Goal: Communication & Community: Answer question/provide support

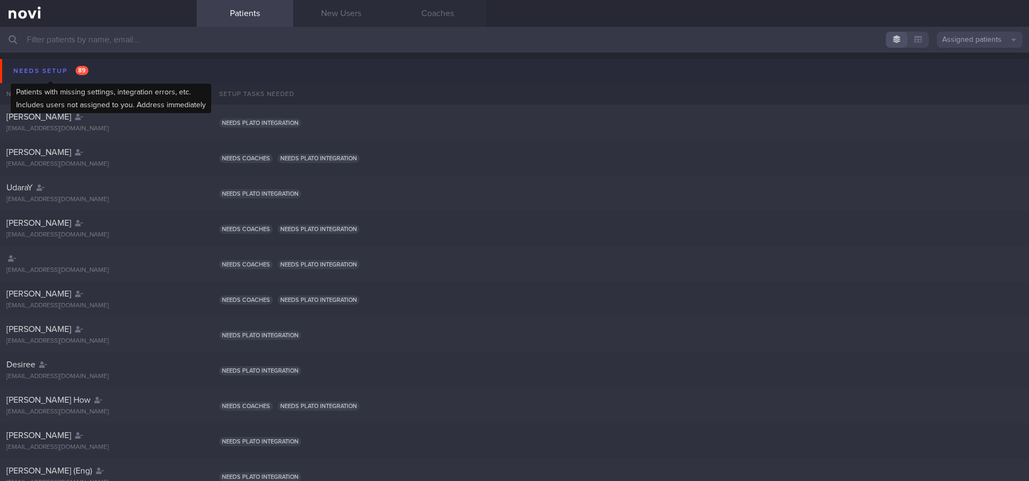
click at [81, 74] on span "89" at bounding box center [82, 70] width 13 height 9
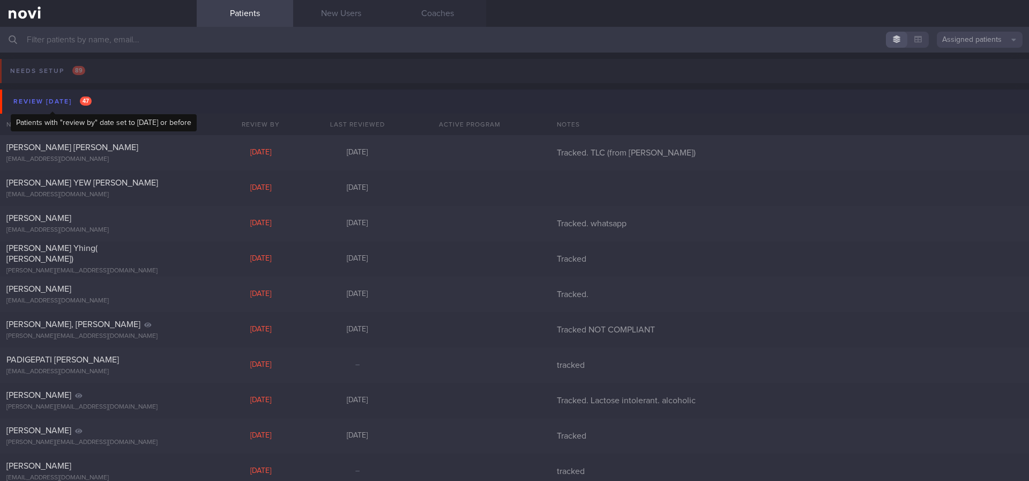
click at [80, 101] on span "47" at bounding box center [86, 100] width 12 height 9
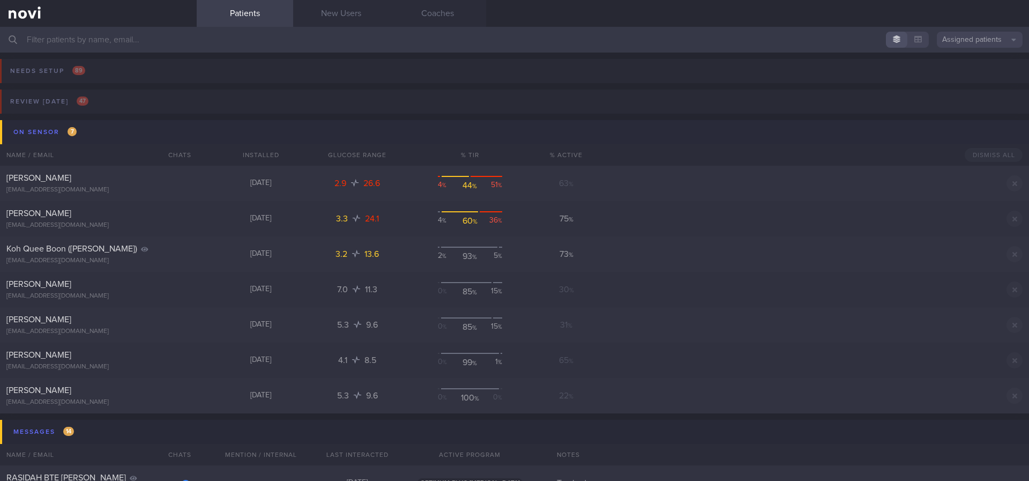
click at [96, 125] on button "On sensor 7" at bounding box center [516, 132] width 1032 height 24
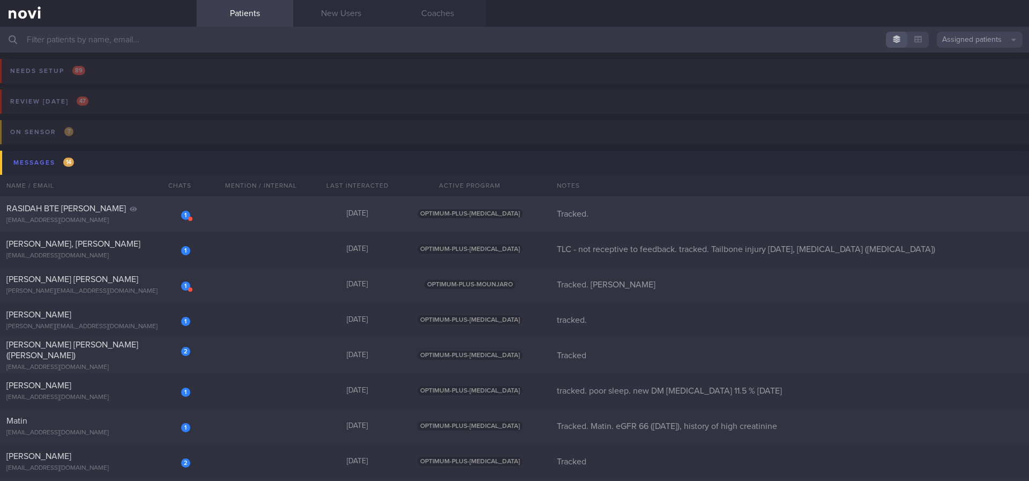
click at [253, 221] on div "1 RASIDAH BTE MOHD RASIT rasidahmr@gmail.com 3 months ago OPTIMUM-PLUS-RYBELSUS…" at bounding box center [514, 213] width 1029 height 35
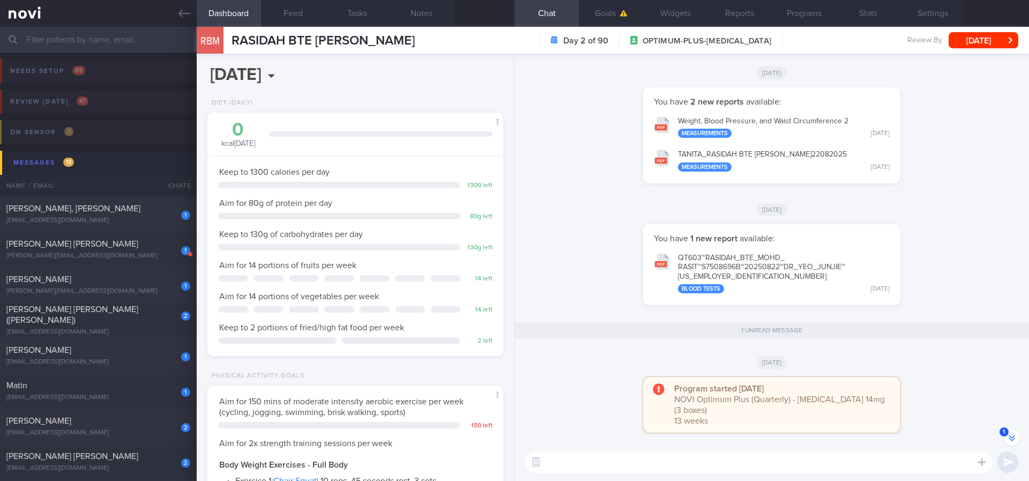
scroll to position [-241, 0]
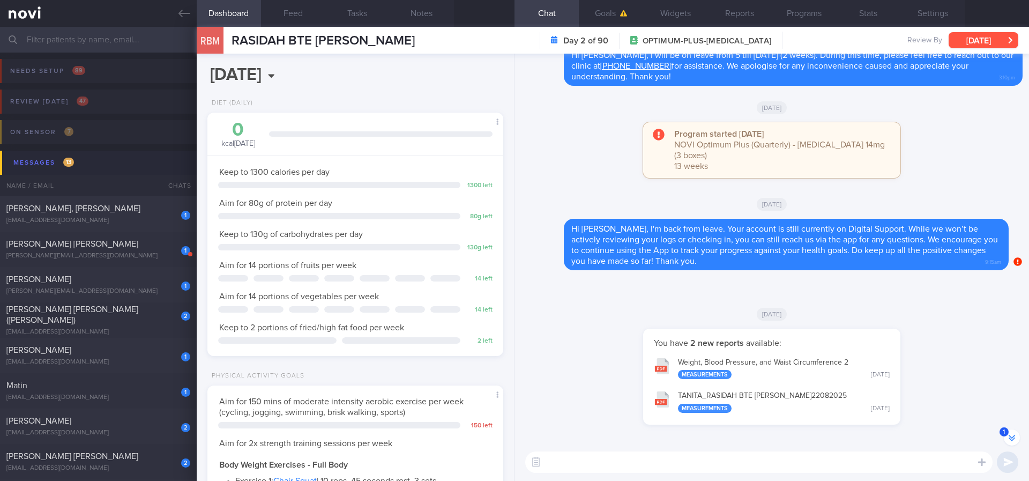
click at [967, 38] on button "Mon, 25 Aug" at bounding box center [984, 40] width 70 height 16
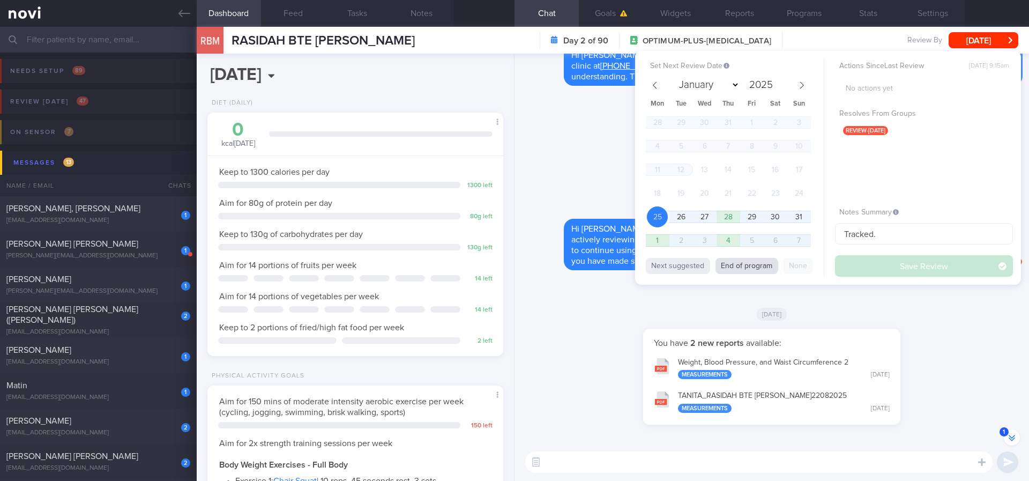
click at [725, 271] on button "End of program" at bounding box center [746, 266] width 63 height 16
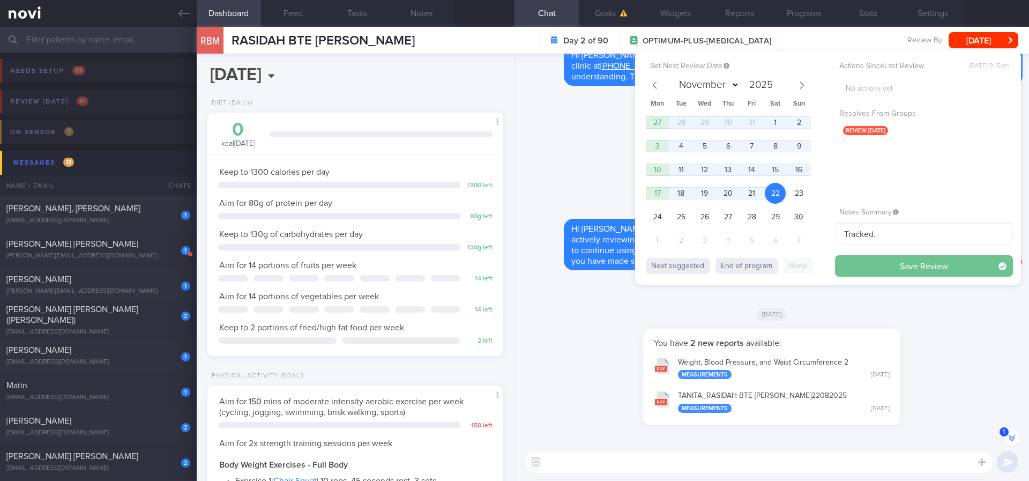
click at [930, 264] on button "Save Review" at bounding box center [924, 265] width 178 height 21
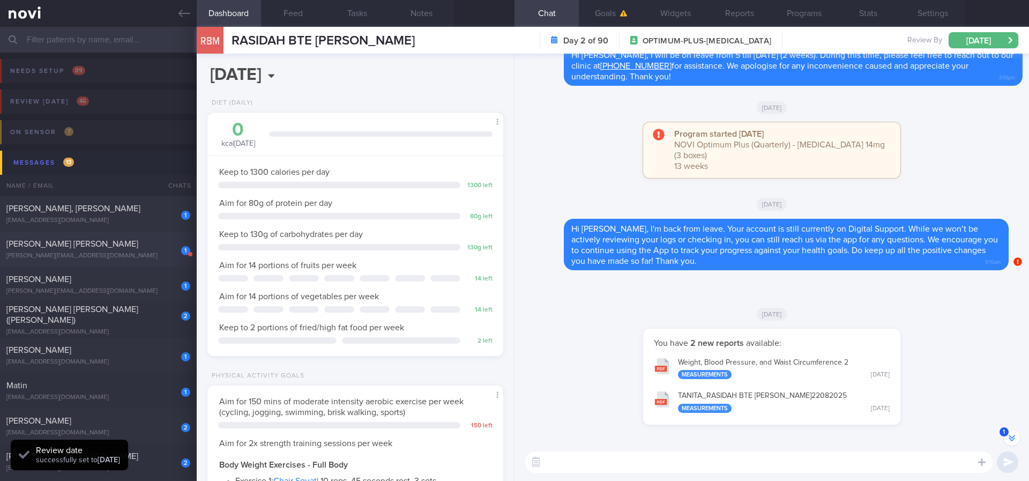
click at [138, 254] on div "nino_dasilva@telia.com" at bounding box center [98, 256] width 184 height 8
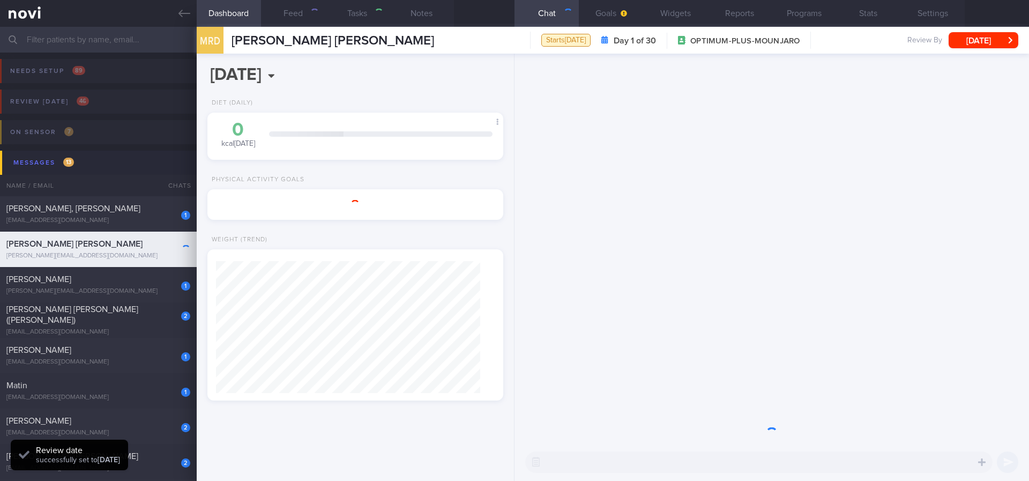
select select "7"
type input "Tracked. Nino"
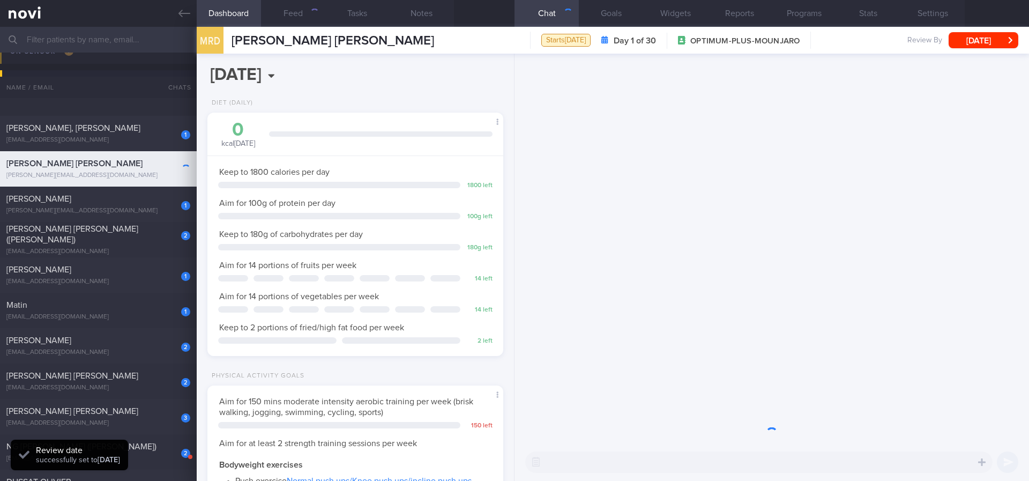
scroll to position [161, 0]
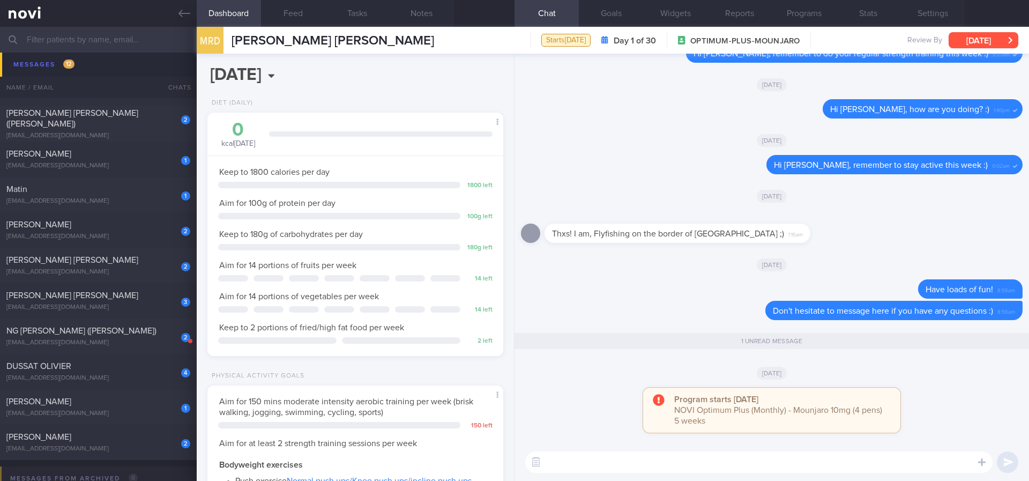
click at [967, 35] on button "Tue, 26 Aug" at bounding box center [984, 40] width 70 height 16
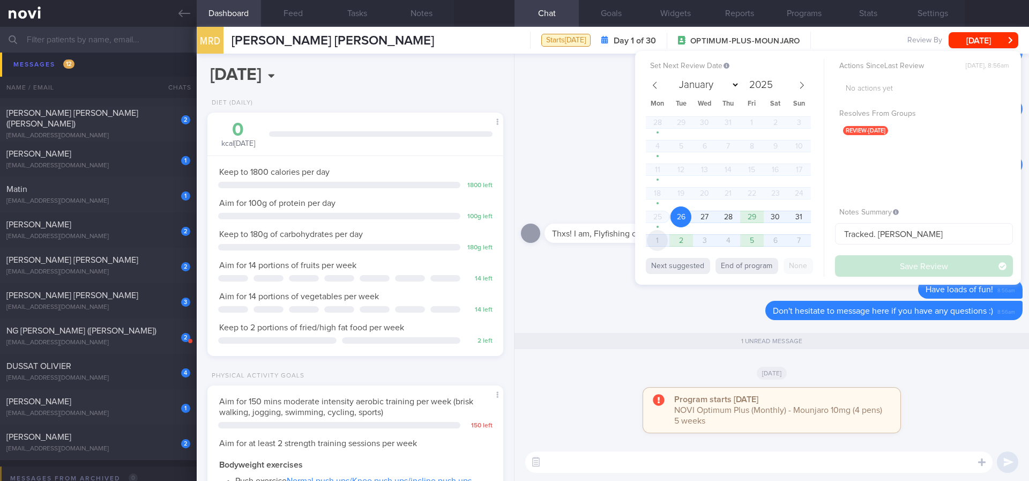
click at [664, 235] on span "1" at bounding box center [657, 240] width 21 height 21
select select "8"
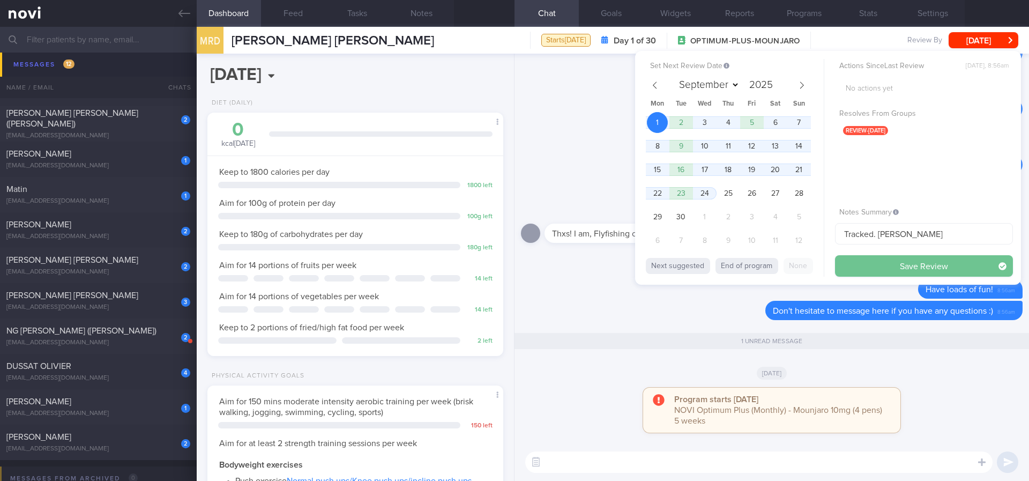
click at [889, 261] on button "Save Review" at bounding box center [924, 265] width 178 height 21
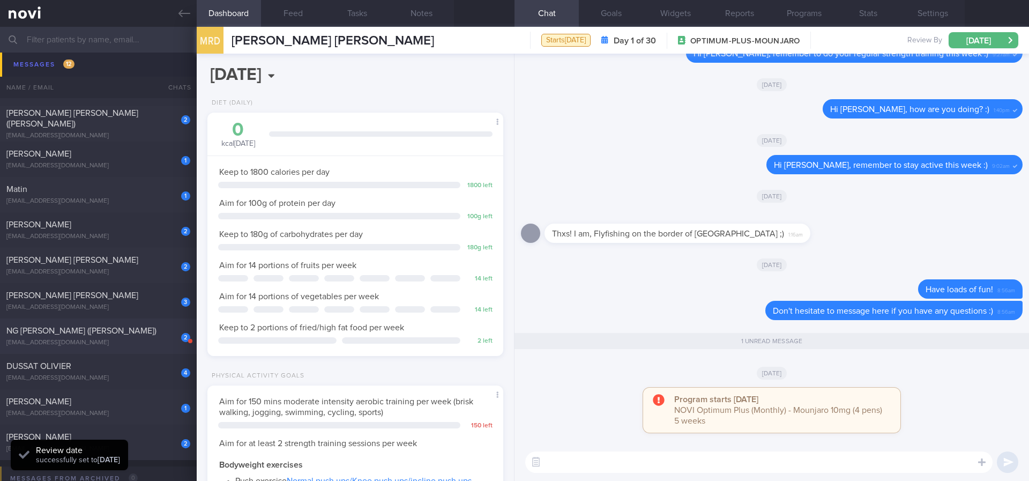
click at [98, 338] on div "2 NG SEOK HWEE (Crystal) ngseokhwee@gmail.com" at bounding box center [98, 335] width 197 height 21
type input "tracked"
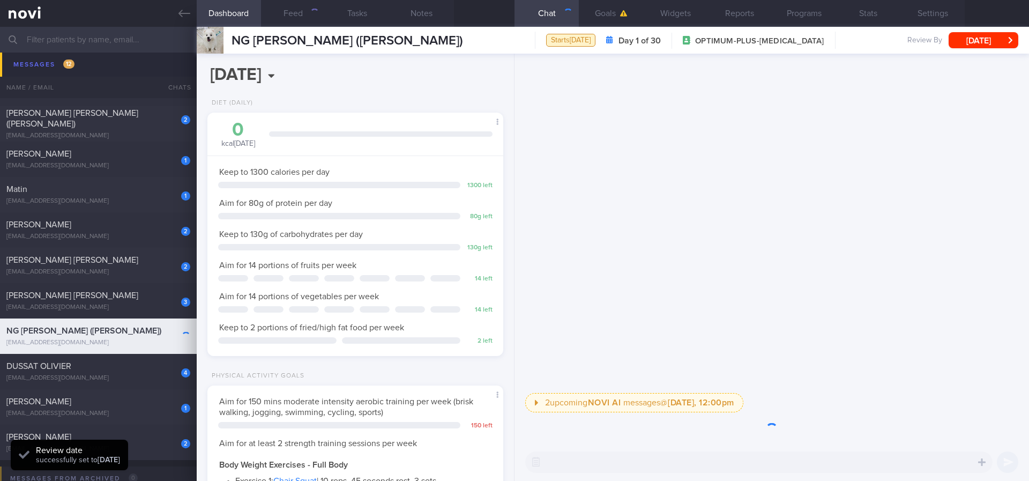
scroll to position [535769, 535652]
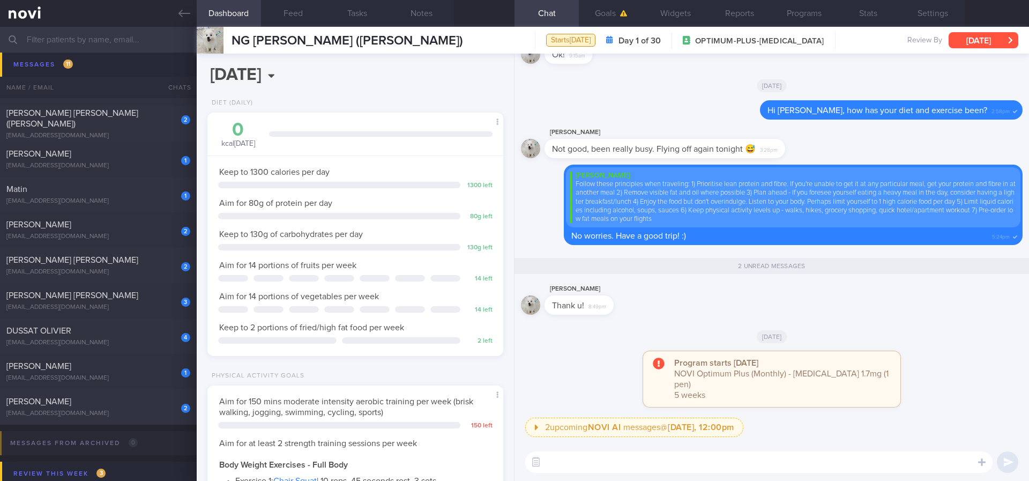
click at [967, 38] on button "Tue, 26 Aug" at bounding box center [984, 40] width 70 height 16
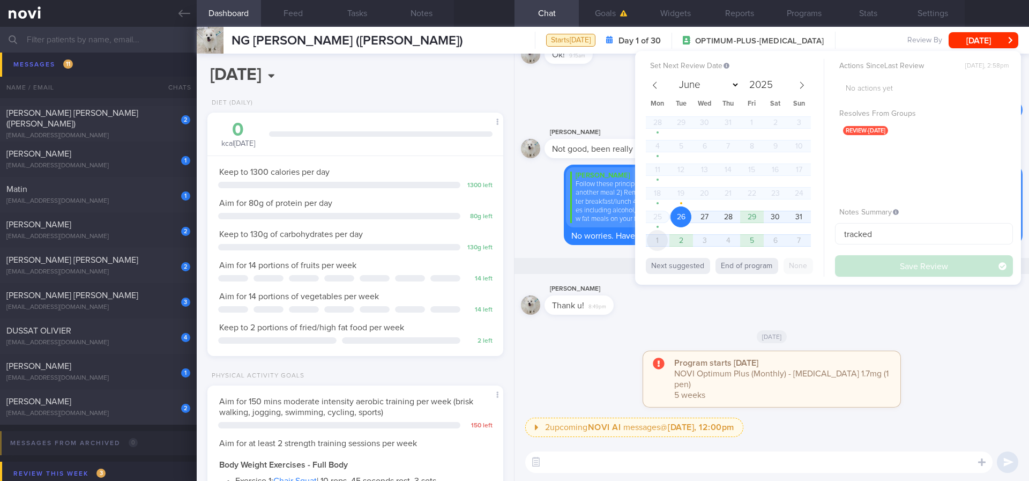
click at [657, 244] on span "1" at bounding box center [657, 240] width 21 height 21
select select "8"
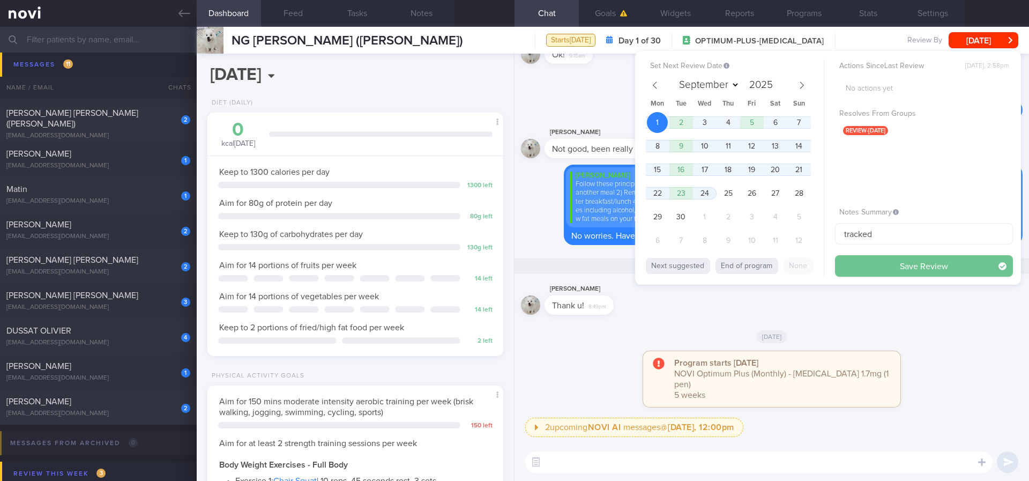
click at [860, 261] on button "Save Review" at bounding box center [924, 265] width 178 height 21
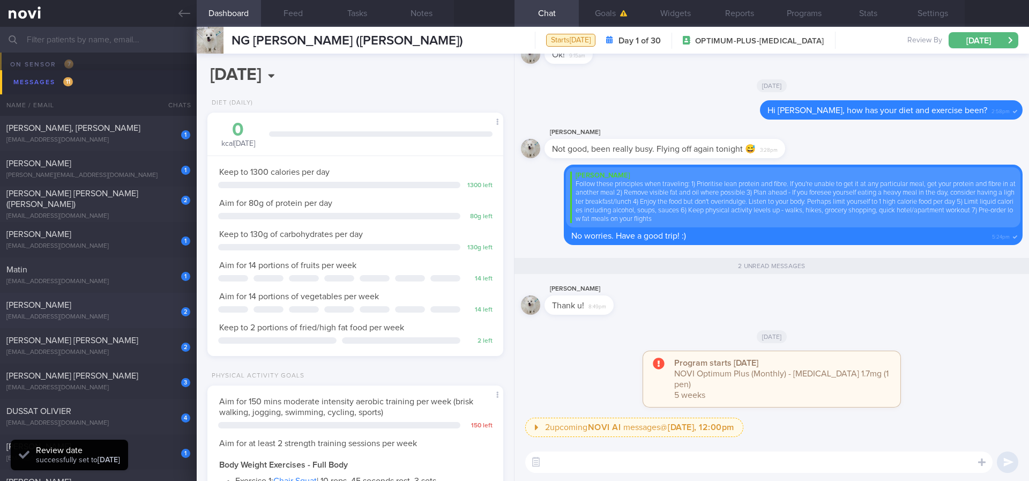
scroll to position [0, 0]
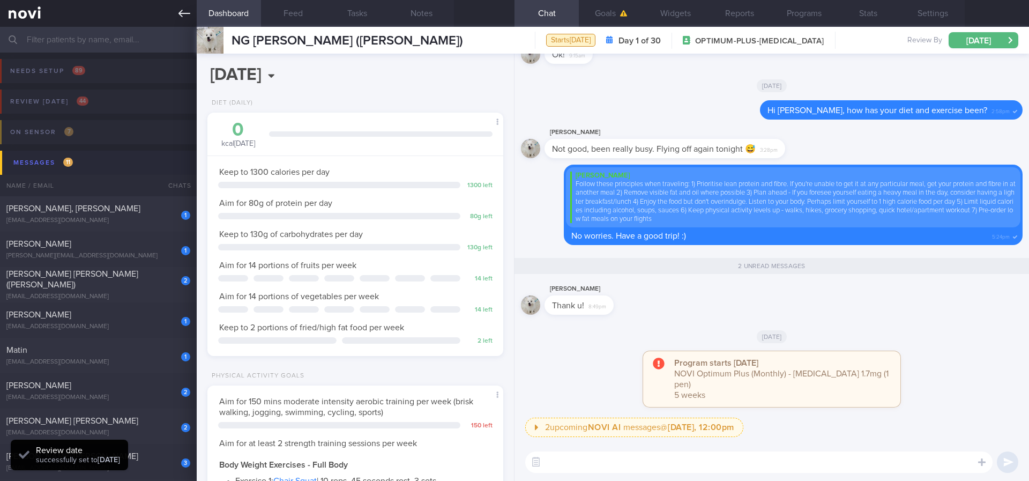
click at [170, 16] on link at bounding box center [98, 13] width 197 height 27
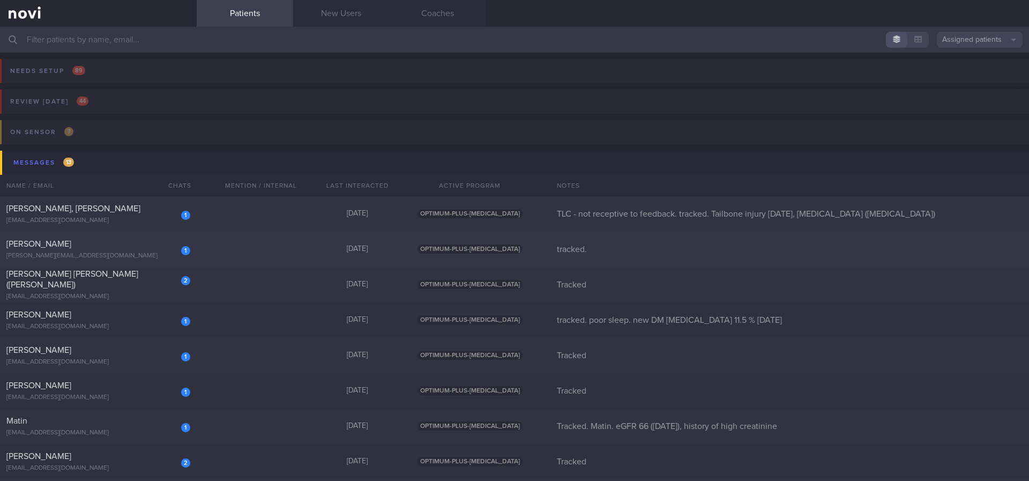
drag, startPoint x: 242, startPoint y: 242, endPoint x: 374, endPoint y: 259, distance: 133.5
click at [242, 242] on div "1 Amelia Rashid amelia.rashid04@gmail.com Yesterday OPTIMUM-PLUS-RYBELSUS track…" at bounding box center [514, 249] width 1029 height 35
select select "8"
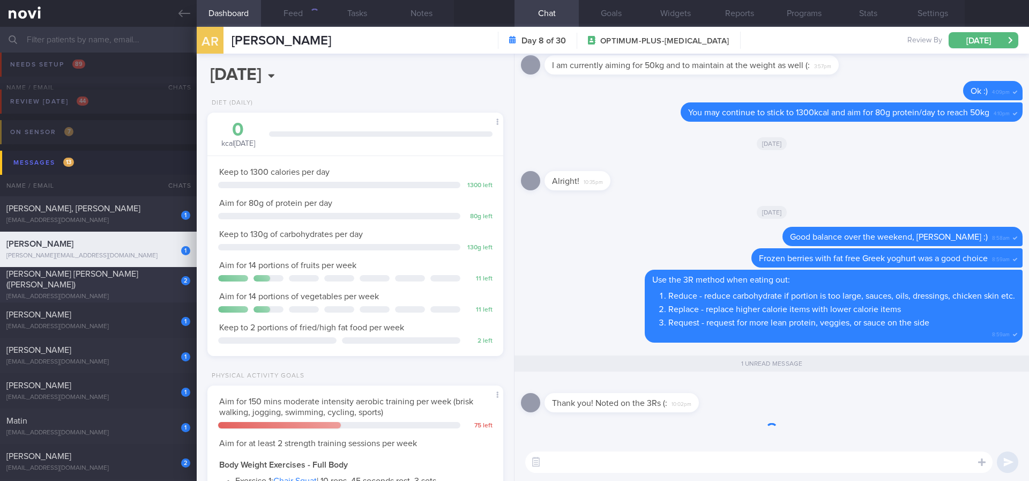
scroll to position [80, 0]
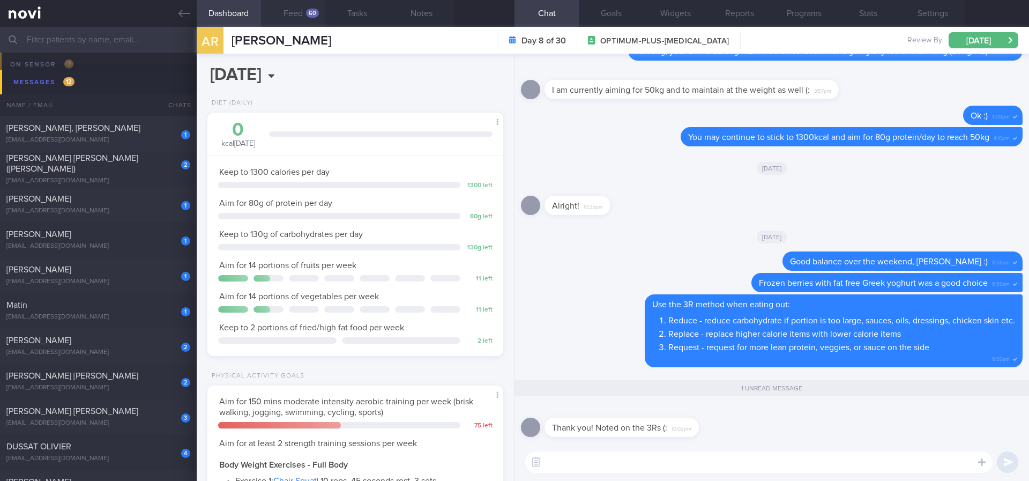
click at [309, 13] on div "60" at bounding box center [312, 13] width 13 height 9
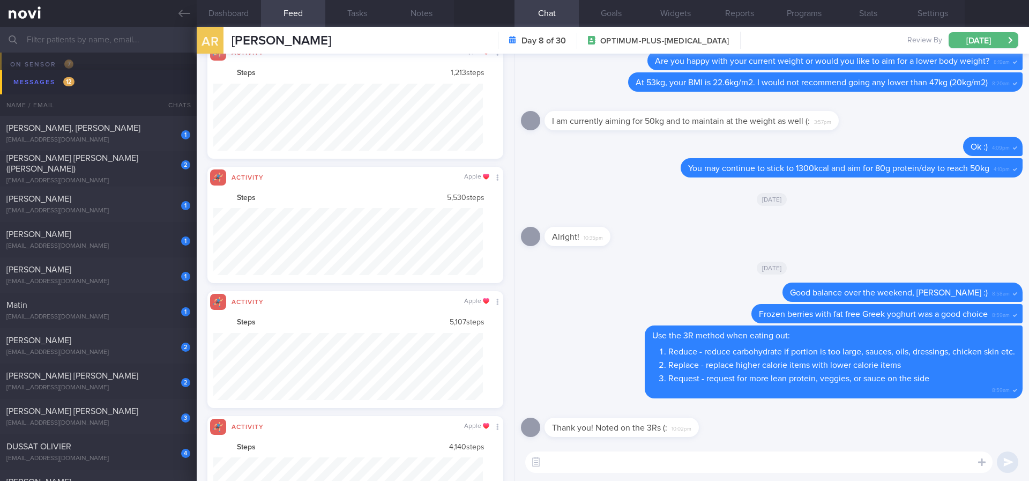
scroll to position [535850, 535647]
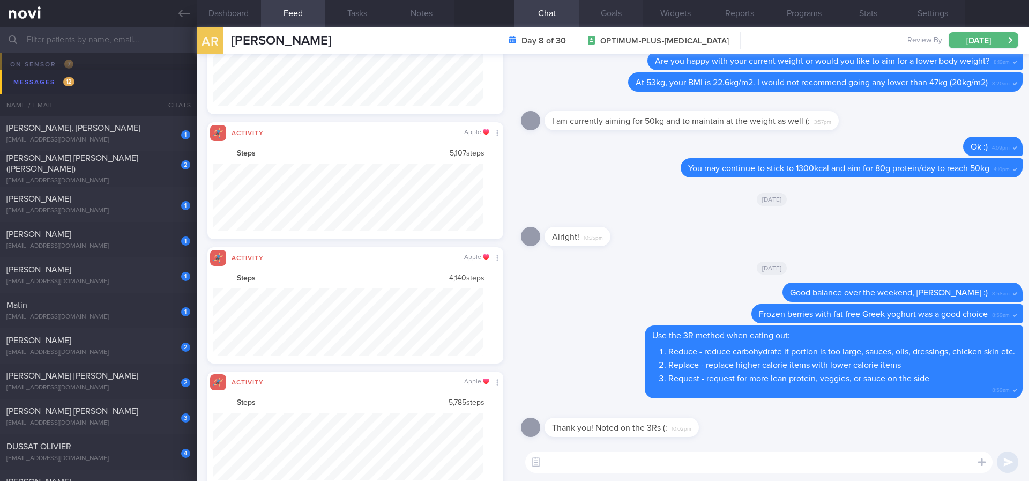
click at [605, 12] on button "Goals" at bounding box center [611, 13] width 64 height 27
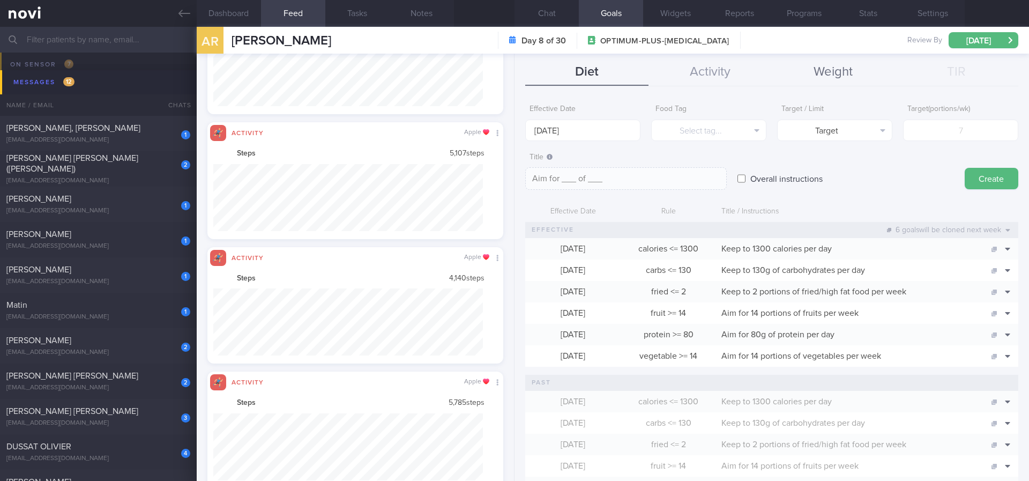
click at [831, 76] on button "Weight" at bounding box center [833, 72] width 123 height 27
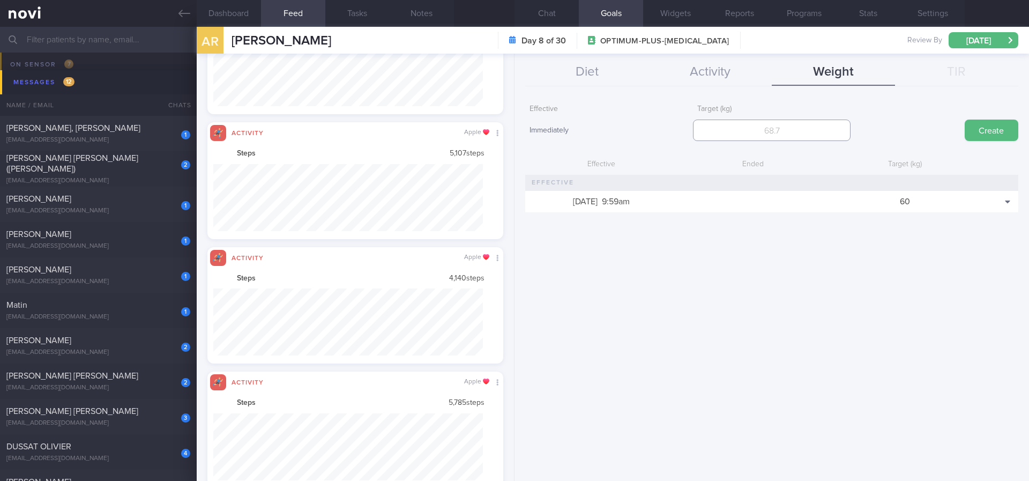
click at [771, 133] on input "number" at bounding box center [771, 130] width 157 height 21
type input "50"
click at [967, 132] on button "Create" at bounding box center [992, 130] width 54 height 21
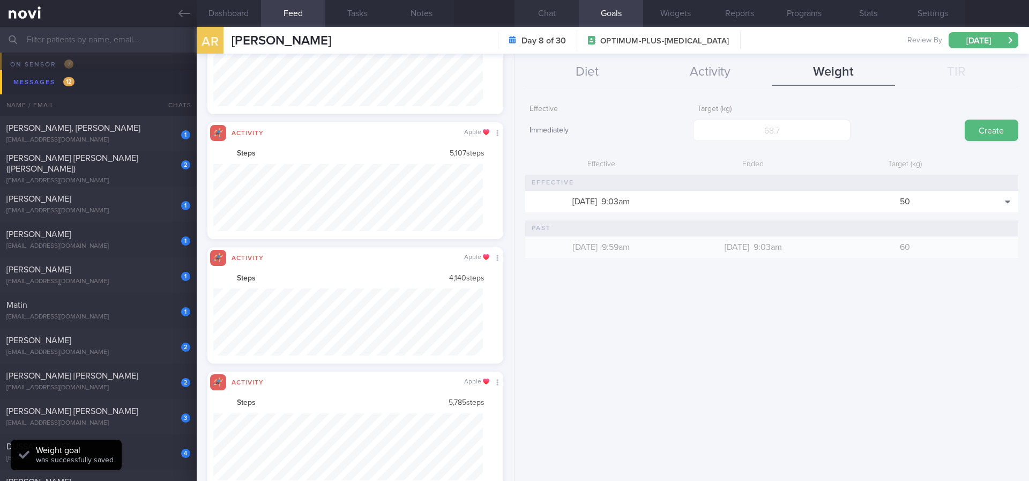
click at [561, 10] on button "Chat" at bounding box center [546, 13] width 64 height 27
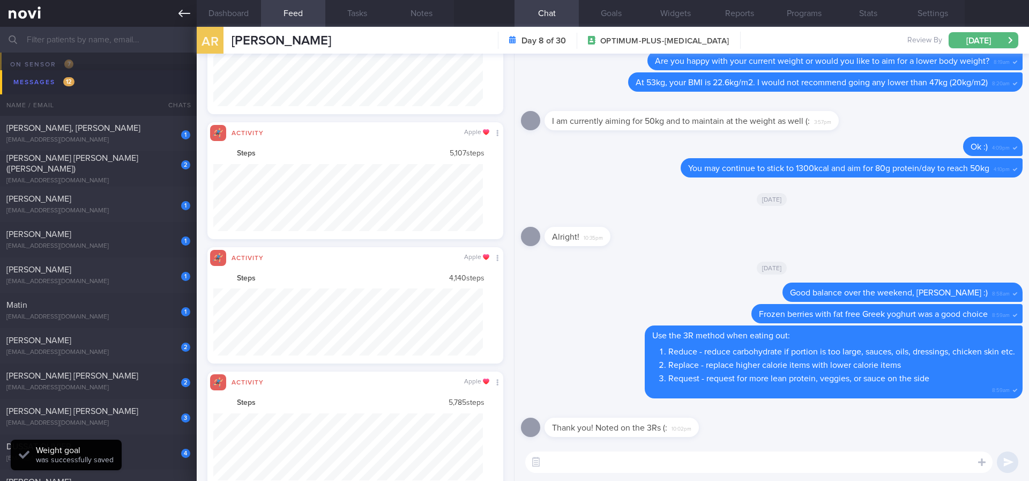
click at [191, 17] on link at bounding box center [98, 13] width 197 height 27
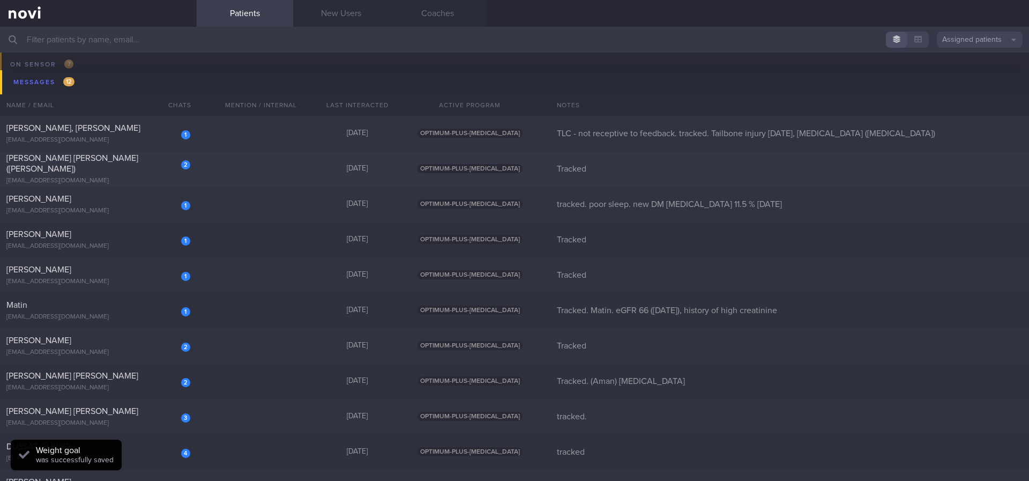
click at [392, 177] on div "2 LEONG FOONG LIN (CAROLINE) cacabeki@gmail.com Yesterday OPTIMUM-PLUS-OZEMPIC …" at bounding box center [514, 168] width 1029 height 35
select select "8"
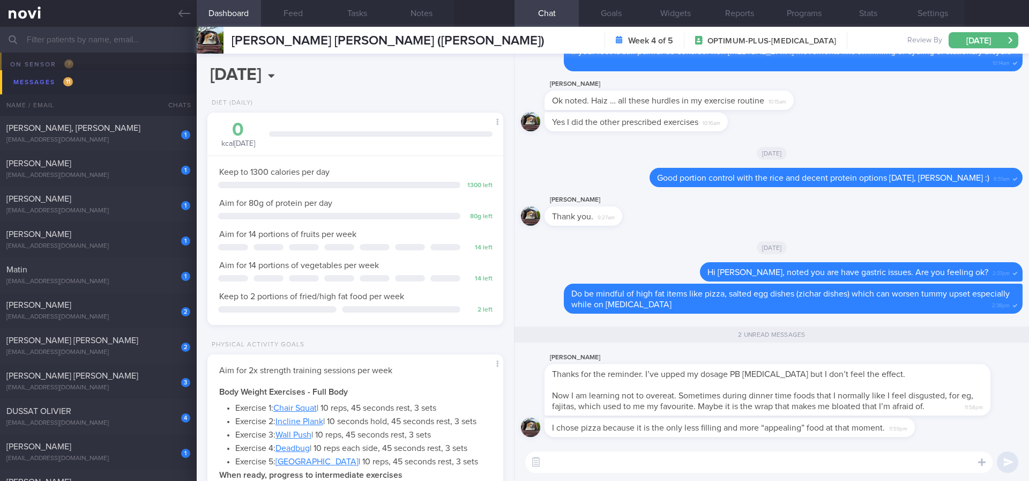
click at [623, 383] on textarea at bounding box center [758, 461] width 467 height 21
click at [622, 383] on textarea at bounding box center [758, 461] width 467 height 21
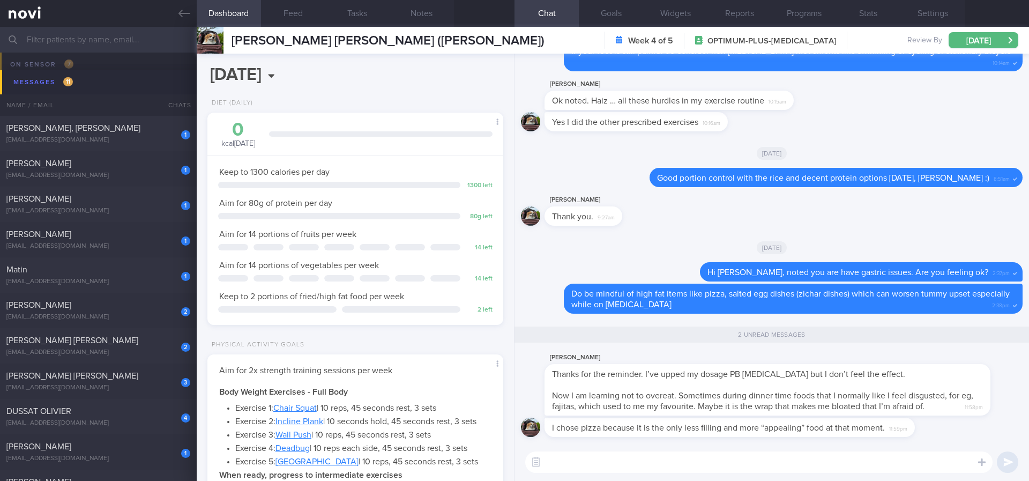
click at [622, 383] on textarea at bounding box center [758, 461] width 467 height 21
type textarea "I"
type textarea "Great to hear that you are more in control of what you eat :)"
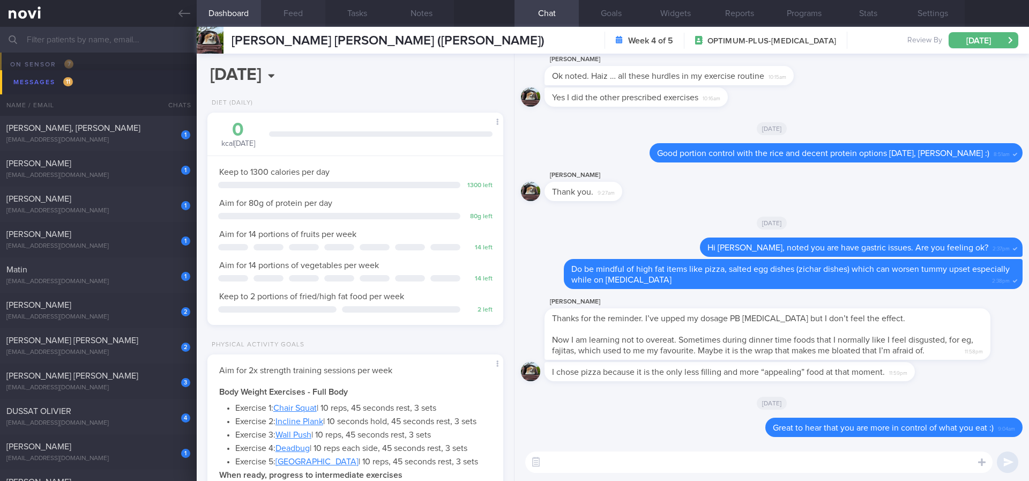
click at [295, 23] on button "Feed" at bounding box center [293, 13] width 64 height 27
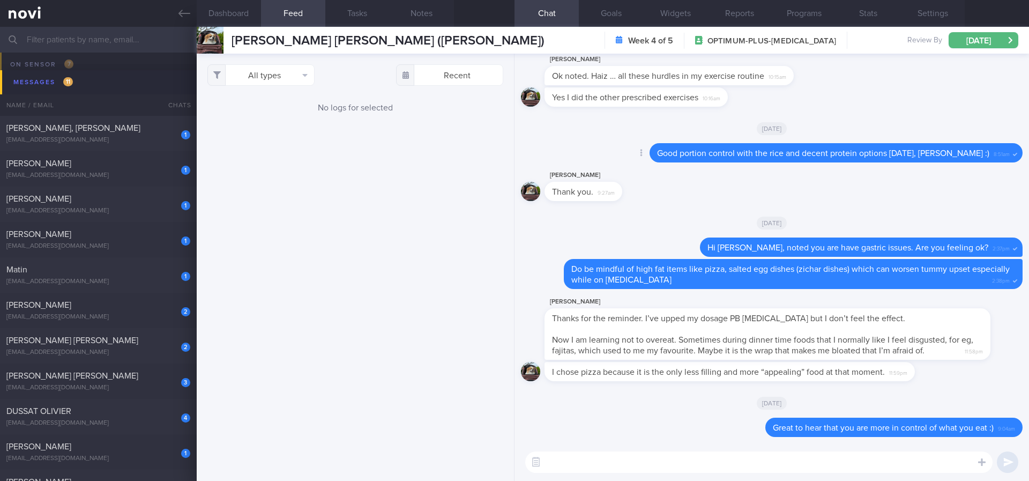
click at [635, 163] on div "Delete Good portion control with the rice and decent protein options yesterday,…" at bounding box center [772, 156] width 502 height 26
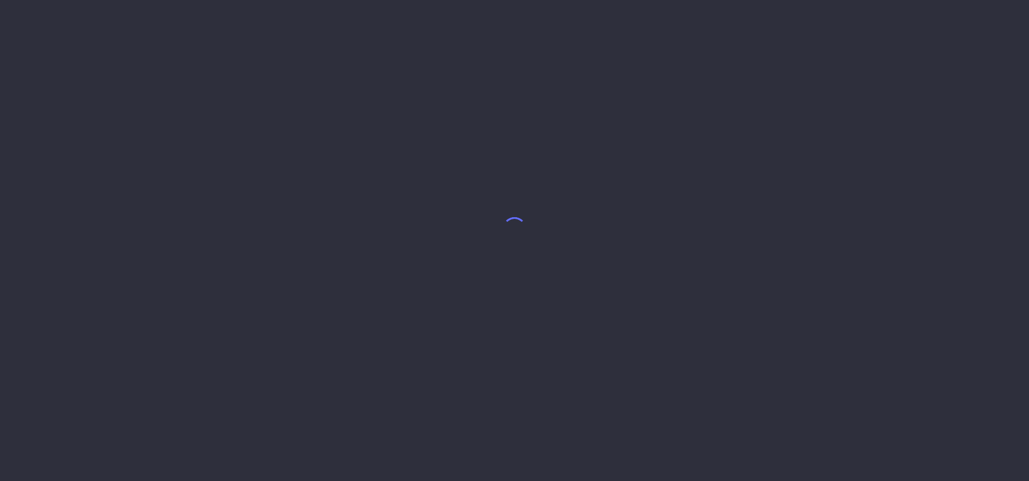
select select "8"
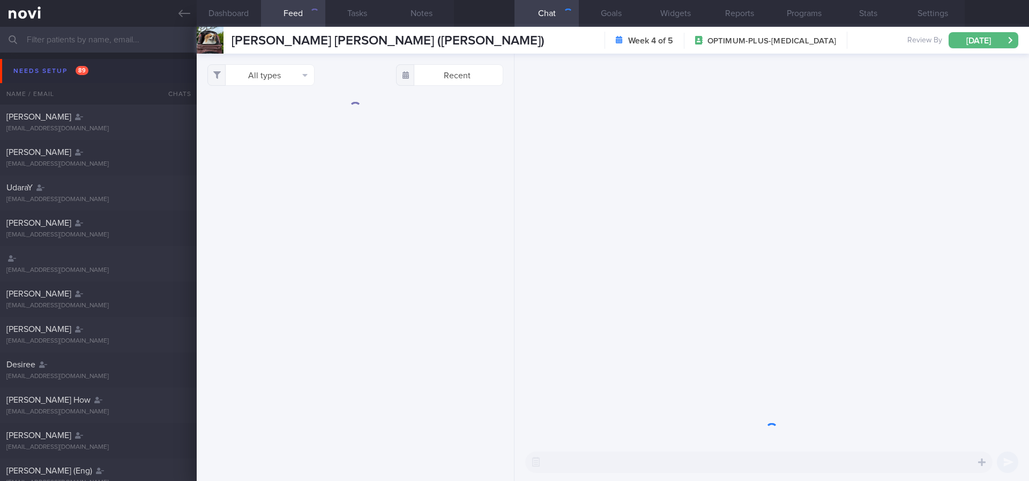
click at [107, 64] on button "Needs setup 89" at bounding box center [516, 71] width 1032 height 24
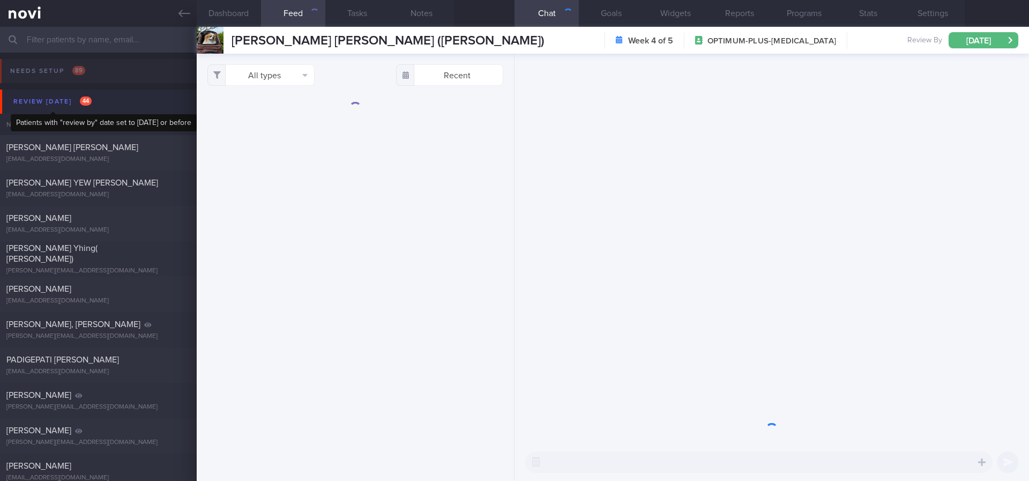
click at [74, 99] on div "Review today 44" at bounding box center [53, 101] width 84 height 14
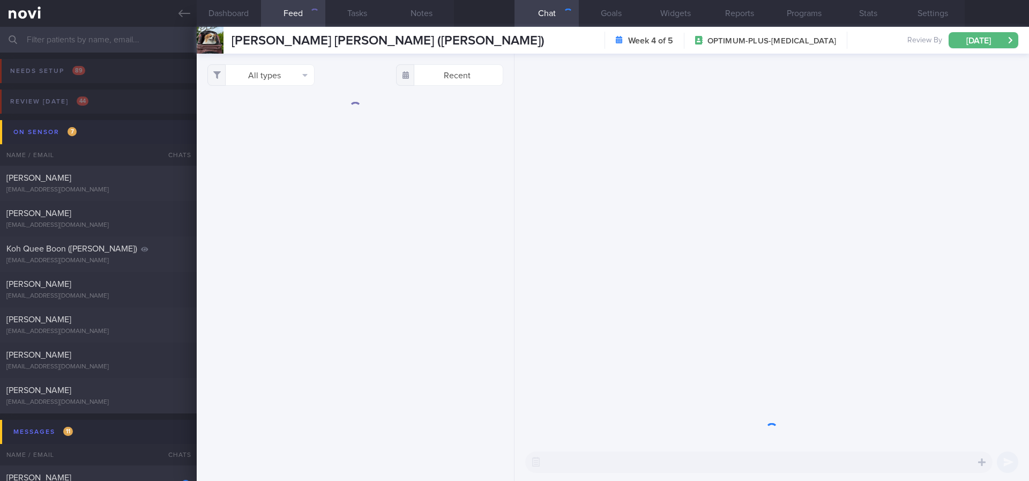
click at [81, 138] on button "On sensor 7" at bounding box center [516, 132] width 1032 height 24
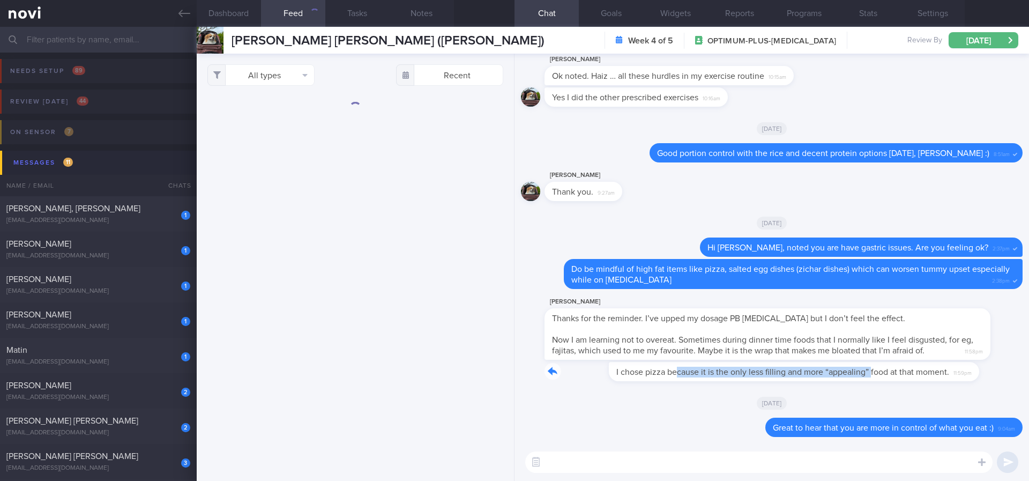
drag, startPoint x: 615, startPoint y: 377, endPoint x: 807, endPoint y: 383, distance: 191.9
click at [807, 383] on div "I chose pizza because it is the only less filling and more “appealing” food at …" at bounding box center [772, 375] width 502 height 26
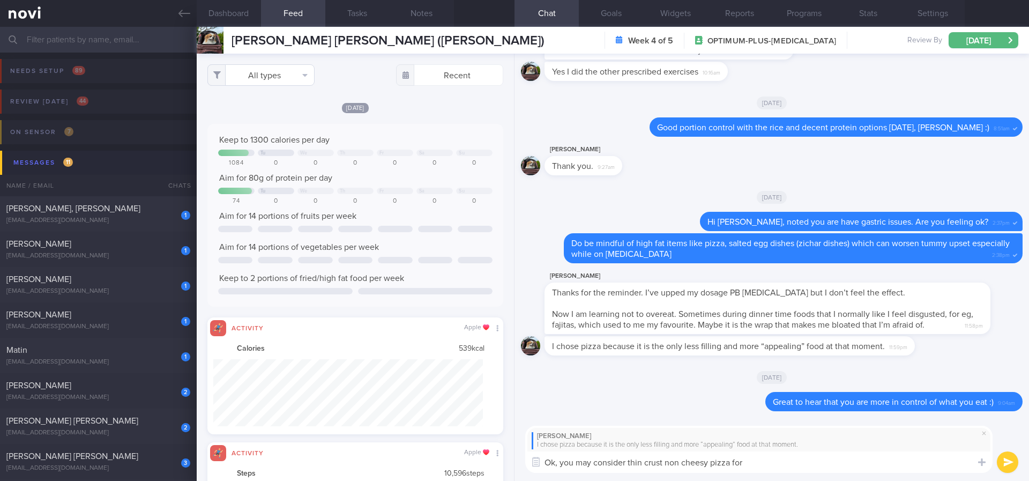
type textarea "Ok, you may consider thin crust non cheesy pizza for"
click at [279, 77] on button "All types" at bounding box center [260, 74] width 107 height 21
click at [259, 114] on button "Activity" at bounding box center [261, 112] width 106 height 16
checkbox input "false"
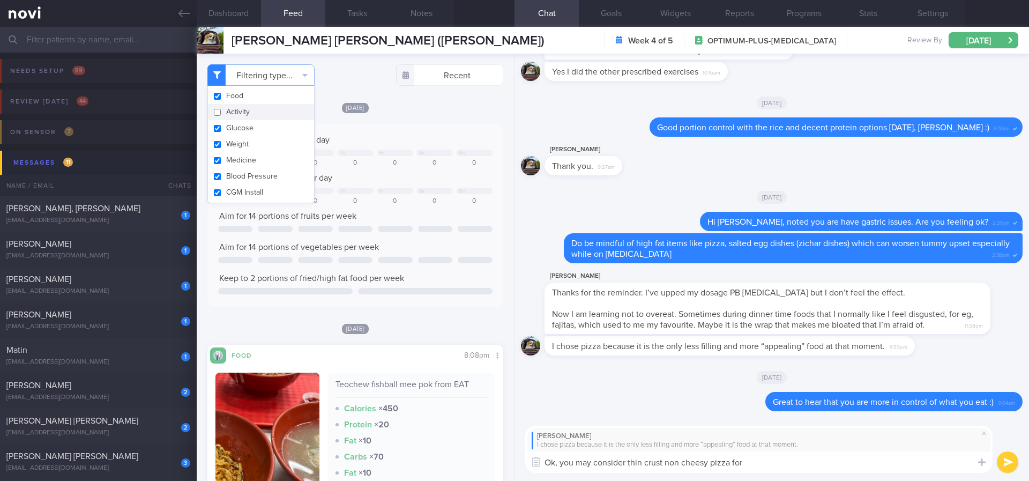
click at [409, 148] on div "Keep to 1300 calories per day Tu We Th Fr Sa Su 1084 0 0 0 0 0 0 Aim for 80g of…" at bounding box center [355, 215] width 274 height 161
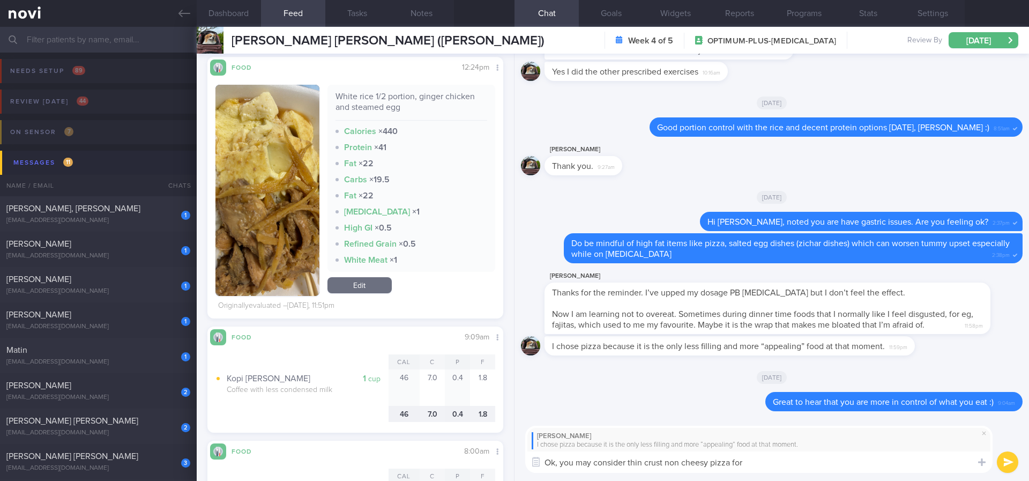
scroll to position [482, 0]
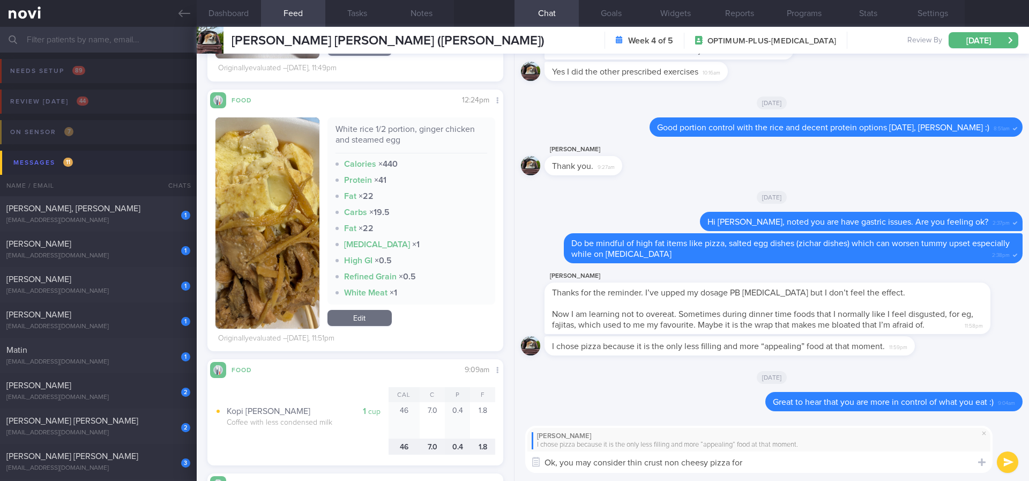
click at [272, 267] on img "button" at bounding box center [267, 222] width 104 height 211
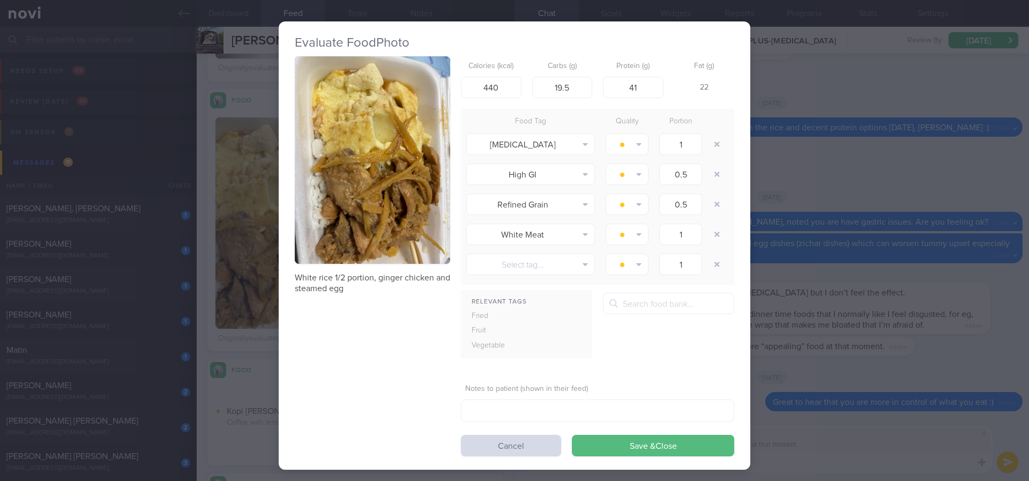
click at [819, 314] on div "Evaluate Food Photo White rice 1/2 portion, ginger chicken and steamed egg Calo…" at bounding box center [514, 240] width 1029 height 481
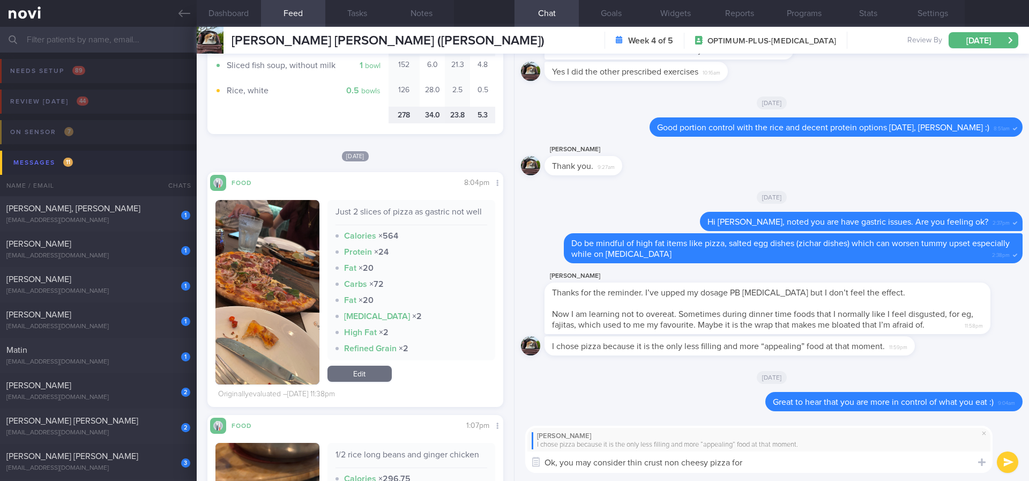
scroll to position [1769, 0]
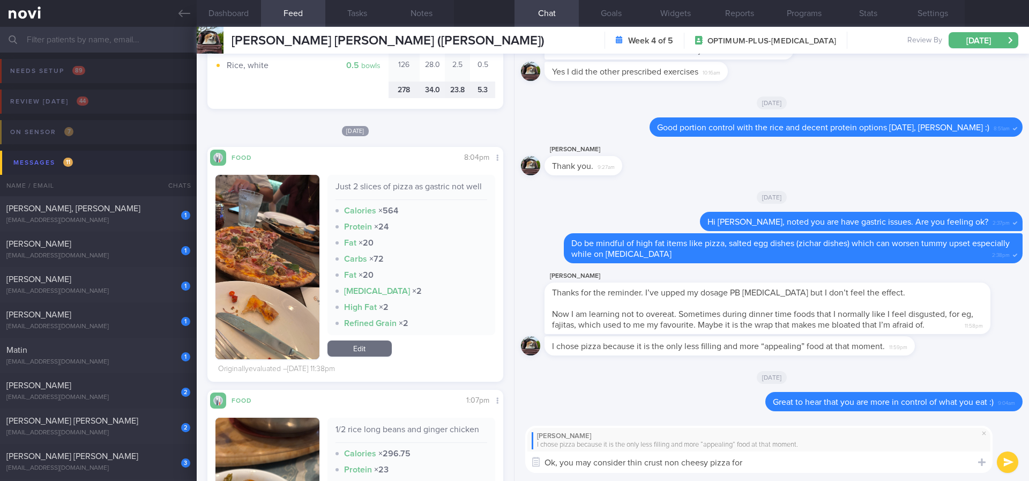
click at [286, 294] on button "button" at bounding box center [267, 267] width 104 height 184
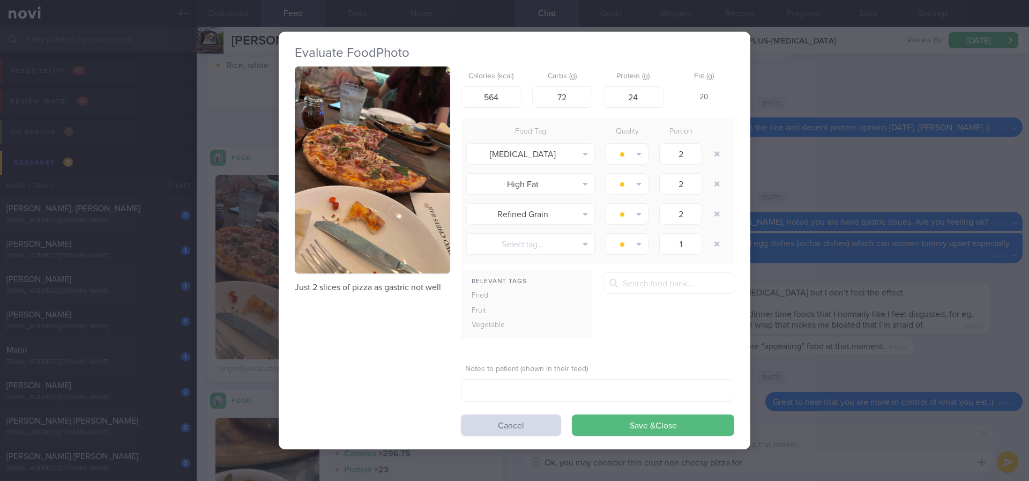
click at [356, 148] on button "button" at bounding box center [372, 169] width 155 height 207
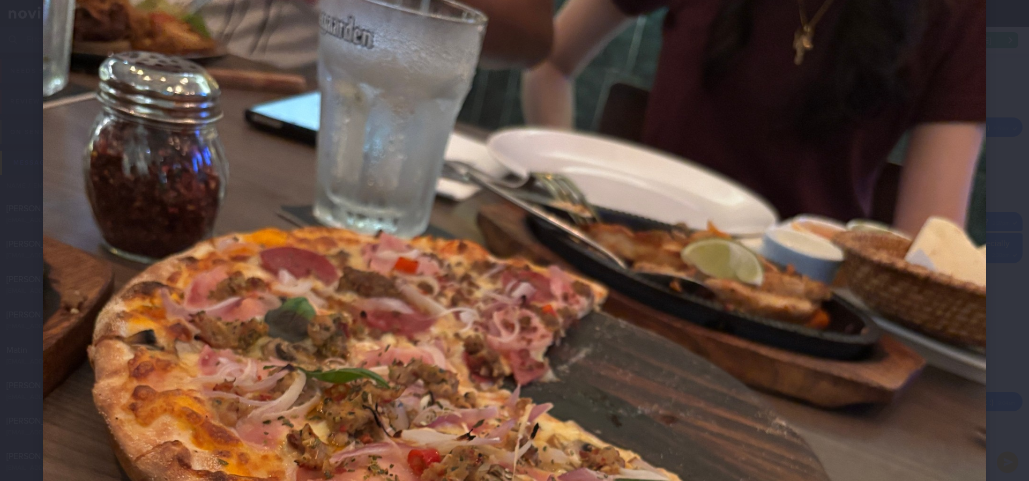
scroll to position [322, 0]
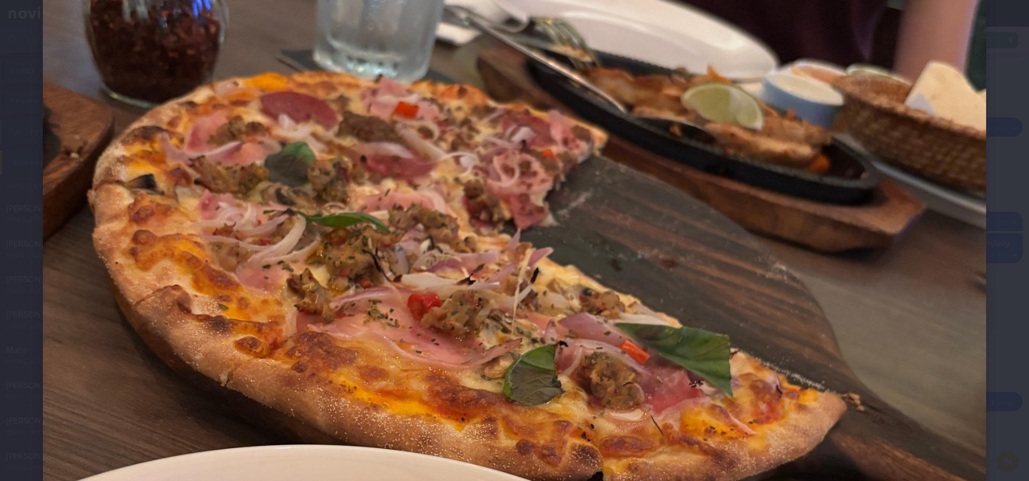
click at [896, 387] on img at bounding box center [514, 350] width 943 height 1258
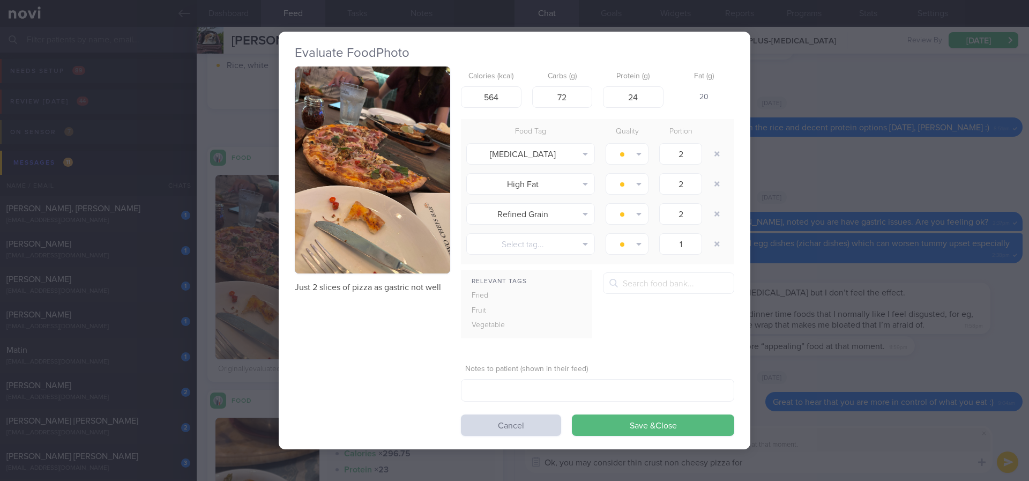
click at [889, 327] on div "Evaluate Food Photo Just 2 slices of pizza as gastric not well Calories (kcal) …" at bounding box center [514, 240] width 1029 height 481
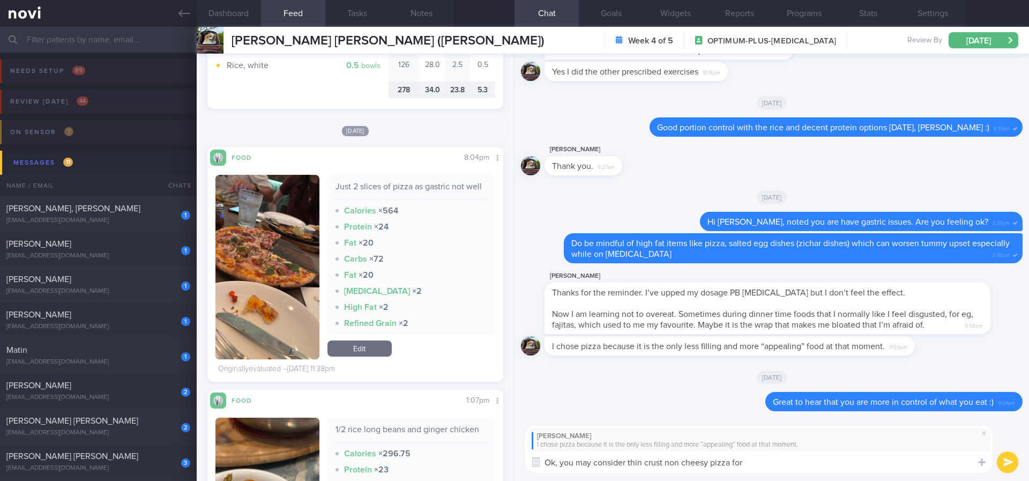
click at [851, 438] on div "Sir Cookie린" at bounding box center [759, 436] width 454 height 9
drag, startPoint x: 787, startPoint y: 458, endPoint x: 528, endPoint y: 449, distance: 258.5
click at [514, 458] on div "Dashboard Feed Tasks Notes Chat Goals Widgets Reports Programs Stats Settings L…" at bounding box center [613, 254] width 832 height 454
type textarea "o"
type textarea "="
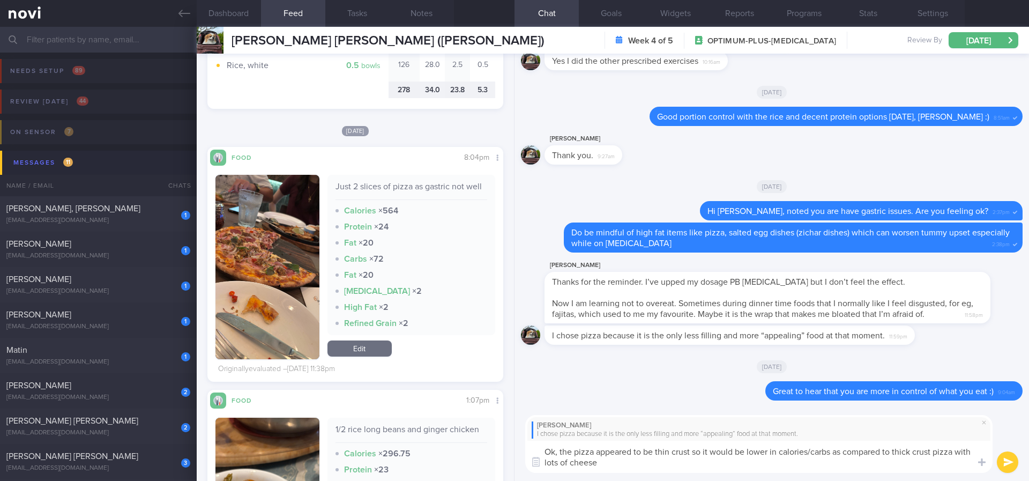
click at [688, 451] on textarea "Ok, the pizza appeared to be thin crust so it would be lower in calories/carbs …" at bounding box center [758, 457] width 467 height 32
click at [693, 453] on textarea "Ok, the pizza appeared to be thin crust so it would be lower in calories/carbs …" at bounding box center [758, 457] width 467 height 32
type textarea "Ok, the pizza appeared to be thin crust and not very cheesy so it would be lowe…"
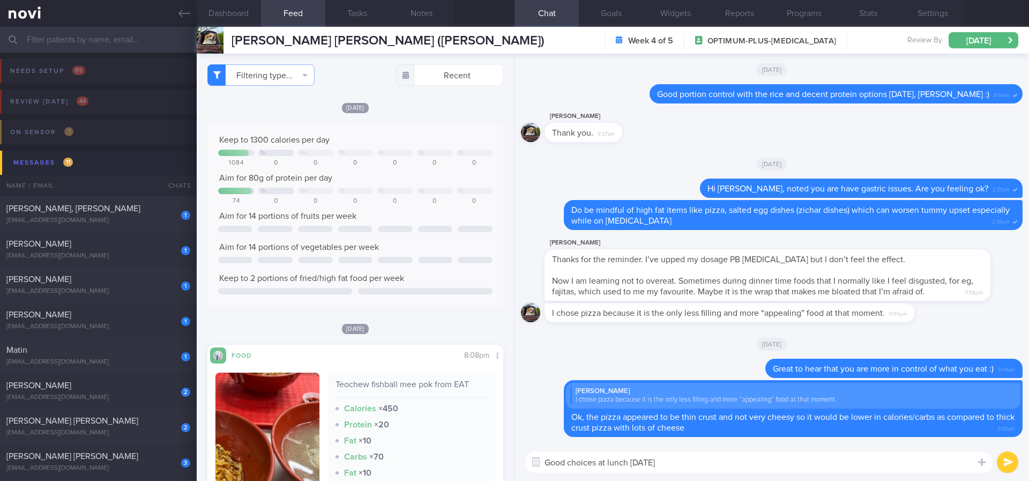
type textarea "Good choices at lunch yesterday!"
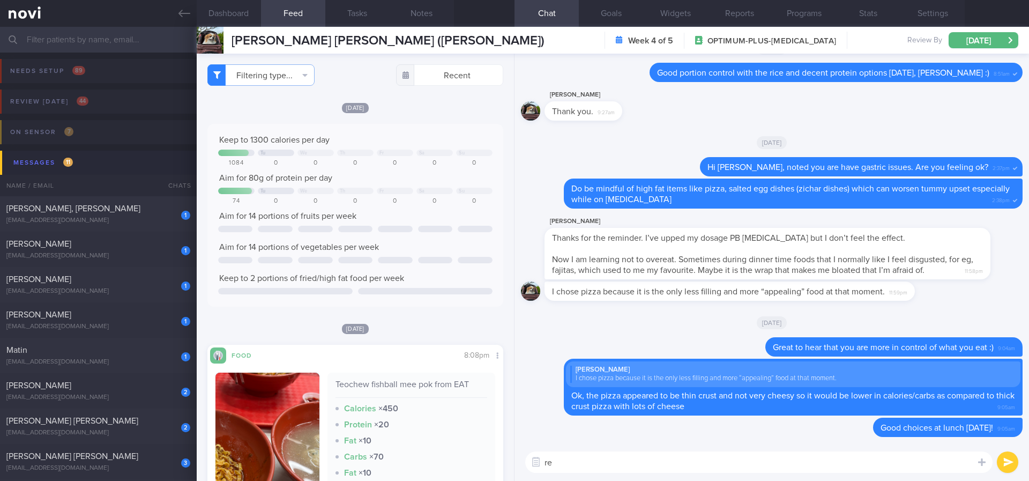
type textarea "r"
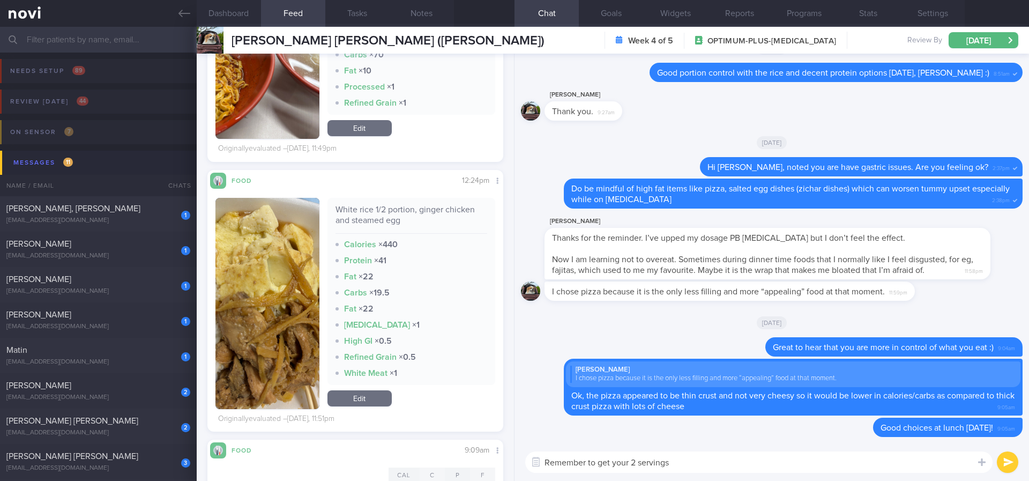
scroll to position [723, 0]
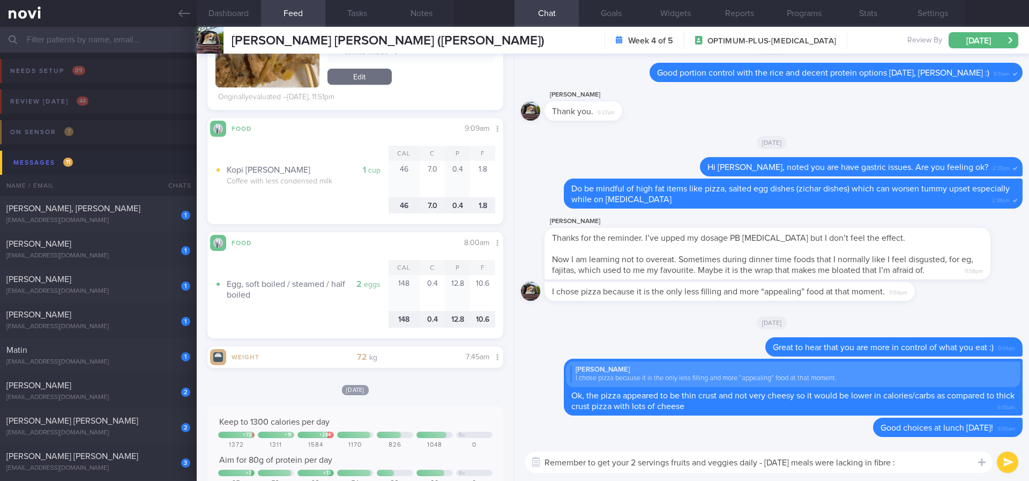
type textarea "Remember to get your 2 servings fruits and veggies daily - yesterday's meals we…"
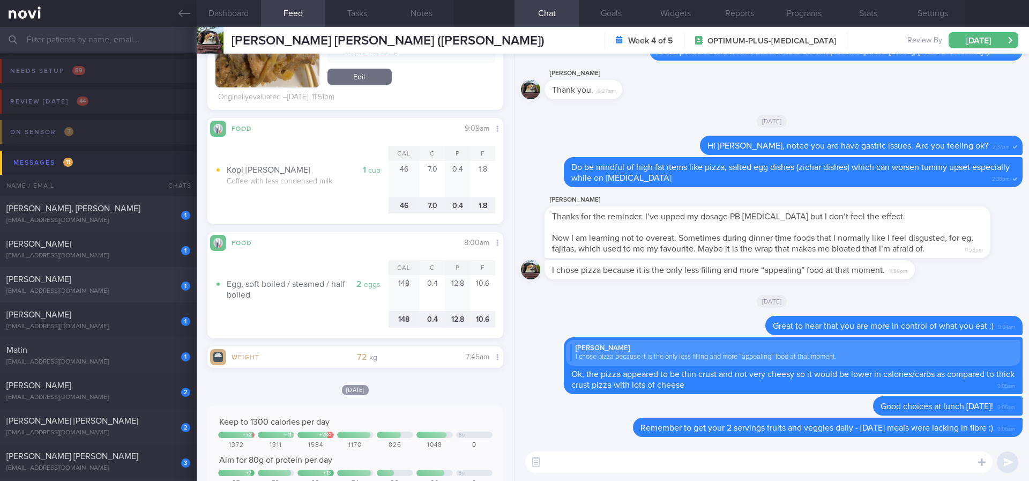
click at [159, 267] on div "1 LIM JOO YEON dlawndus04@gmail.com Yesterday OPTIMUM-PLUS-RYBELSUS Tracked" at bounding box center [514, 284] width 1029 height 35
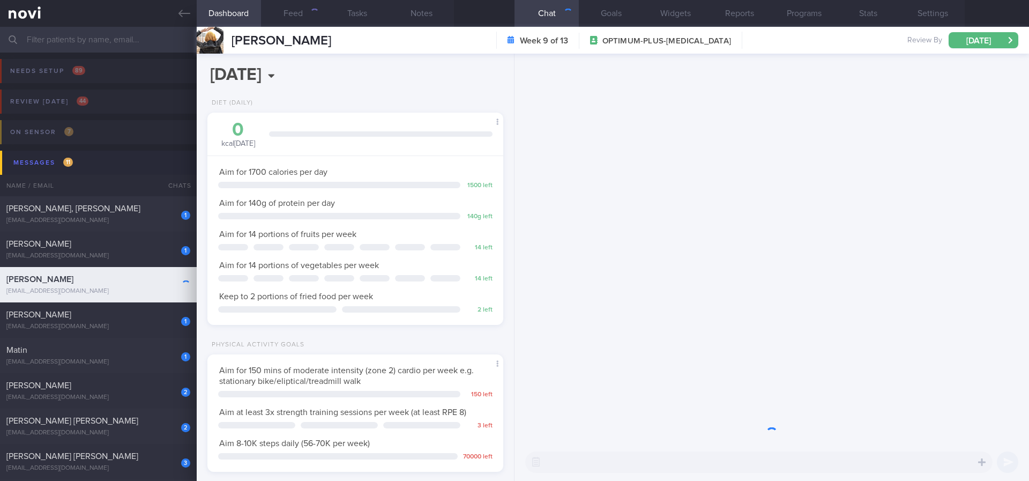
scroll to position [147, 265]
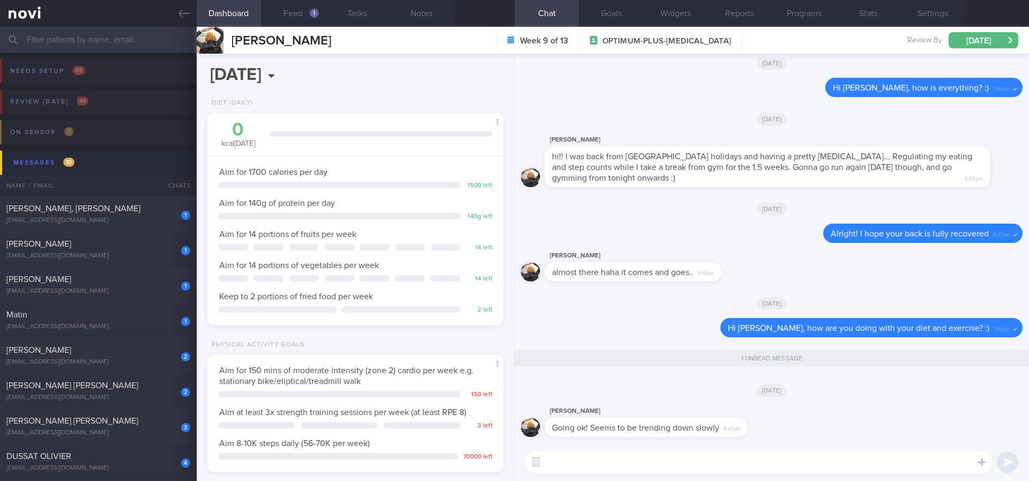
click at [685, 471] on textarea at bounding box center [758, 461] width 467 height 21
click at [311, 19] on button "Feed 1" at bounding box center [293, 13] width 64 height 27
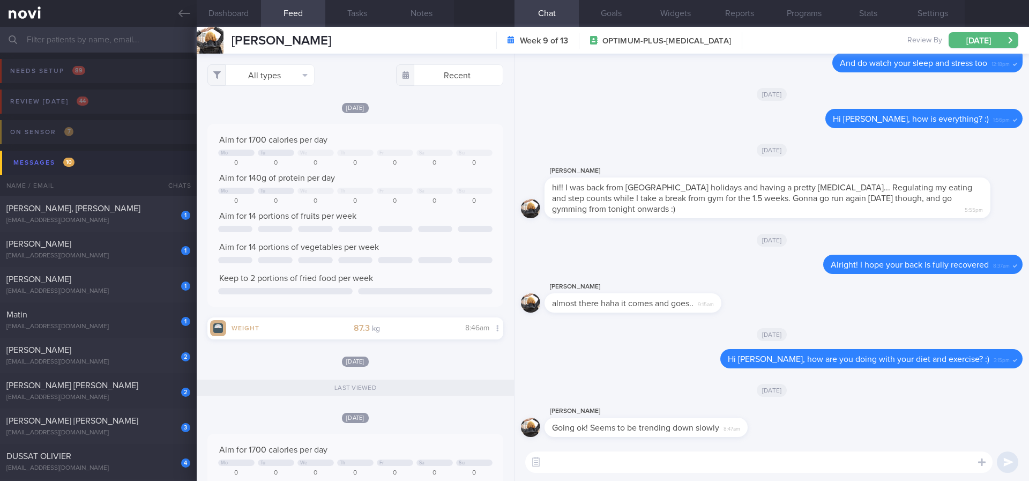
click at [623, 456] on textarea at bounding box center [758, 461] width 467 height 21
click at [237, 16] on button "Dashboard" at bounding box center [229, 13] width 64 height 27
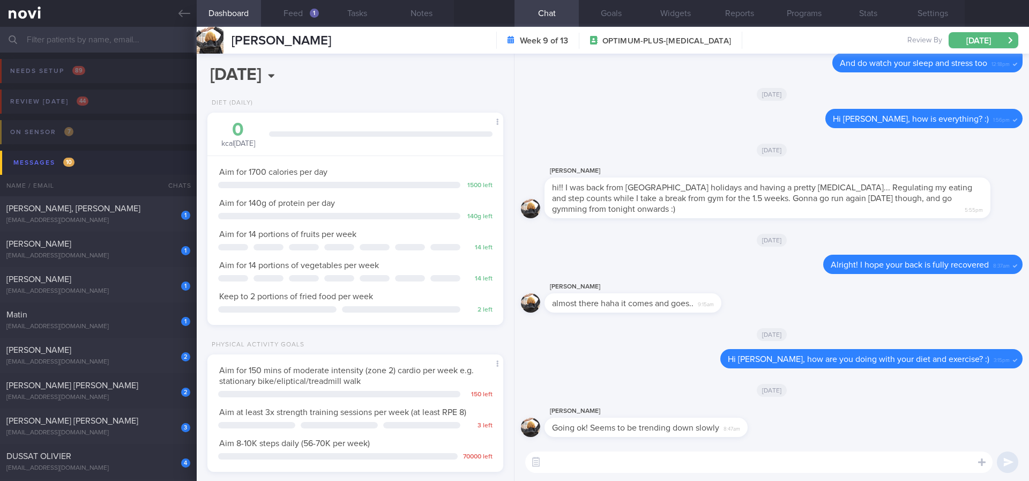
scroll to position [393, 0]
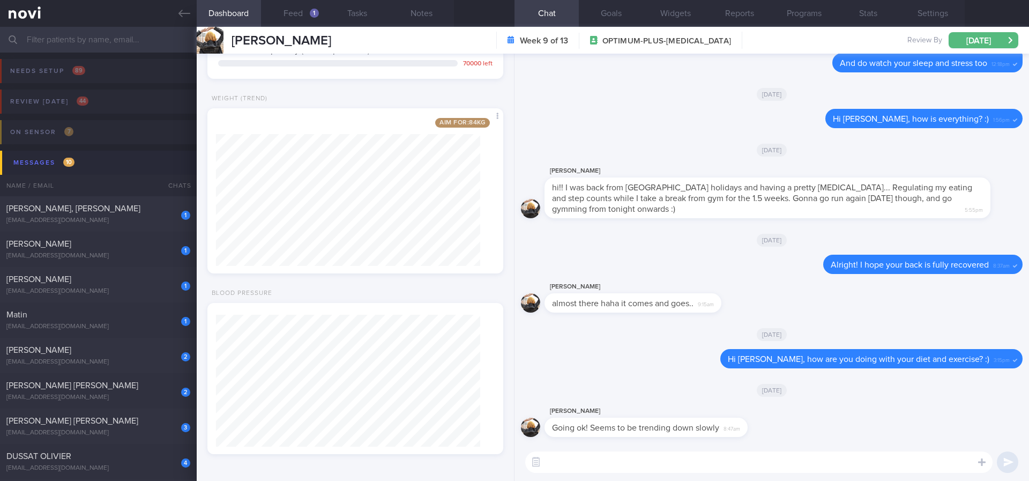
click at [574, 462] on textarea at bounding box center [758, 461] width 467 height 21
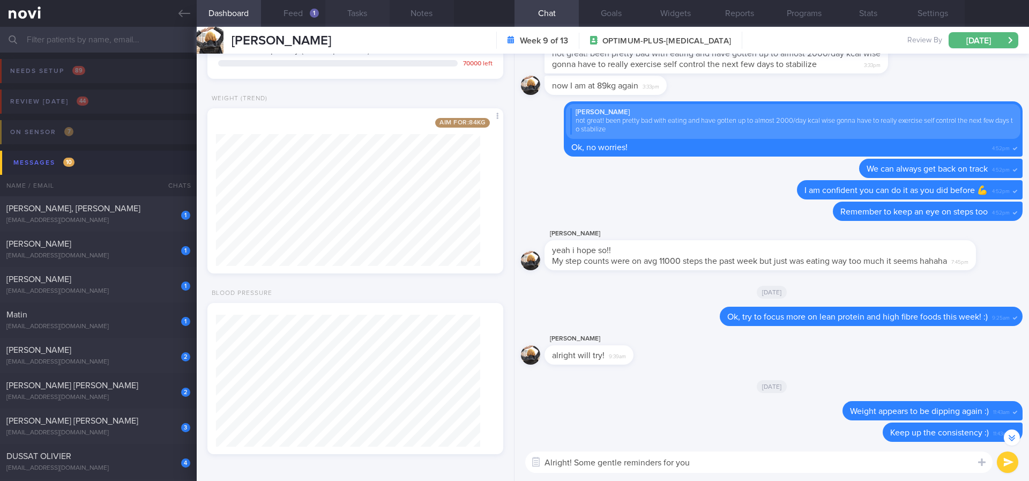
scroll to position [-2343, 0]
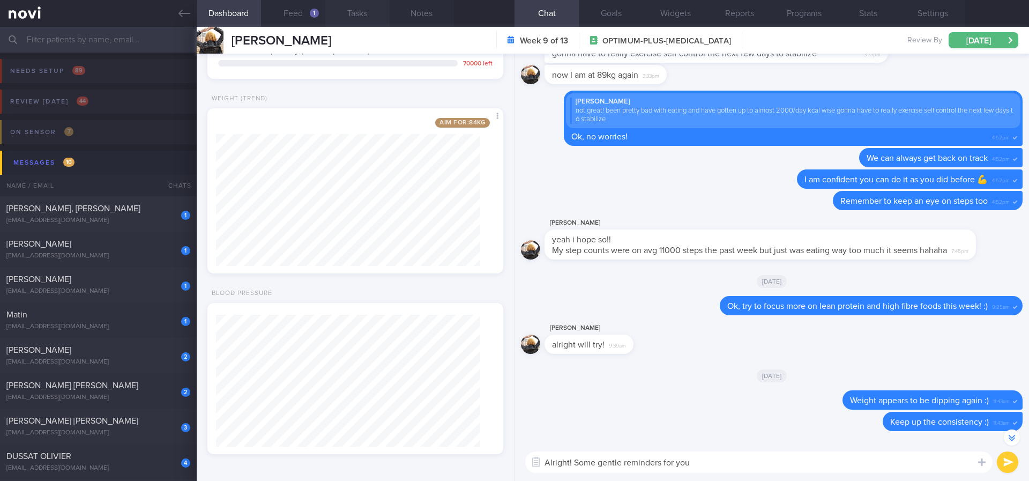
type textarea "Alright! Some gentle reminders for you"
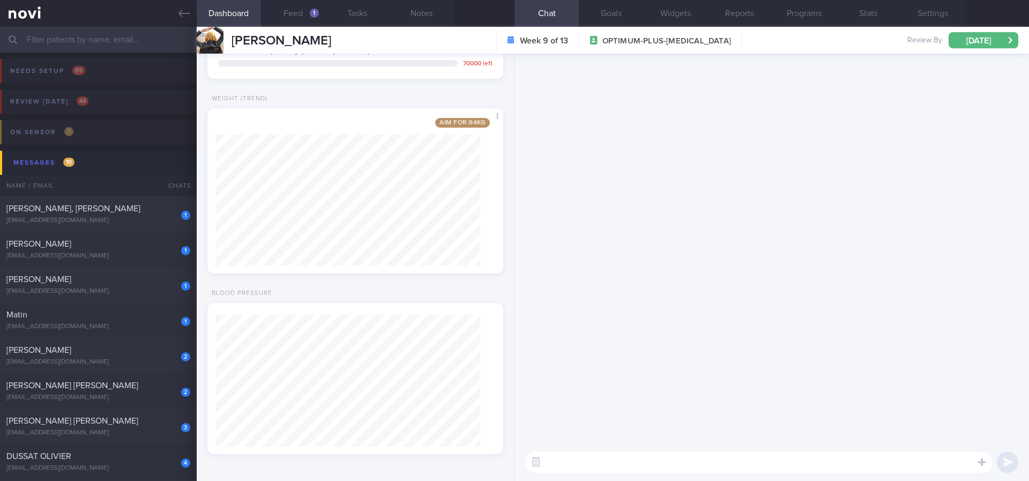
scroll to position [0, 0]
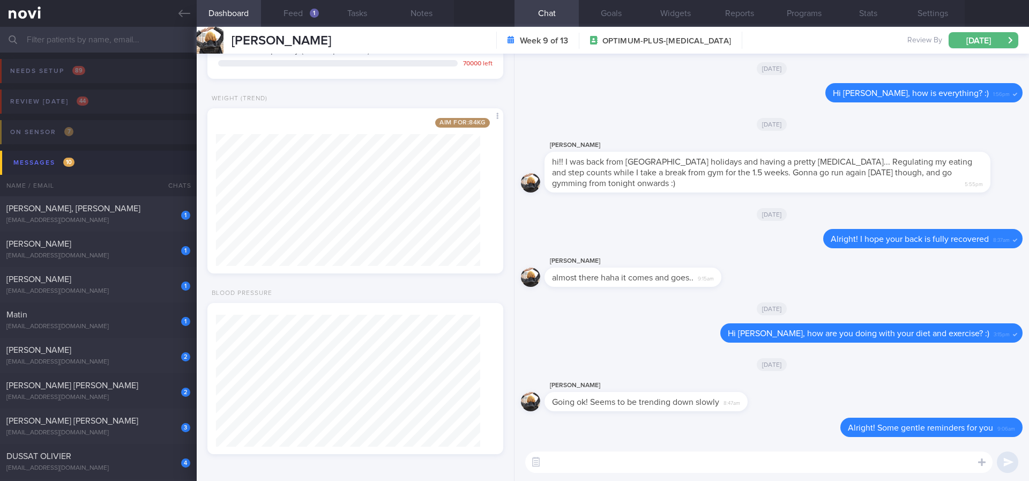
click at [797, 451] on textarea at bounding box center [758, 461] width 467 height 21
paste textarea "Use the 3R method when eating out: 1. Reduce - reduce carbohydrate if portion i…"
type textarea "Use the 3R method when eating out: 1. Reduce - reduce carbohydrate if portion i…"
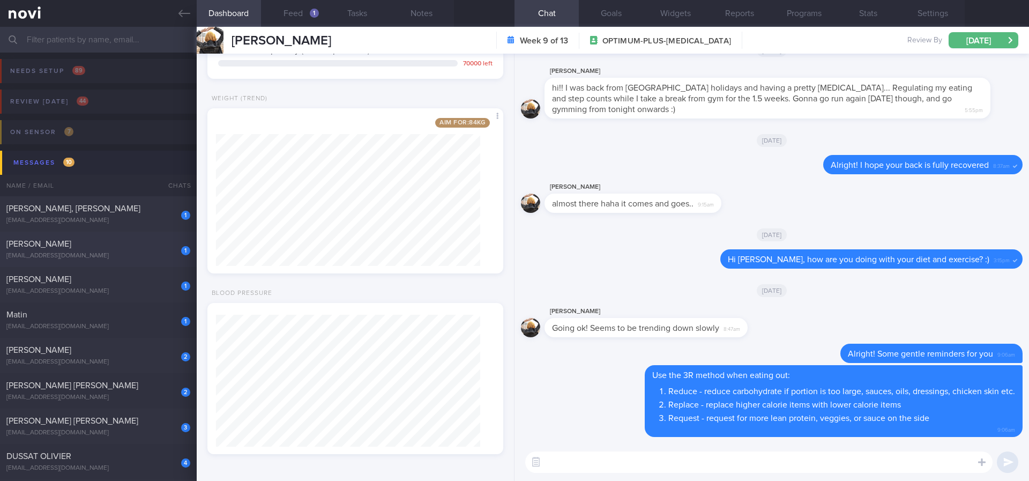
click at [100, 256] on div "vindran2504@gmail.com" at bounding box center [98, 256] width 184 height 8
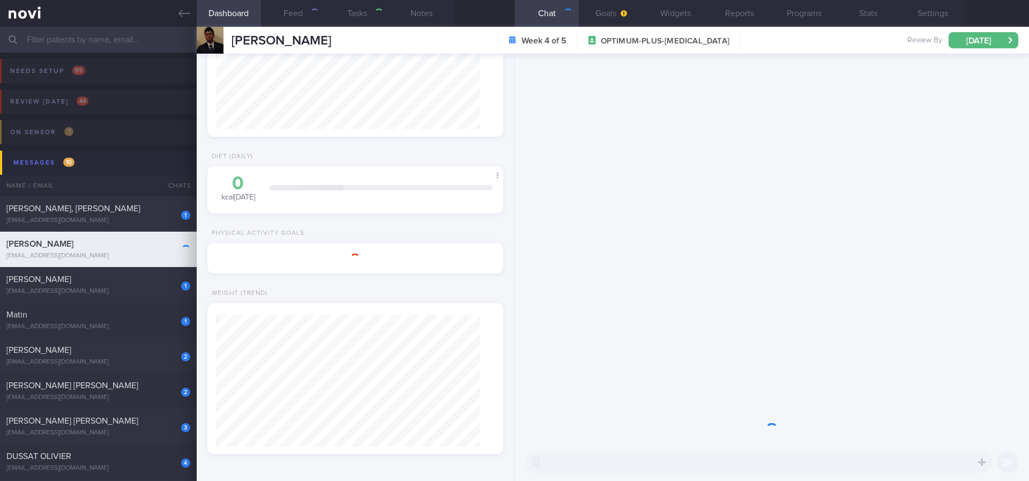
type input "tracked. poor sleep. new DM HbA1c 11.5 % 27/6/25"
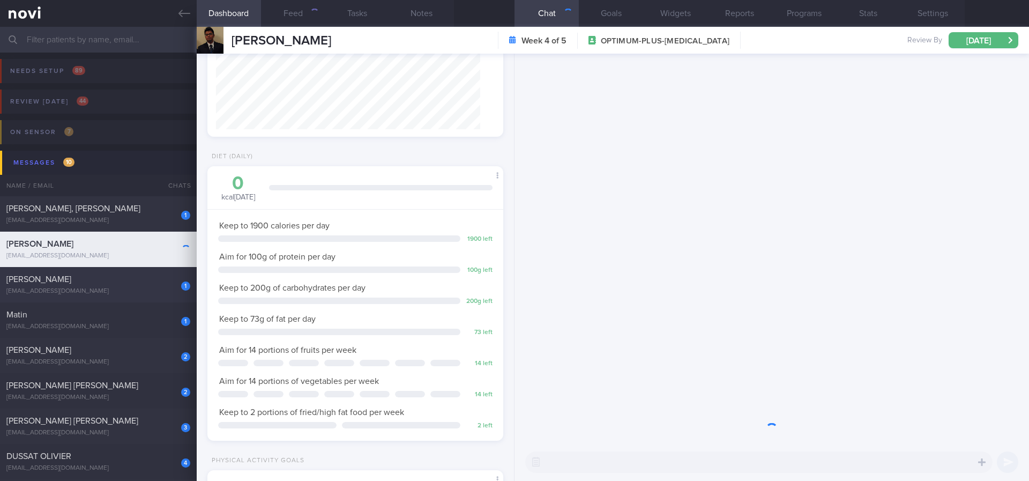
scroll to position [147, 265]
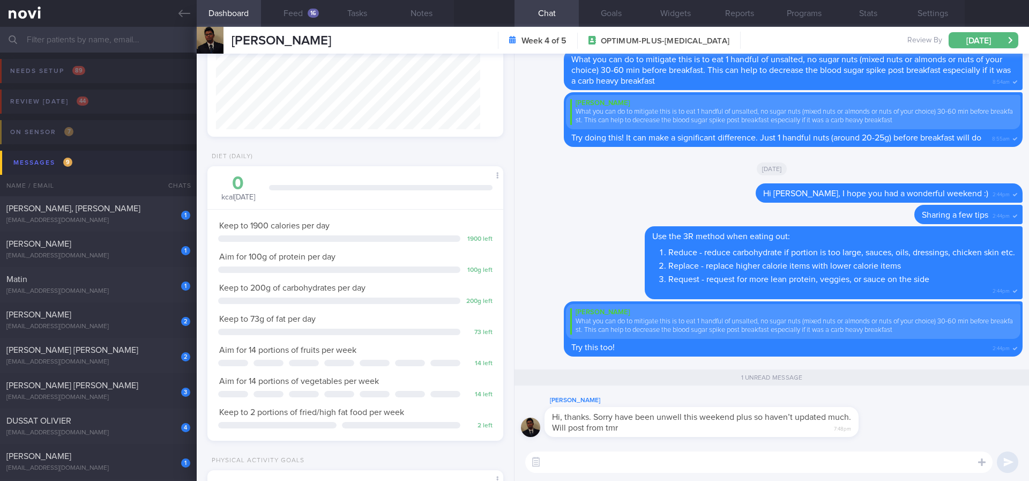
click at [647, 460] on textarea at bounding box center [758, 461] width 467 height 21
type textarea "I hope you feel better soon, Yuvindran :)"
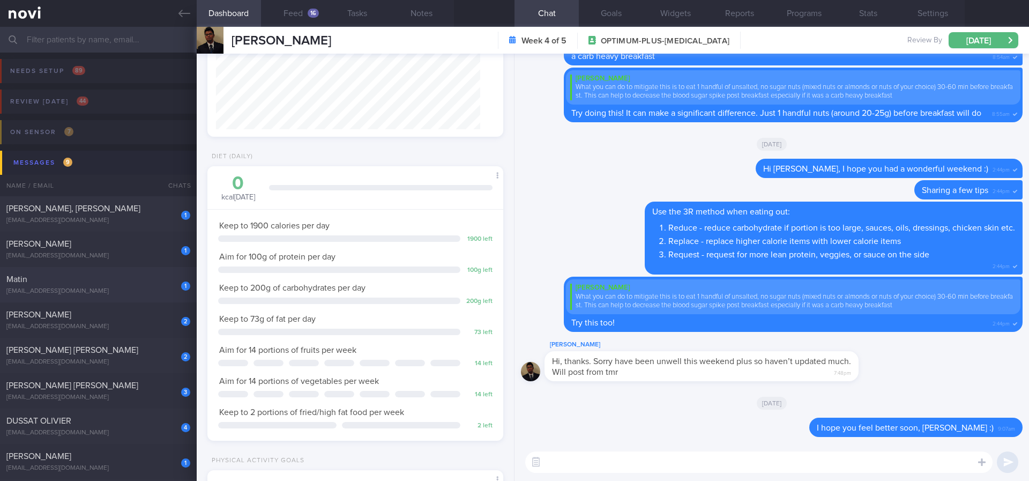
click at [117, 270] on div "1 Matin matinlee3zero@gmail.com Yesterday OPTIMUM-PLUS-WEGOVY Tracked. Matin. e…" at bounding box center [514, 284] width 1029 height 35
type input "Tracked. Matin. eGFR 66 (jan25), history of high creatinine"
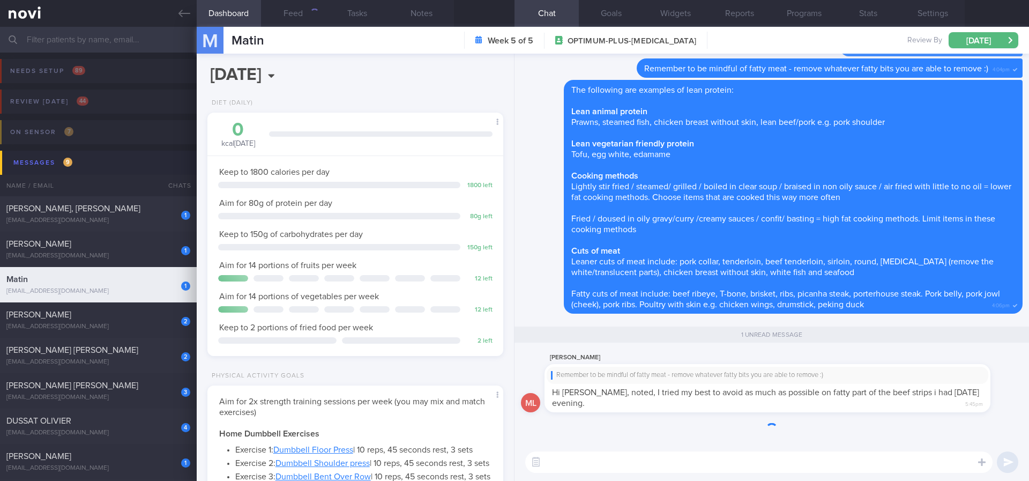
scroll to position [132, 265]
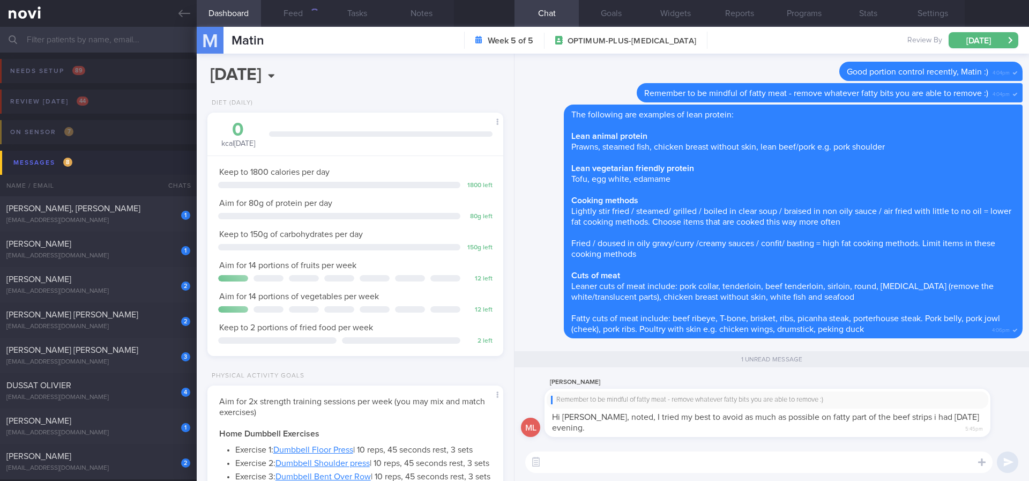
click at [744, 457] on textarea at bounding box center [758, 461] width 467 height 21
type textarea "o"
type textarea "Ok! Continue to use the 3R method :)"
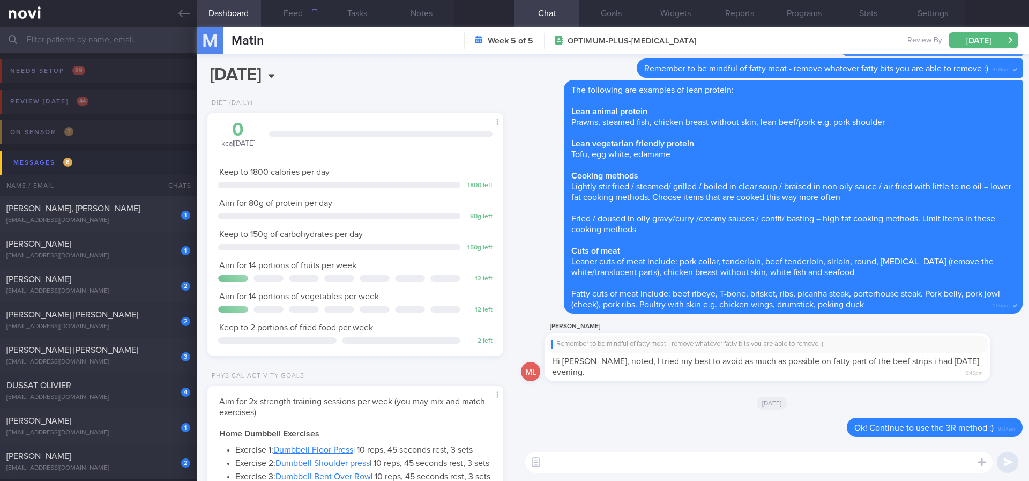
paste textarea "Use the 3R method when eating out: 1. Reduce - reduce carbohydrate if portion i…"
type textarea "Use the 3R method when eating out: 1. Reduce - reduce carbohydrate if portion i…"
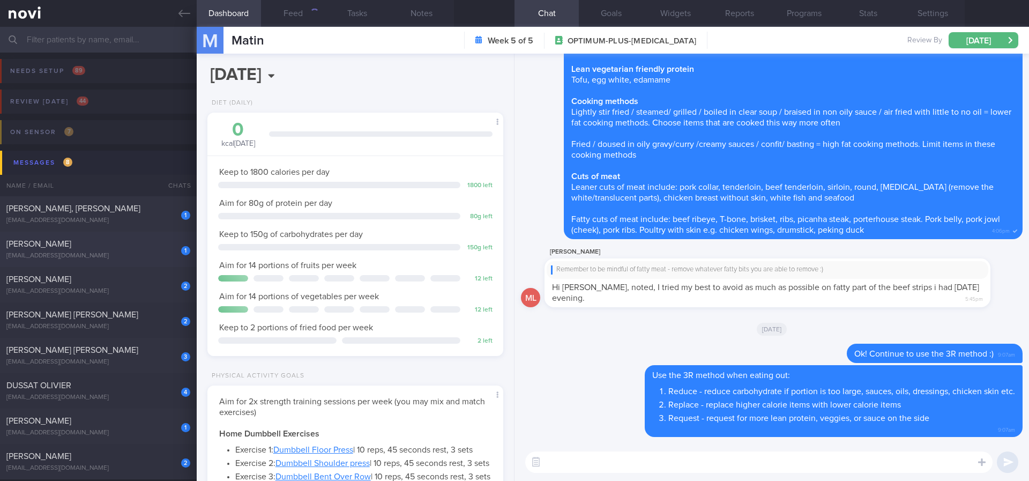
click at [143, 252] on div "m.dalgleish9@gmail.com" at bounding box center [98, 256] width 184 height 8
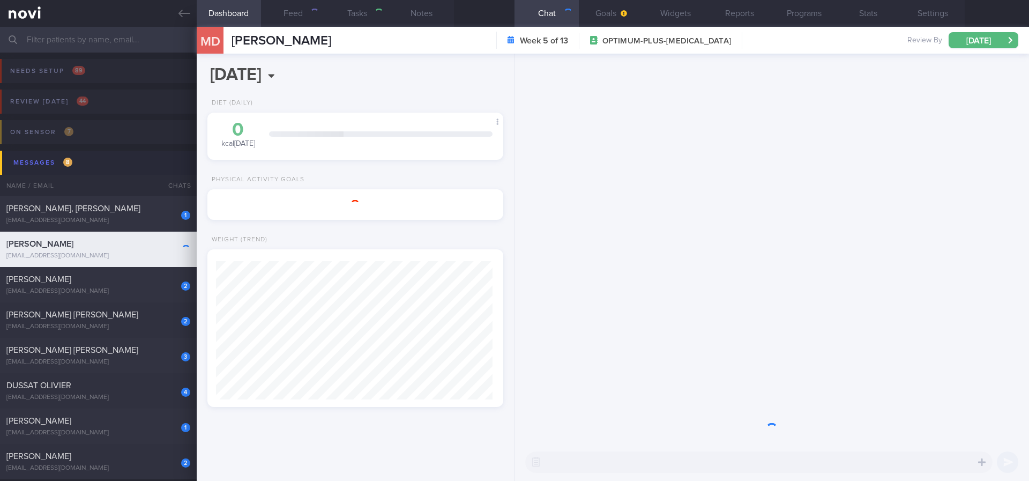
type input "Tracked"
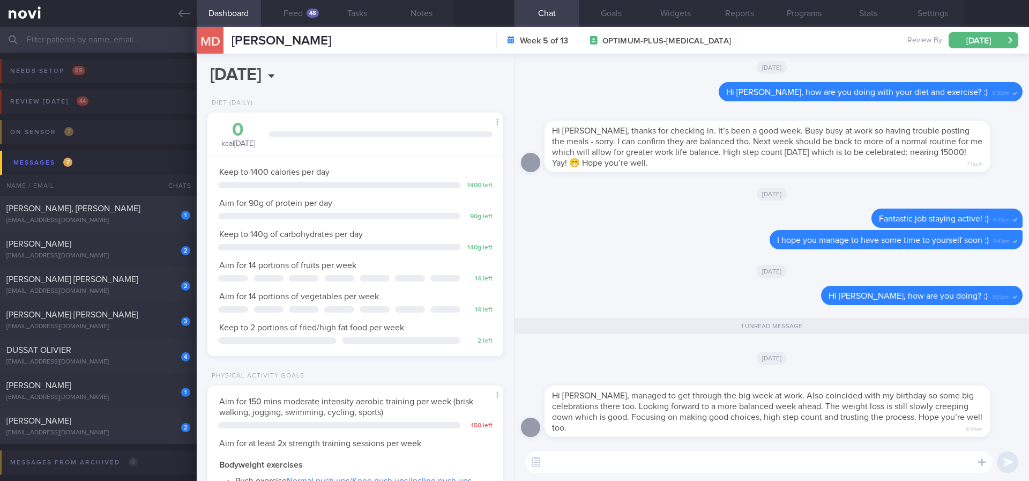
scroll to position [147, 265]
click at [682, 460] on textarea at bounding box center [758, 461] width 467 height 21
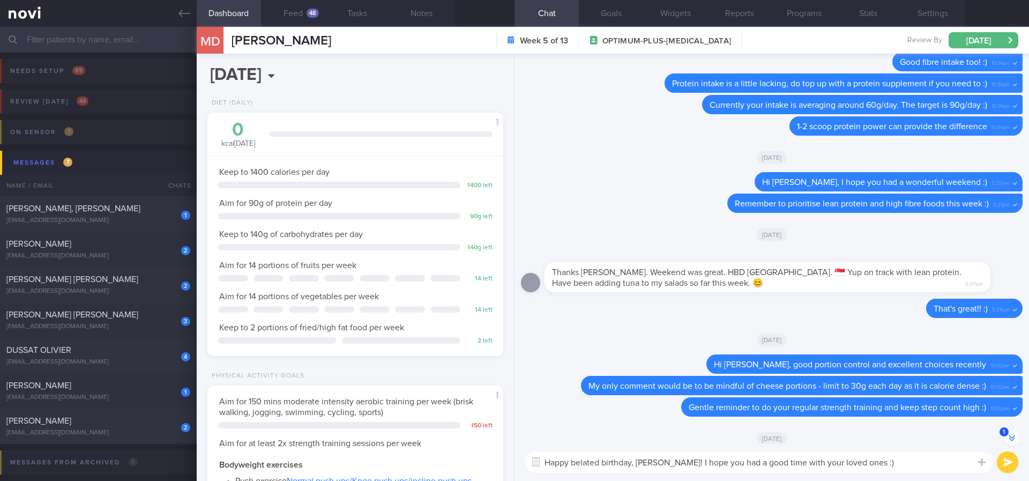
scroll to position [0, 0]
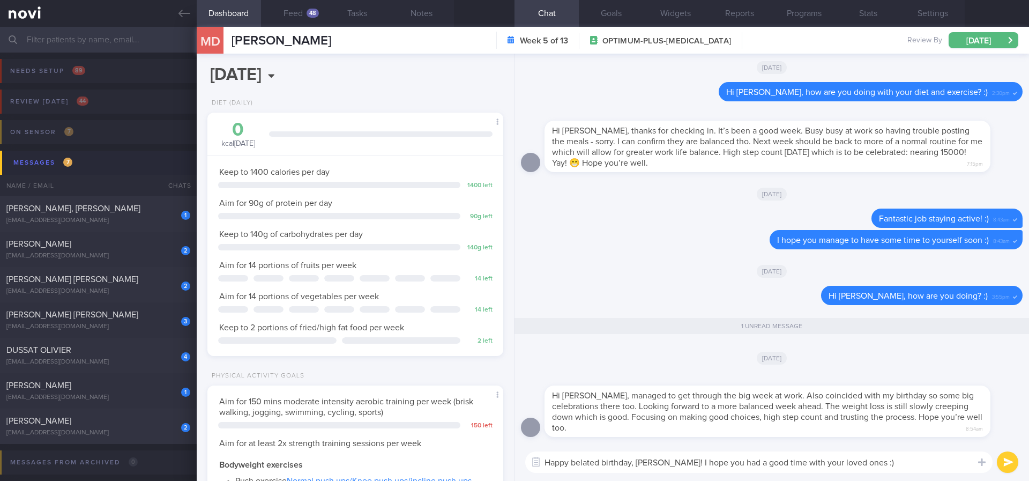
type textarea "Happy belated birthday, Michaela! I hope you had a good time with your loved on…"
click at [1001, 457] on button "submit" at bounding box center [1007, 461] width 21 height 21
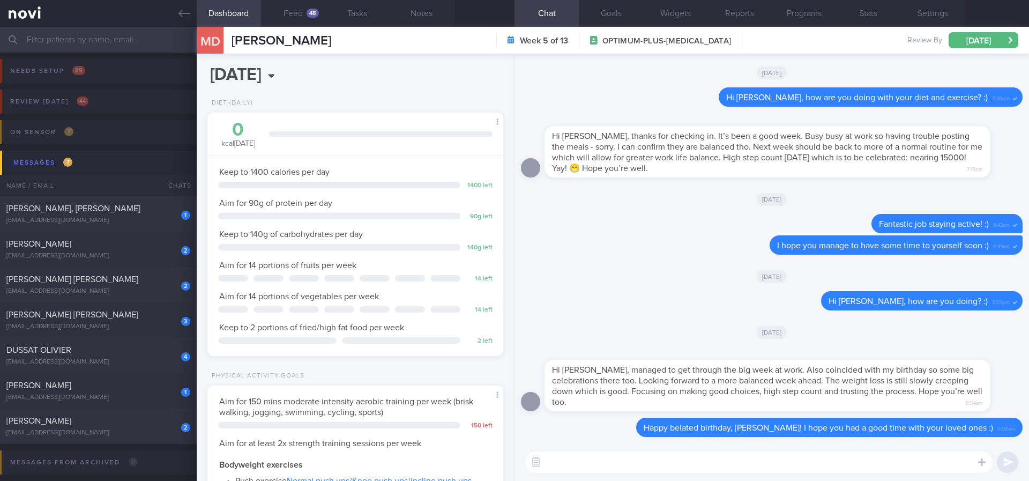
click at [729, 462] on textarea at bounding box center [758, 461] width 467 height 21
paste textarea "Use the 3R method when eating out: 1. Reduce - reduce carbohydrate if portion i…"
type textarea "Use the 3R method when eating out: 1. Reduce - reduce carbohydrate if portion i…"
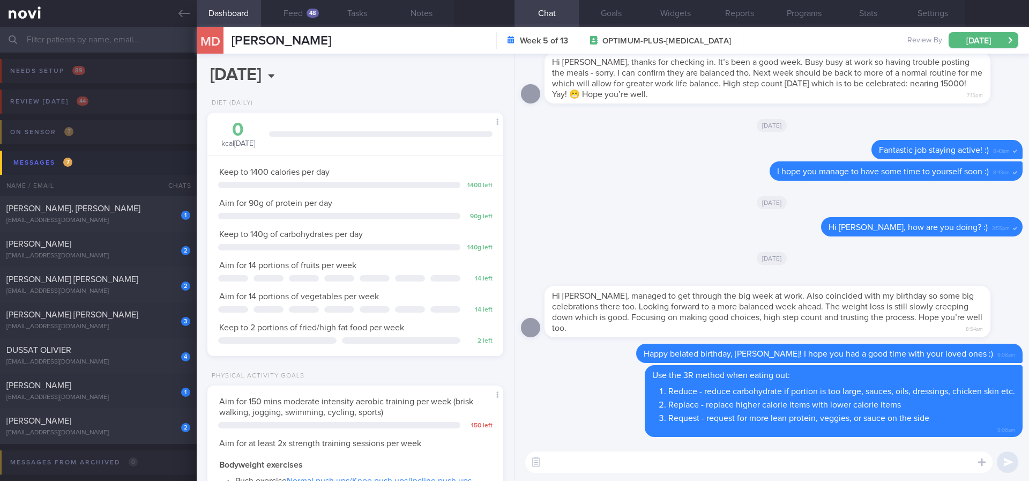
click at [143, 422] on div "SOMSUBHRO MUKHERJEE" at bounding box center [96, 420] width 181 height 11
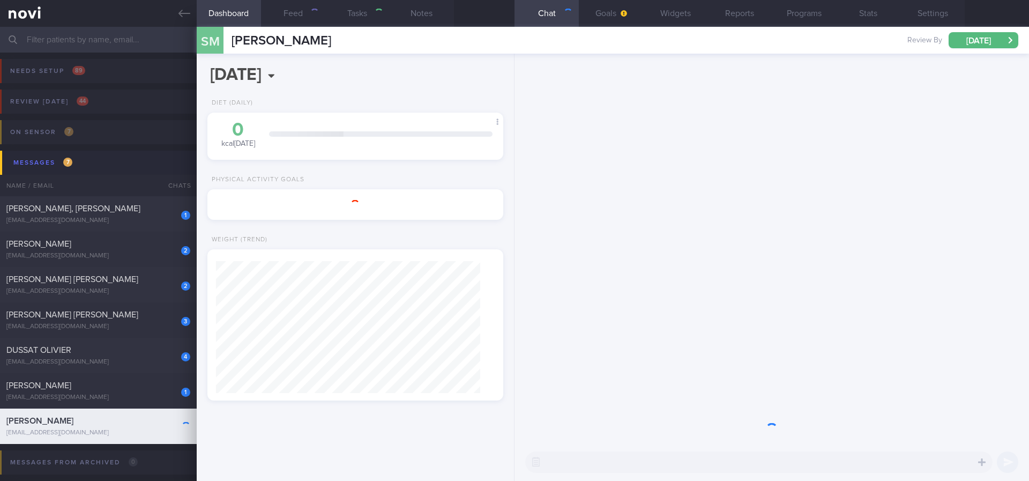
type input "Tracked. Som"
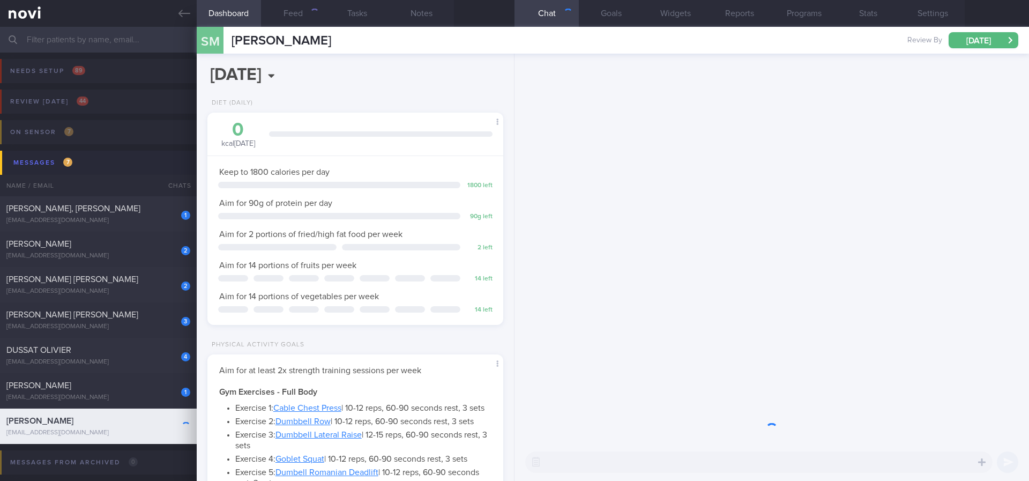
scroll to position [147, 265]
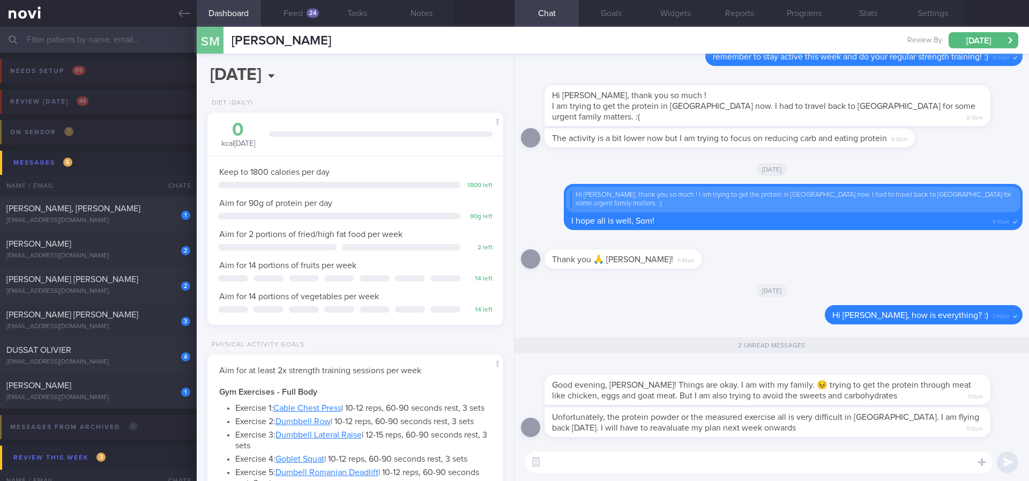
click at [637, 454] on textarea at bounding box center [758, 461] width 467 height 21
type textarea "No problem, Som. I hope everything is well with your family"
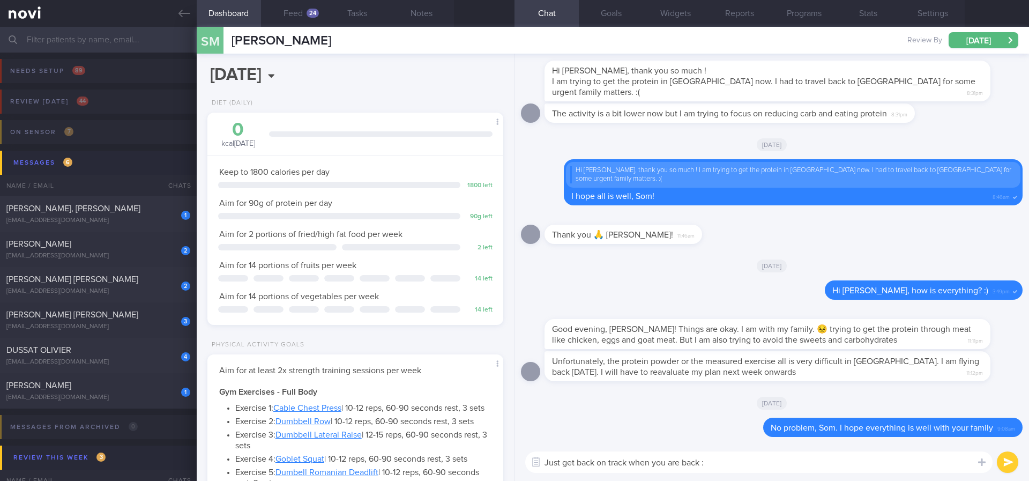
type textarea "Just get back on track when you are back :)"
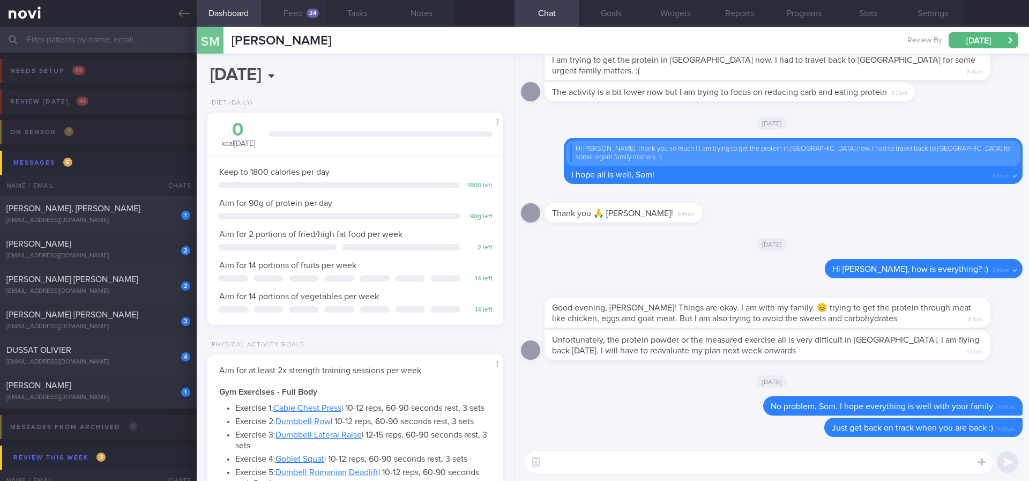
click at [298, 26] on button "Feed 24" at bounding box center [293, 13] width 64 height 27
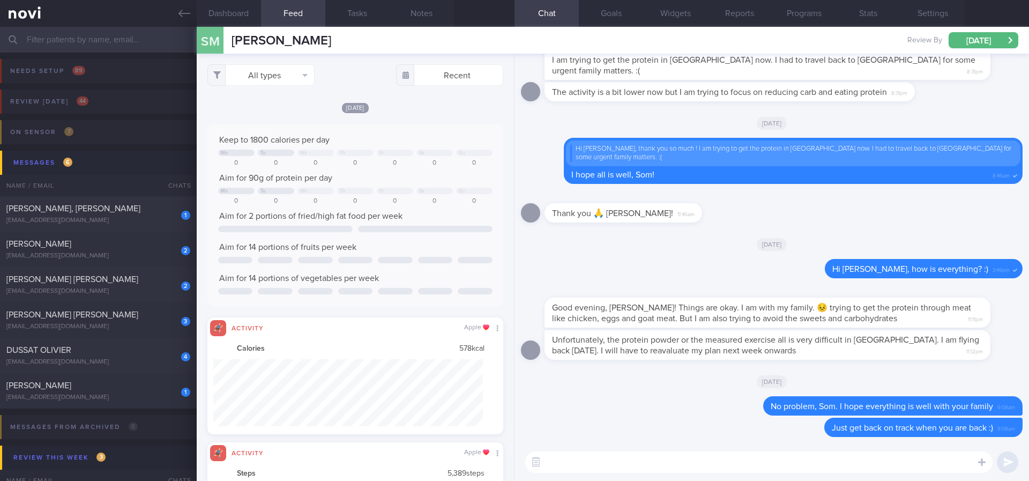
scroll to position [67, 270]
click at [126, 395] on div "rebeccagsw@hotmail.com" at bounding box center [98, 397] width 184 height 8
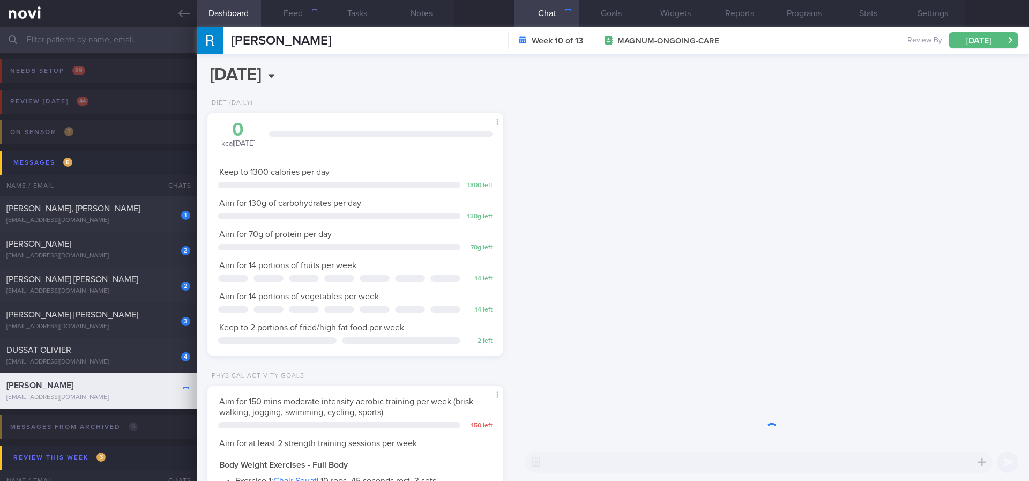
scroll to position [535785, 535652]
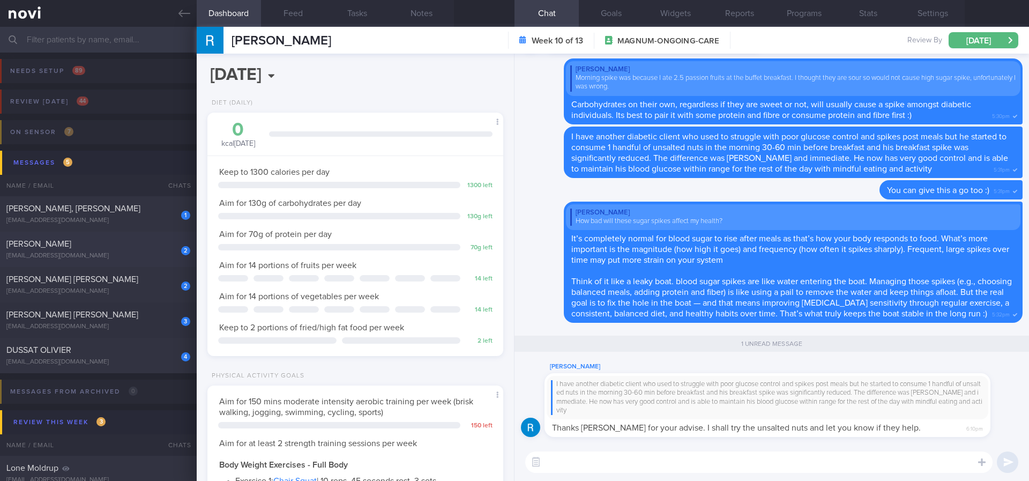
click at [138, 251] on div "2 CHENG LEE CHIUN lccheng@rocketmail.com" at bounding box center [98, 248] width 197 height 21
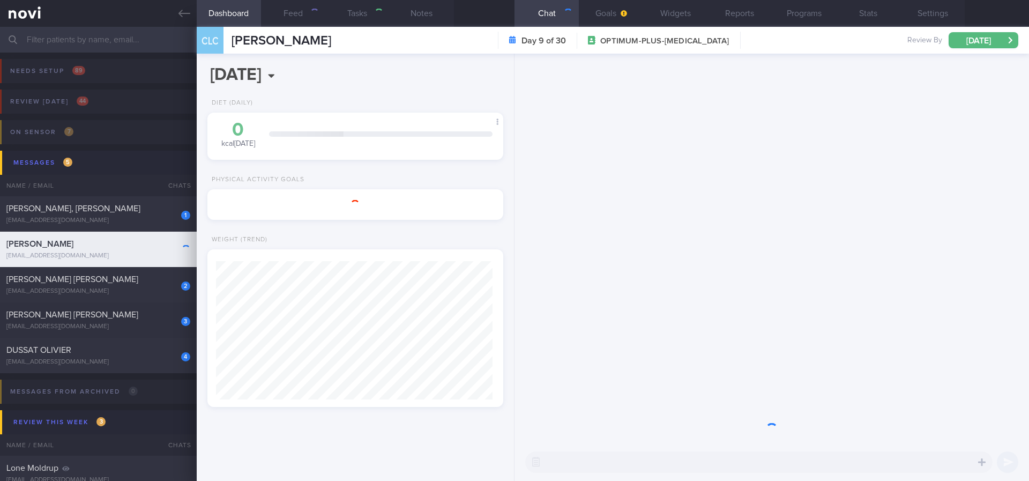
type input "Tracked"
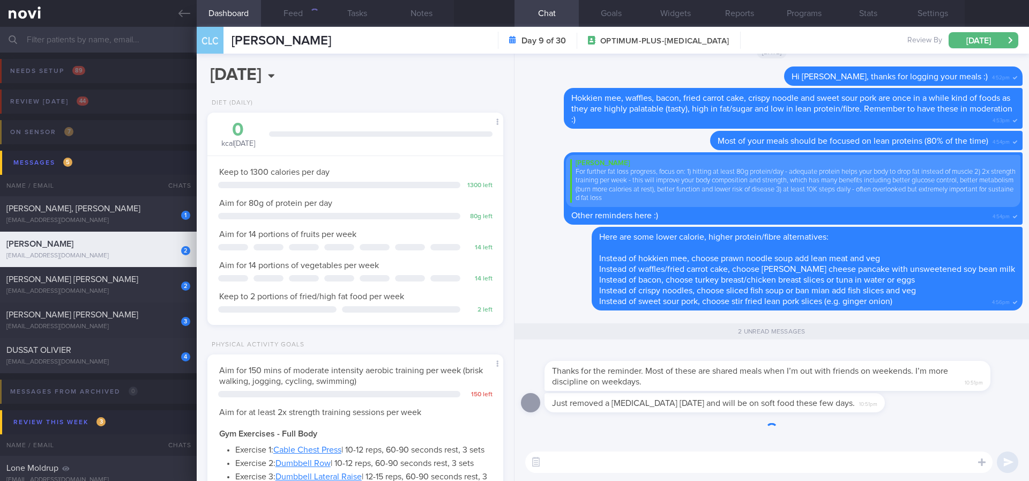
scroll to position [147, 265]
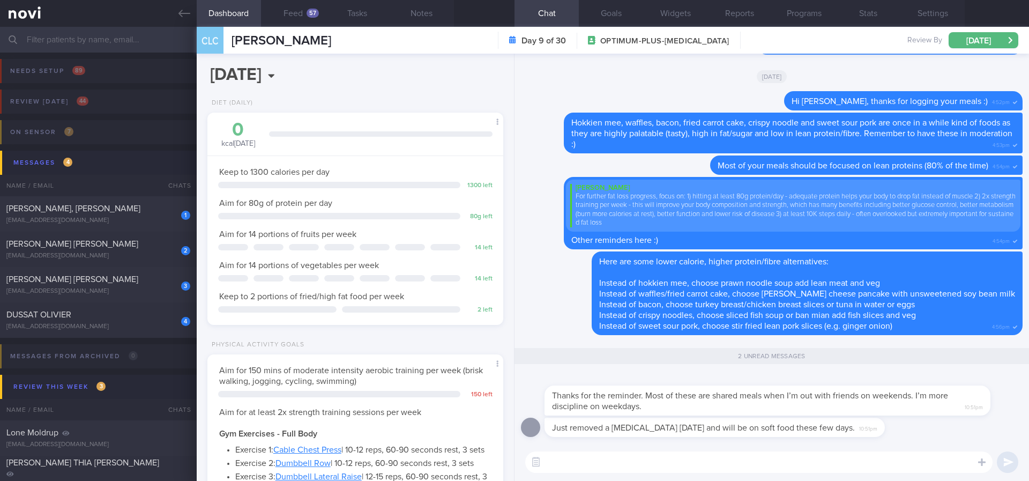
click at [907, 439] on div "Just removed a wisdom tooth today and will be on soft food these few days. 10:5…" at bounding box center [772, 430] width 502 height 26
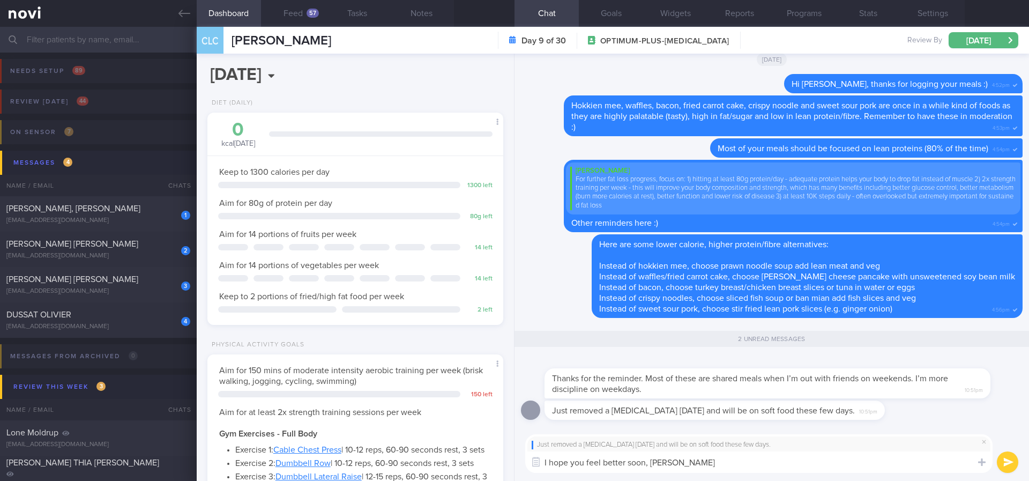
click at [635, 461] on textarea "I hope you feel better soon, Ms Cheng" at bounding box center [758, 461] width 467 height 21
click at [583, 465] on textarea "I hope you feel better soon, Ms Cheng" at bounding box center [758, 461] width 467 height 21
click at [782, 458] on textarea "I hope you recover well and feel better soon, Ms Cheng" at bounding box center [758, 461] width 467 height 21
type textarea "I hope you recover well and feel better soon, Ms Cheng :)"
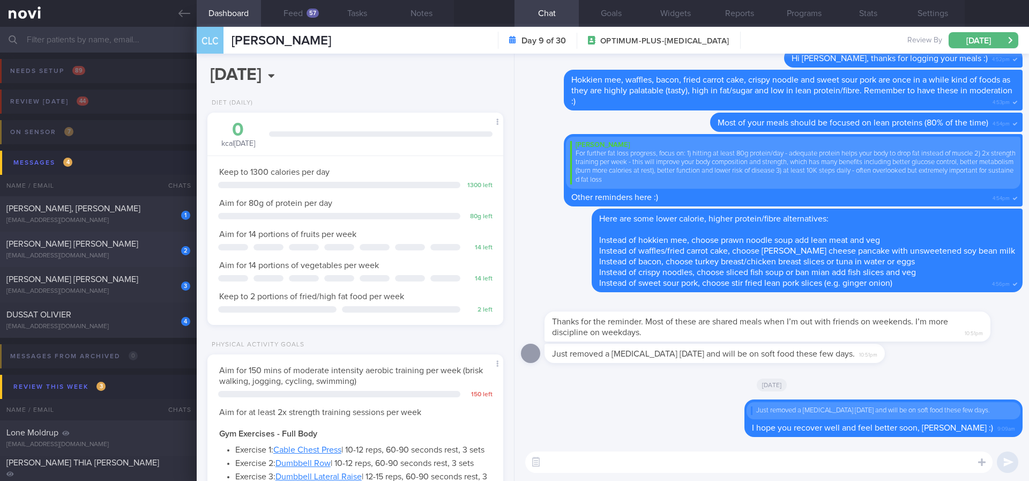
click at [131, 247] on div "MOHAMED SALEEM MOHAMED AMANULLAH" at bounding box center [96, 243] width 181 height 11
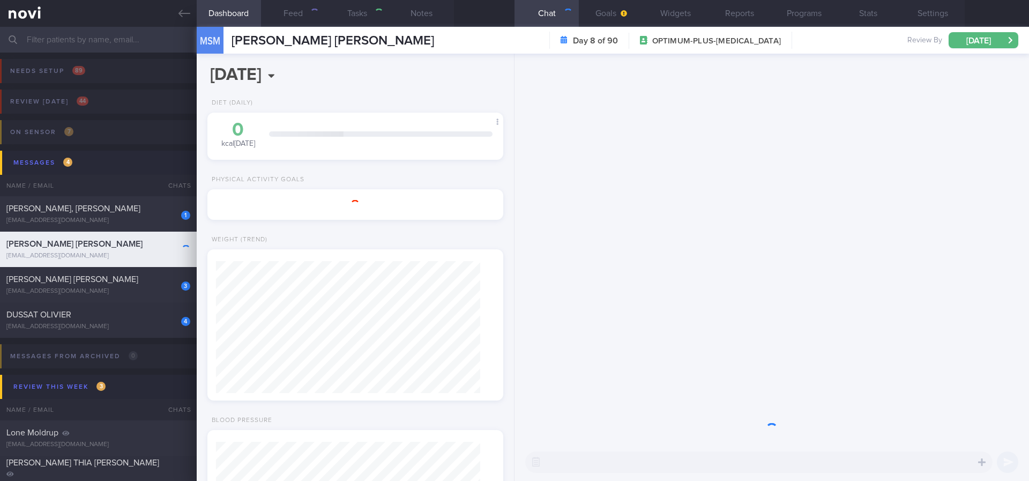
type input "Tracked. (Aman) Rybelsus"
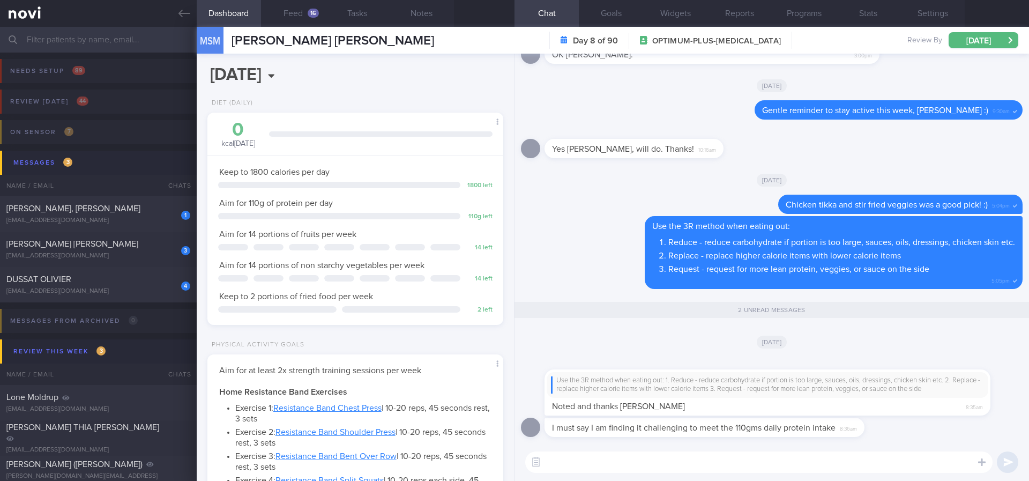
click at [618, 461] on textarea at bounding box center [758, 461] width 467 height 21
click at [300, 17] on button "Feed 16" at bounding box center [293, 13] width 64 height 27
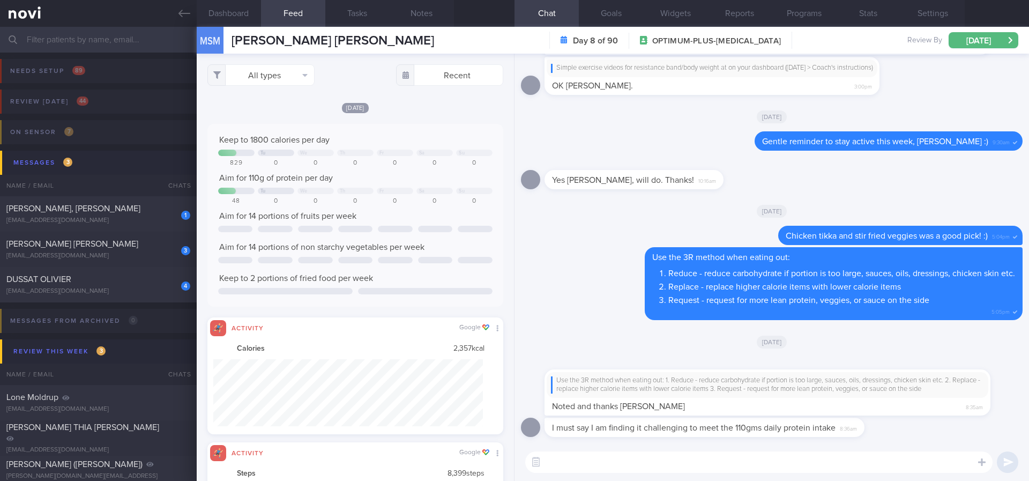
click at [561, 461] on textarea at bounding box center [758, 461] width 467 height 21
type textarea "Are you taking any protein supplement regularly? :)"
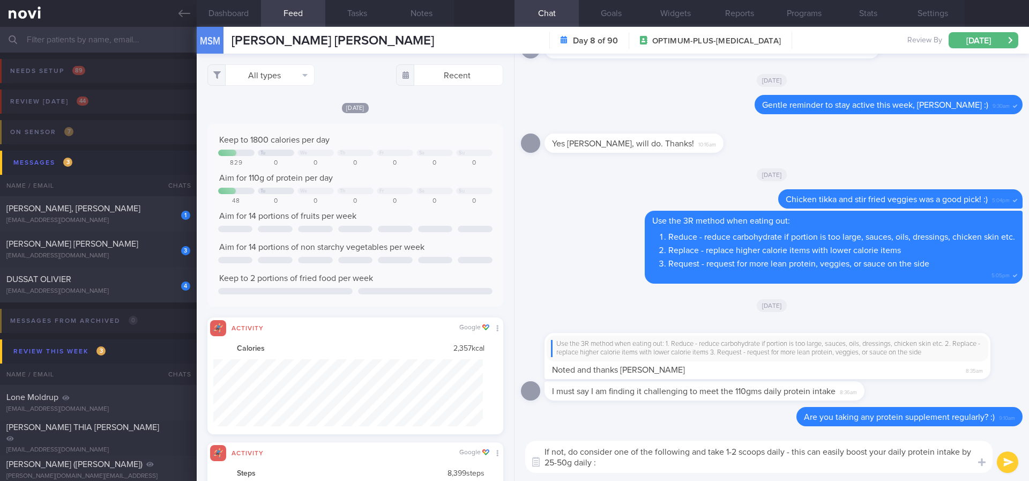
type textarea "If not, do consider one of the following and take 1-2 scoops daily - this can e…"
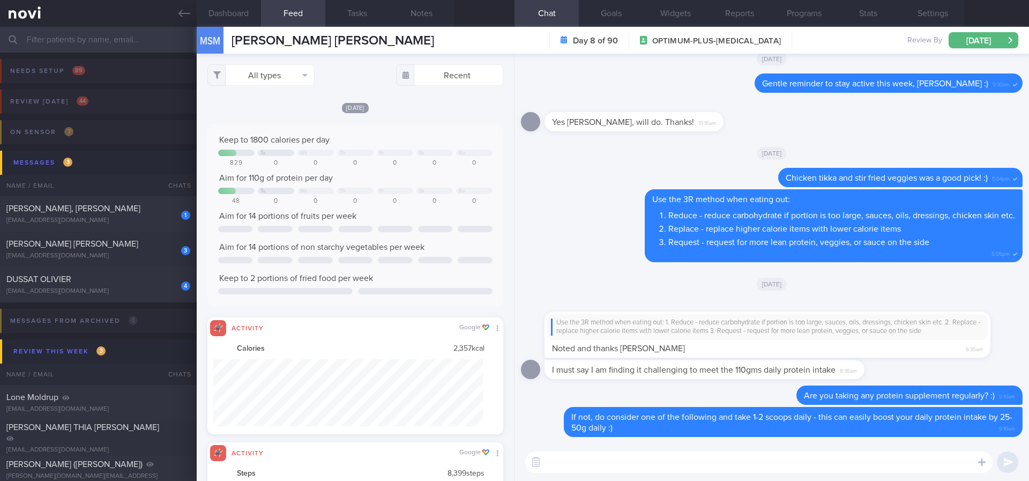
click at [684, 465] on textarea at bounding box center [758, 461] width 467 height 21
paste textarea "*Protein powders:* [MyProtein Impact Whey Isolate](https://shopee.sg/Myprotein-…"
type textarea "*Protein powders:* [MyProtein Impact Whey Isolate](https://shopee.sg/Myprotein-…"
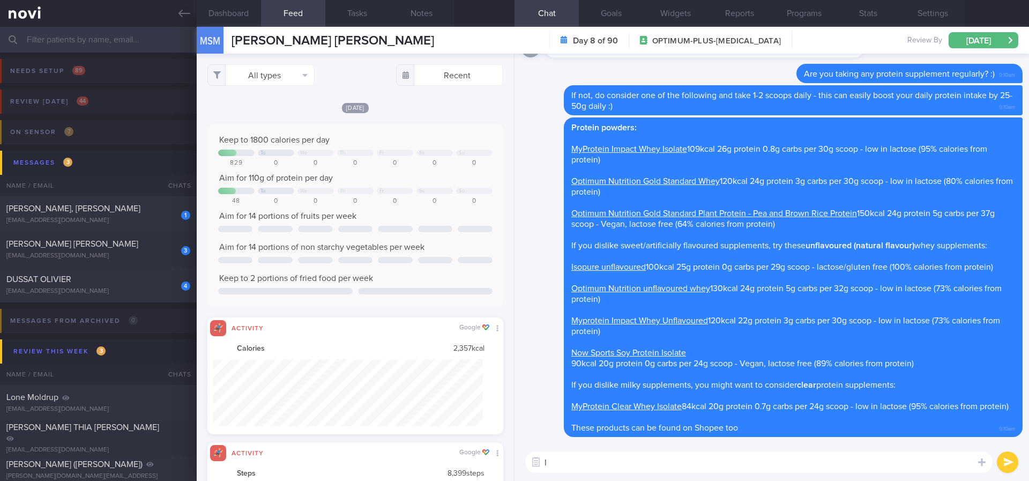
type textarea "I"
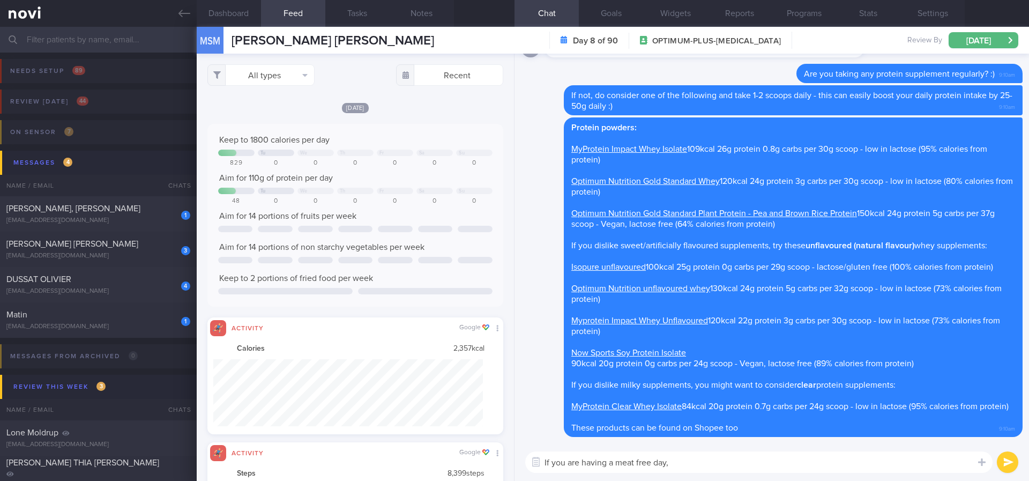
paste textarea "Watch this [reel](https://www.instagram.com/reel/DAD99juSWPa/?igsh=MTV2YWh2NnFz…"
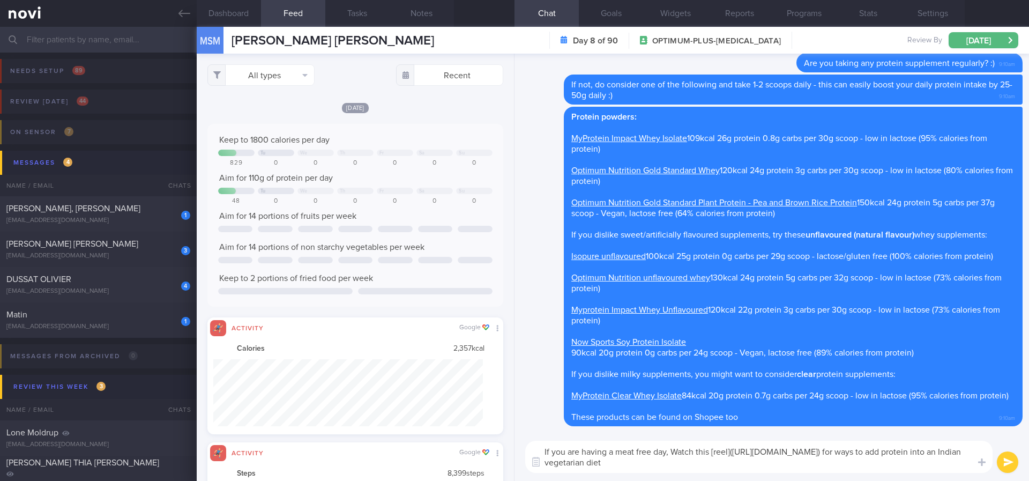
drag, startPoint x: 711, startPoint y: 451, endPoint x: 674, endPoint y: 451, distance: 36.4
click at [674, 451] on textarea "If you are having a meat free day, Watch this [reel](https://www.instagram.com/…" at bounding box center [758, 457] width 467 height 32
click at [673, 458] on textarea "If you are having a meat free day, Watch this [reel](https://www.instagram.com/…" at bounding box center [758, 457] width 467 height 32
click at [678, 449] on textarea "If you are having a meat free day, Watch this [reel](https://www.instagram.com/…" at bounding box center [758, 457] width 467 height 32
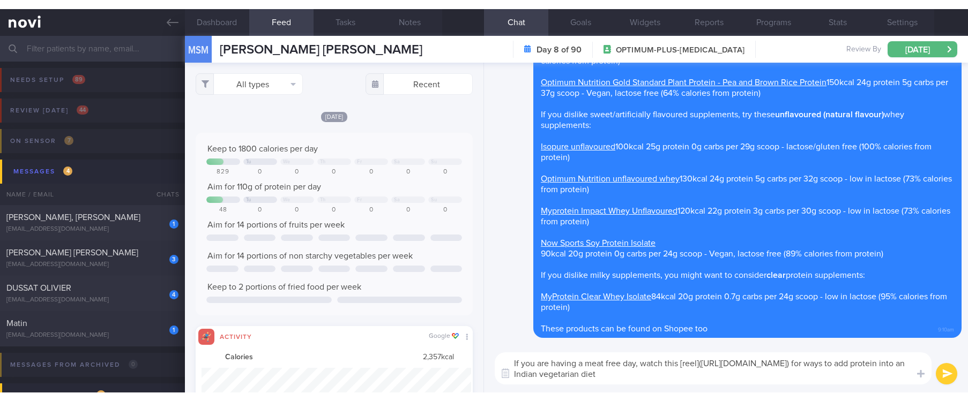
scroll to position [535854, 535666]
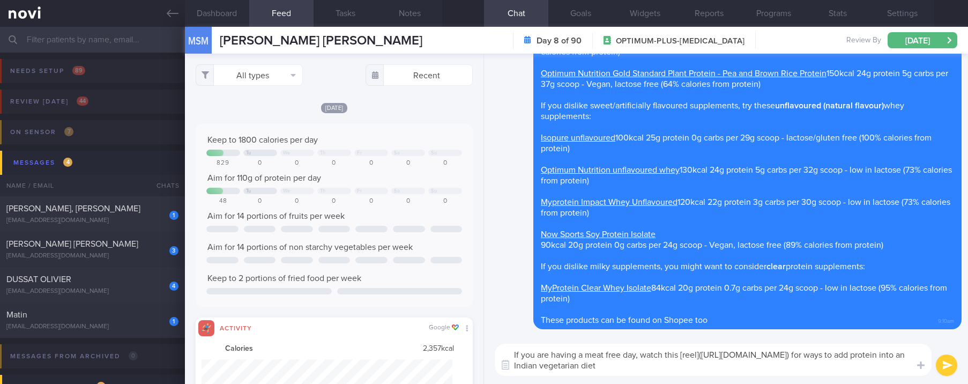
click at [585, 356] on textarea "If you are having a meat free day, watch this [reel](https://www.instagram.com/…" at bounding box center [713, 360] width 437 height 32
click at [630, 356] on textarea "If you are having meat free day, watch this [reel](https://www.instagram.com/re…" at bounding box center [713, 360] width 437 height 32
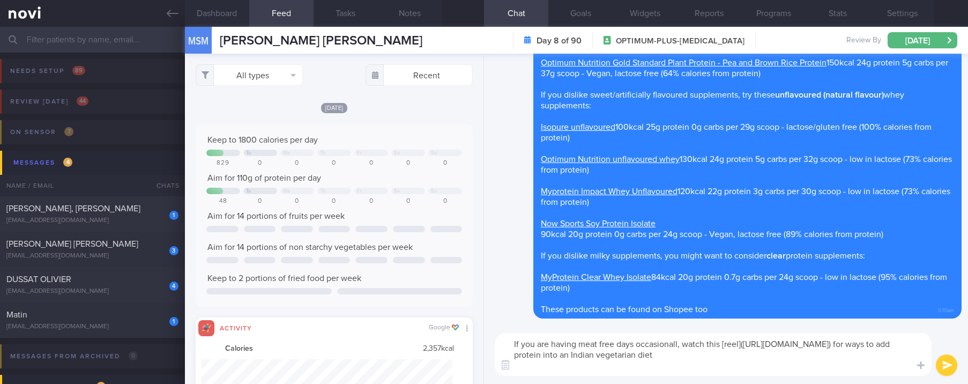
type textarea "If you are having meat free days occasionally, watch this [reel](https://www.in…"
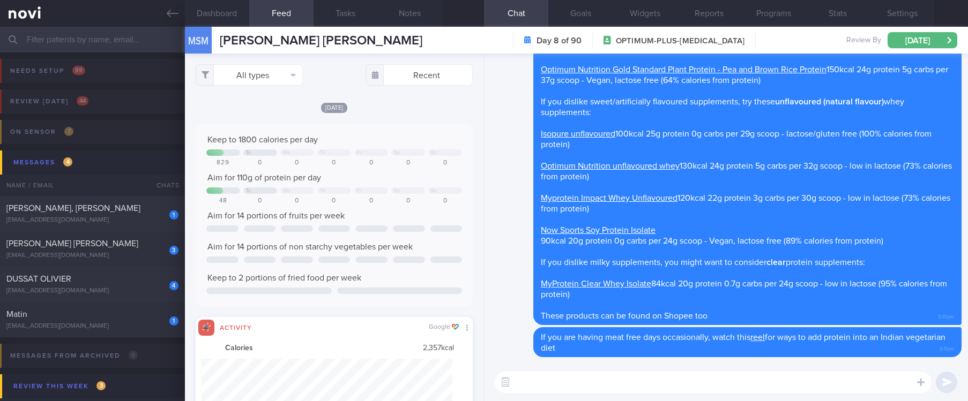
scroll to position [63, 251]
click at [53, 317] on div "Matin" at bounding box center [90, 314] width 169 height 11
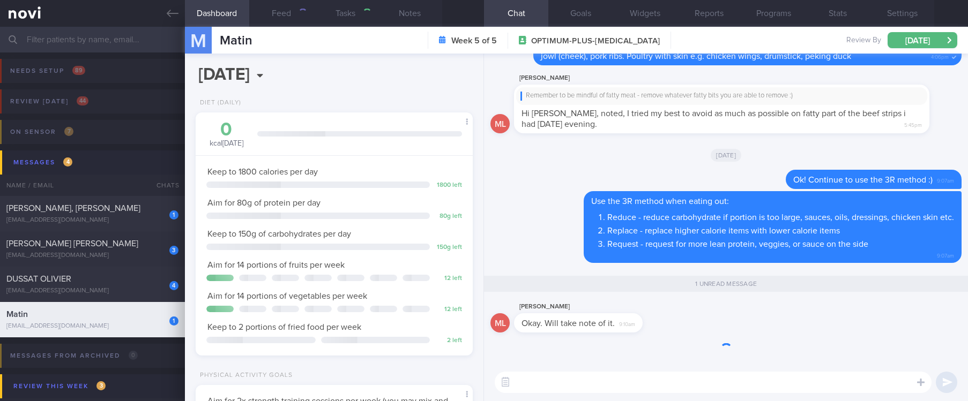
scroll to position [125, 250]
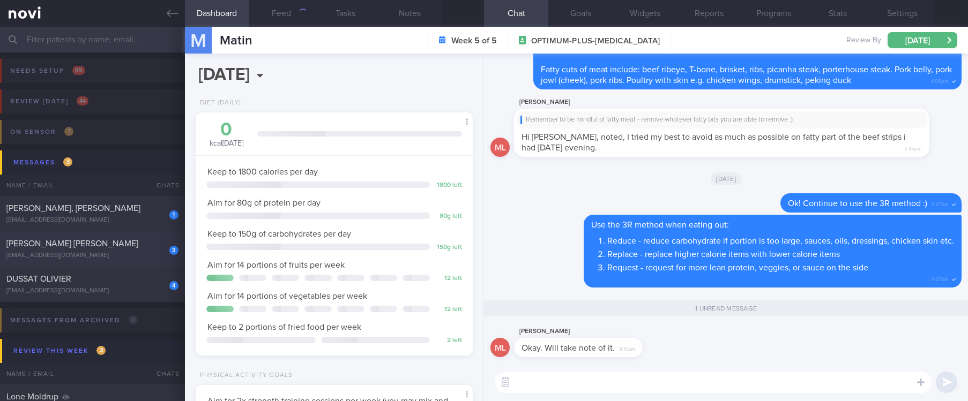
click at [145, 248] on div "Yueh Fang Lee" at bounding box center [90, 243] width 169 height 11
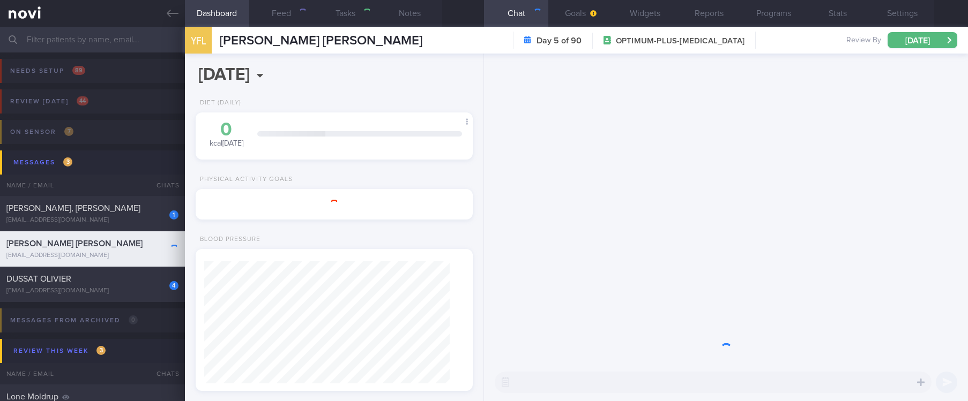
type input "tracked."
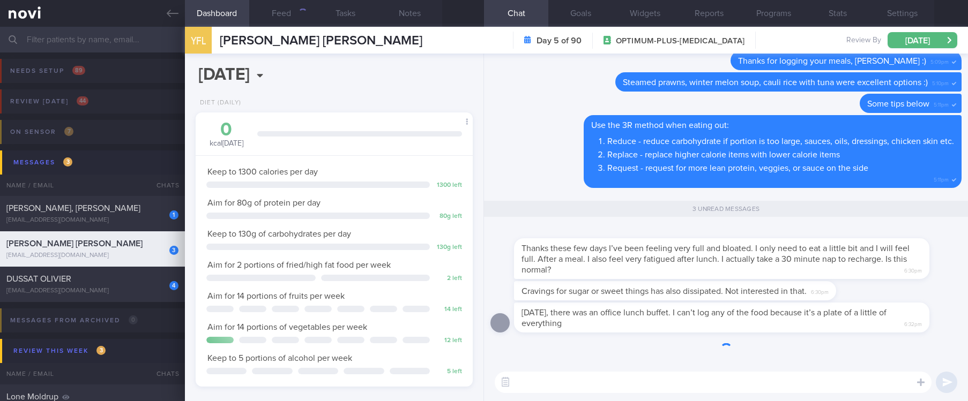
scroll to position [138, 245]
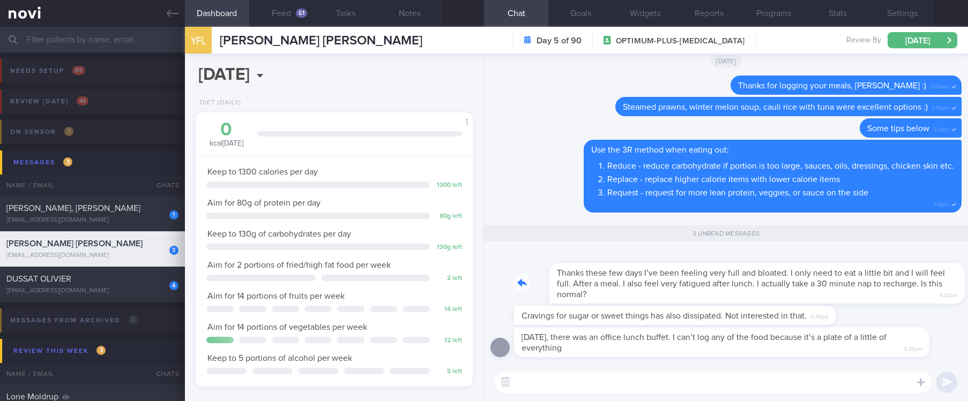
drag, startPoint x: 594, startPoint y: 296, endPoint x: 770, endPoint y: 297, distance: 176.3
click at [770, 297] on div "Thanks these few days I’ve been feeling very full and bloated. I only need to e…" at bounding box center [737, 277] width 447 height 54
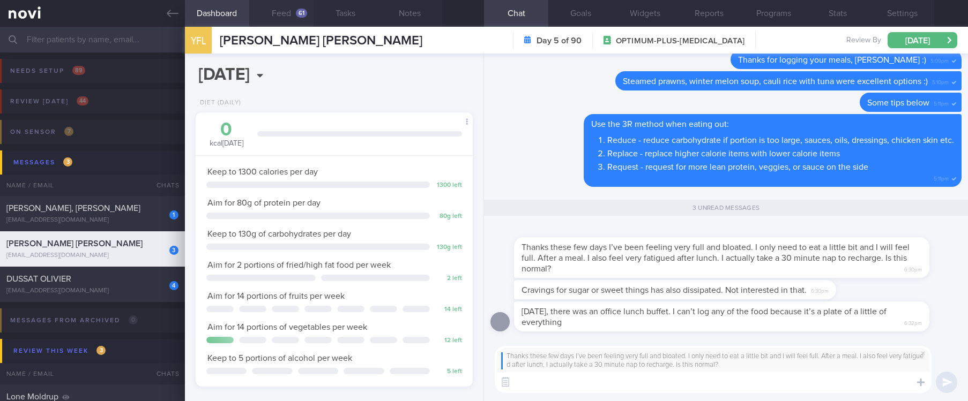
click at [280, 17] on button "Feed 61" at bounding box center [281, 13] width 64 height 27
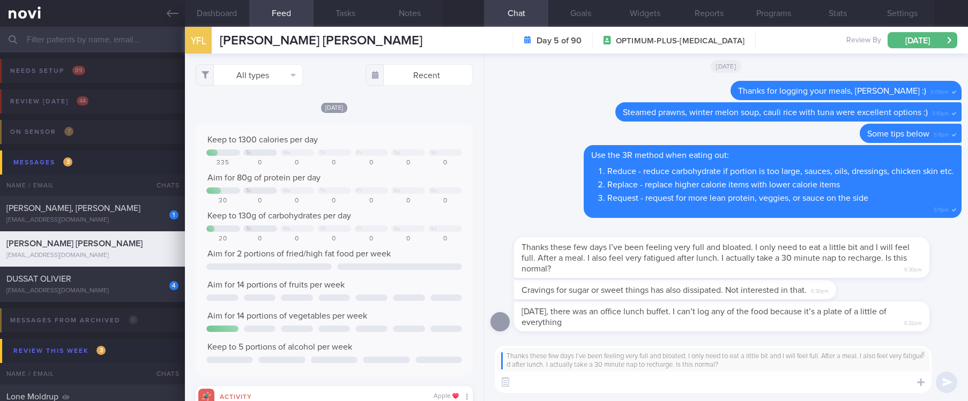
scroll to position [535854, 535666]
click at [261, 77] on button "All types" at bounding box center [249, 74] width 107 height 21
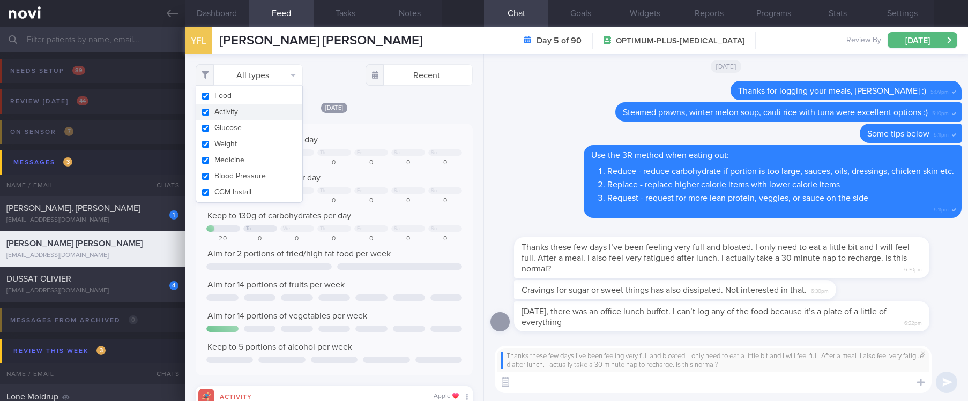
click at [239, 110] on button "Activity" at bounding box center [249, 112] width 106 height 16
checkbox input "false"
click at [372, 136] on div "Keep to 1300 calories per day" at bounding box center [334, 140] width 256 height 11
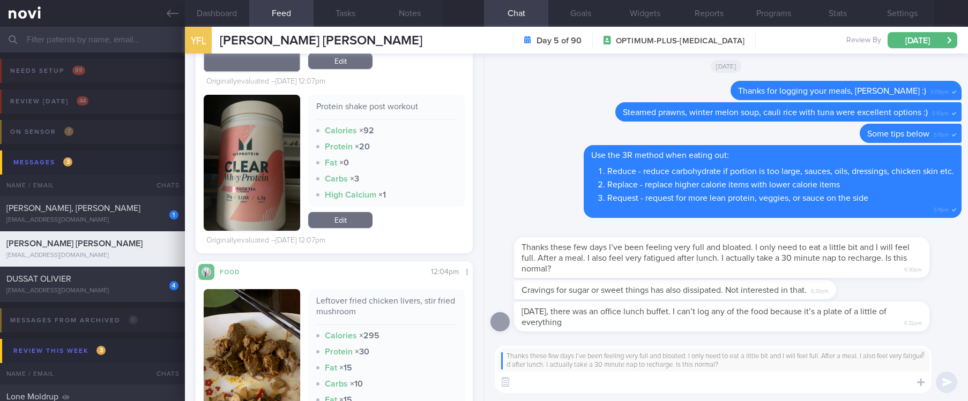
click at [562, 400] on div "Thanks these few days I’ve been feeling very full and bloated. I only need to e…" at bounding box center [726, 370] width 484 height 64
click at [560, 391] on textarea at bounding box center [713, 382] width 437 height 21
click at [556, 387] on textarea at bounding box center [713, 382] width 437 height 21
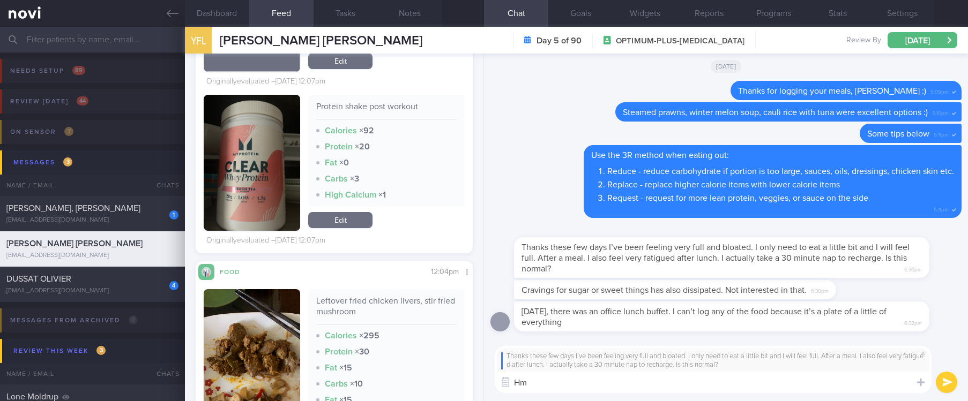
type textarea "H"
type textarea "T"
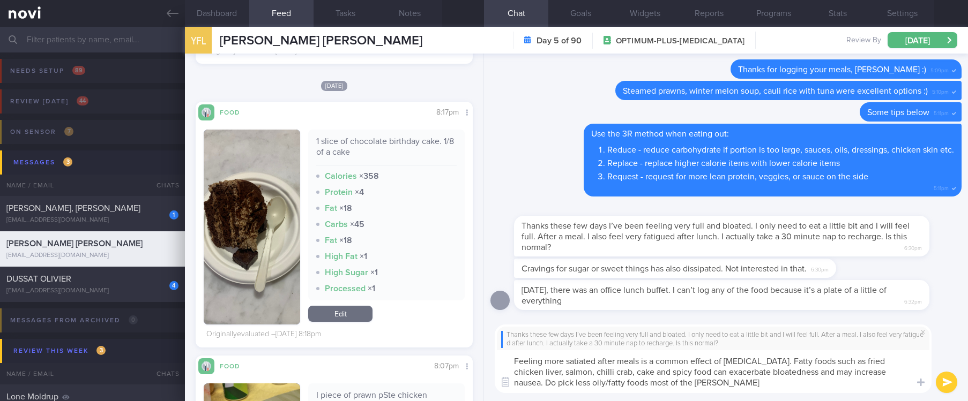
type textarea "Feeling more satiated after meals is a common effect of Rybelsus. Fatty foods s…"
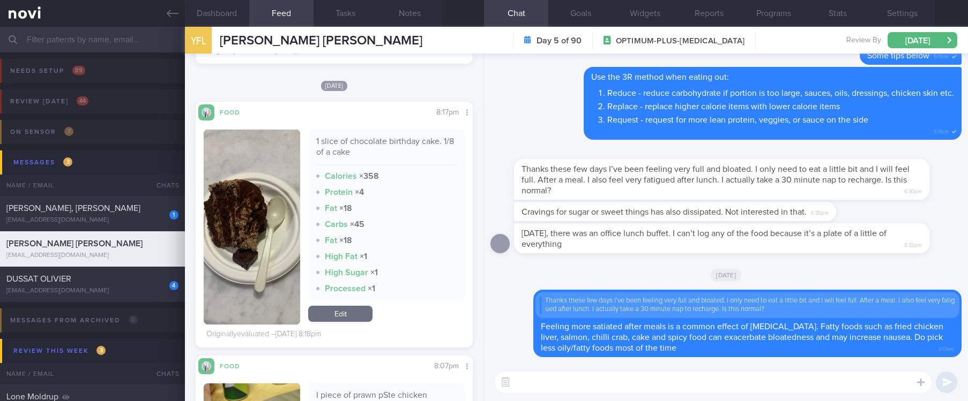
click at [758, 378] on textarea at bounding box center [713, 382] width 437 height 21
click at [748, 377] on textarea at bounding box center [713, 382] width 437 height 21
paste textarea "For the alleviation of nausea, some people find these tips useful: - Consume sm…"
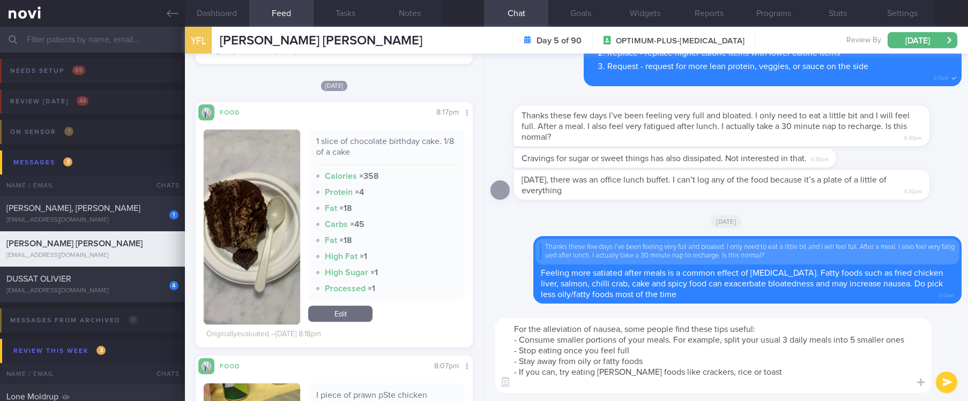
click at [603, 325] on textarea "For the alleviation of nausea, some people find these tips useful: - Consume sm…" at bounding box center [713, 355] width 437 height 75
click at [592, 329] on textarea "For the alleviation of nausea, some people find these tips useful: - Consume sm…" at bounding box center [713, 355] width 437 height 75
click at [568, 331] on textarea "For the alleviation of bloatnedness/nausea, some people find these tips useful:…" at bounding box center [713, 355] width 437 height 75
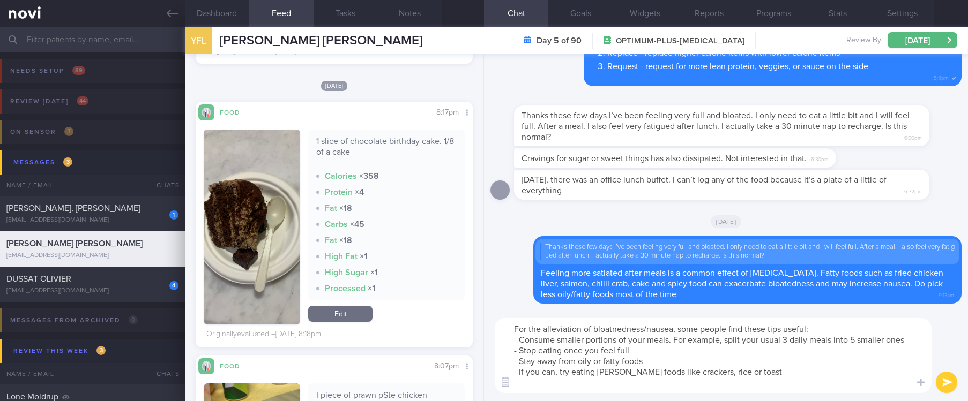
drag, startPoint x: 593, startPoint y: 325, endPoint x: 511, endPoint y: 331, distance: 82.7
click at [511, 331] on textarea "For the alleviation of bloatnedness/nausea, some people find these tips useful:…" at bounding box center [713, 355] width 437 height 75
click at [605, 324] on textarea "To manage bloatnedness/nausea, some people find these tips useful: - Consume sm…" at bounding box center [713, 355] width 437 height 75
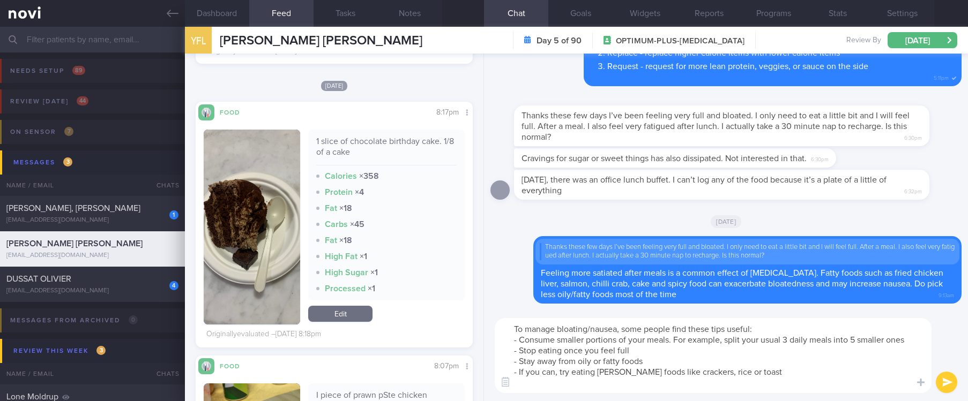
click at [718, 394] on div "To manage bloating/nausea, some people find these tips useful: - Consume smalle…" at bounding box center [726, 355] width 484 height 91
click at [716, 388] on textarea "To manage bloating/nausea, some people find these tips useful: - Consume smalle…" at bounding box center [713, 355] width 437 height 75
type textarea "To manage bloating/nausea, some people find these tips useful: - Consume smalle…"
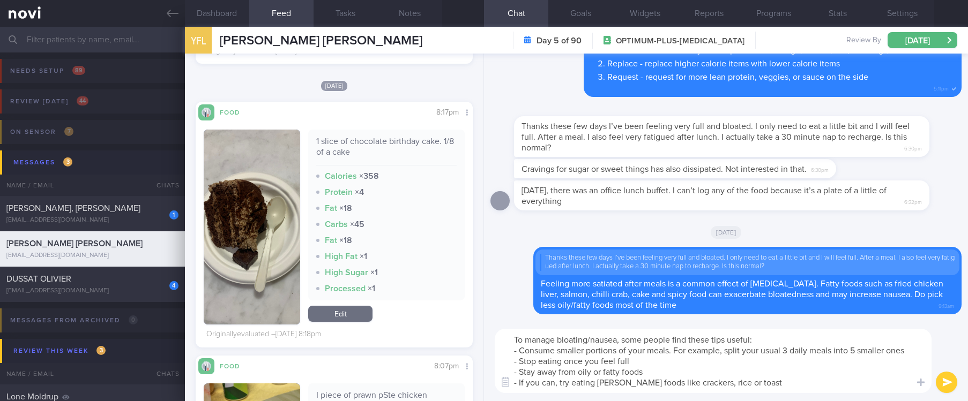
scroll to position [0, 0]
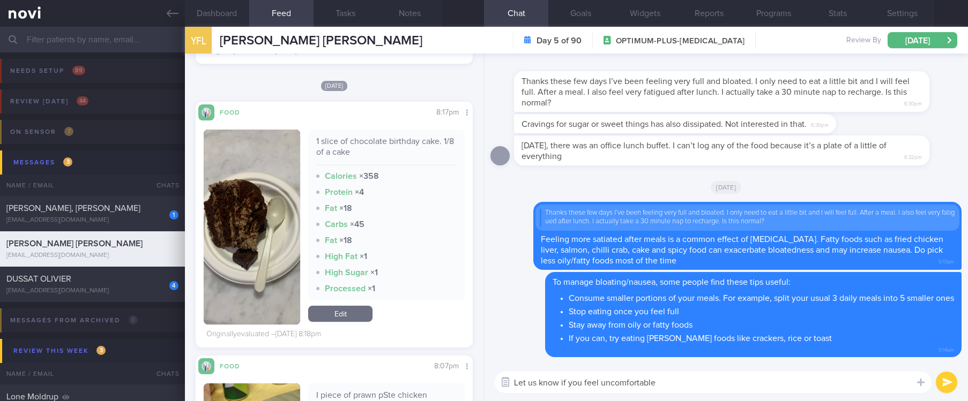
drag, startPoint x: 525, startPoint y: 383, endPoint x: 508, endPoint y: 383, distance: 17.7
click at [508, 383] on div "Chat Templates Admin CGM Weight Nutrition Physical Activity Infographics Articl…" at bounding box center [726, 383] width 484 height 38
type textarea "Do keep us updated and let us know if you feel uncomfortable"
click at [756, 394] on div "Do keep us updated and let us know if you feel uncomfortable Do keep us updated…" at bounding box center [726, 383] width 484 height 38
click at [759, 394] on div "Do keep us updated and let us know if you feel uncomfortable Do keep us updated…" at bounding box center [726, 383] width 484 height 38
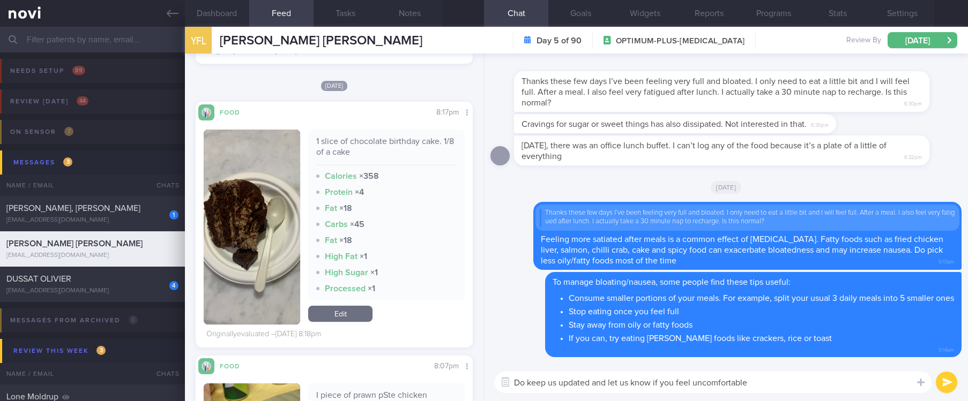
click at [759, 391] on textarea "Do keep us updated and let us know if you feel uncomfortable" at bounding box center [713, 382] width 437 height 21
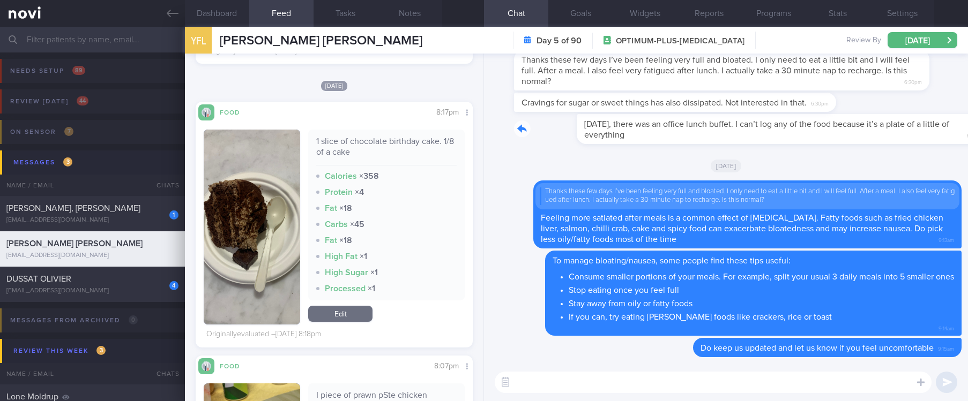
drag, startPoint x: 583, startPoint y: 123, endPoint x: 770, endPoint y: 125, distance: 187.0
click at [770, 125] on div "Today, there was an office lunch buffet. I can’t log any of the food because it…" at bounding box center [737, 129] width 447 height 30
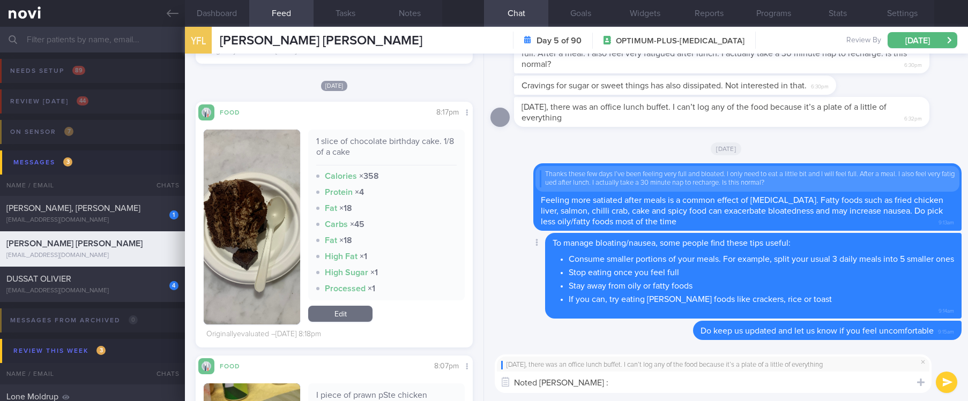
type textarea "Noted Yueh Fang :)"
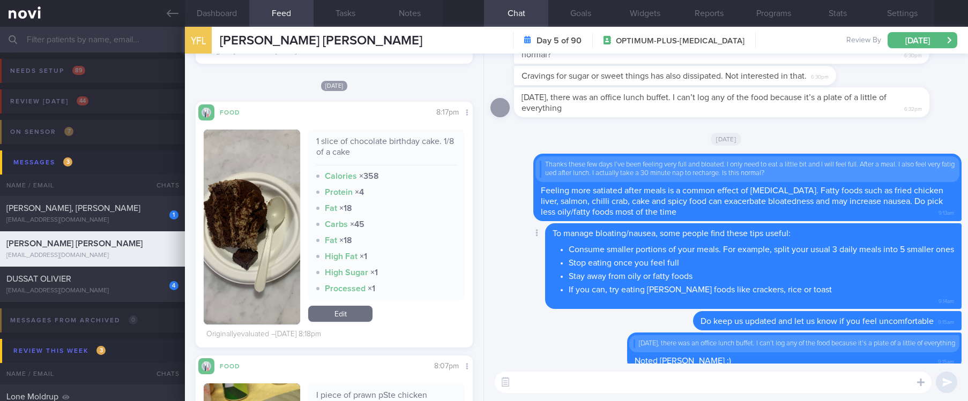
scroll to position [1, 0]
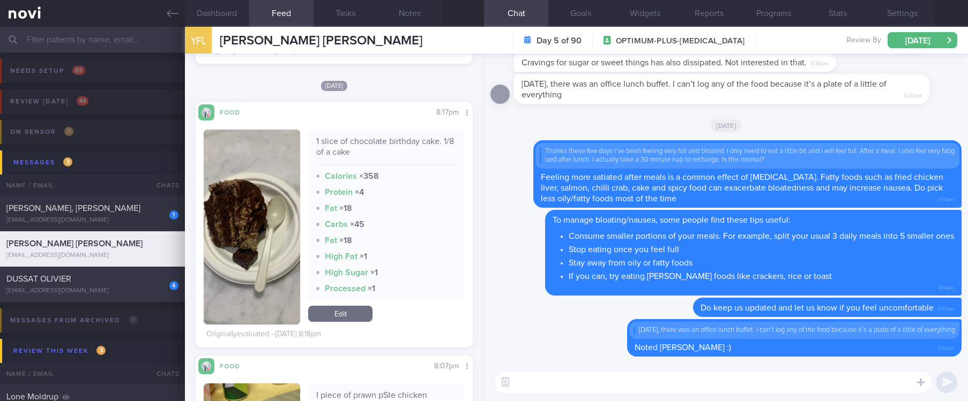
click at [119, 280] on div "DUSSAT OLIVIER" at bounding box center [90, 279] width 169 height 11
type input "tracked"
select select "6"
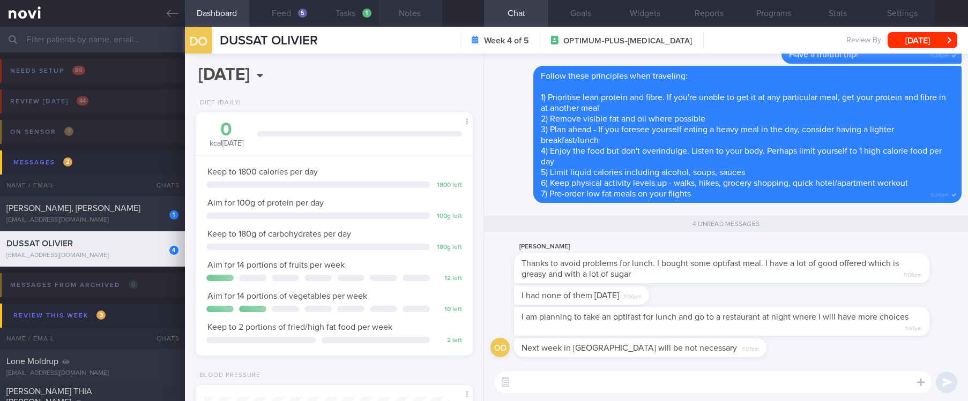
click at [402, 21] on button "Notes" at bounding box center [410, 13] width 64 height 27
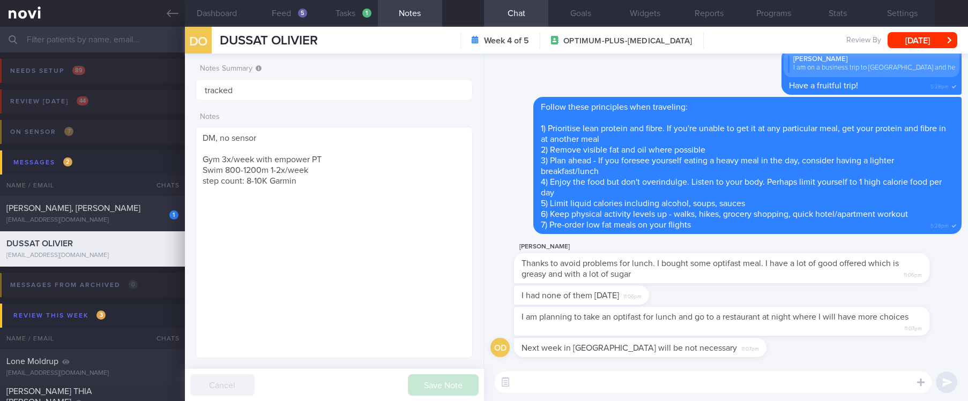
click at [585, 386] on textarea at bounding box center [713, 382] width 437 height 21
drag, startPoint x: 711, startPoint y: 376, endPoint x: 630, endPoint y: 385, distance: 80.9
click at [630, 385] on textarea "Ok, do note that Optifast is not diabetic friendly" at bounding box center [713, 382] width 437 height 21
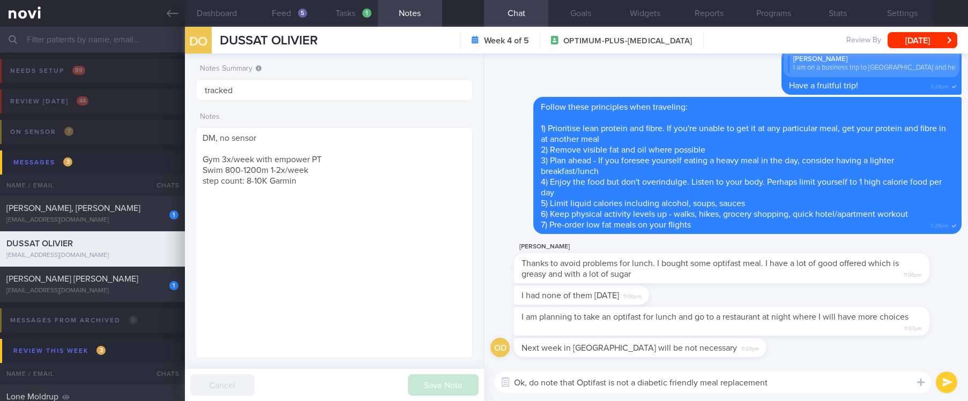
drag, startPoint x: 629, startPoint y: 385, endPoint x: 805, endPoint y: 370, distance: 177.4
click at [805, 370] on div "Ok, do note that Optifast is not a diabetic friendly meal replacement Ok, do no…" at bounding box center [726, 383] width 484 height 38
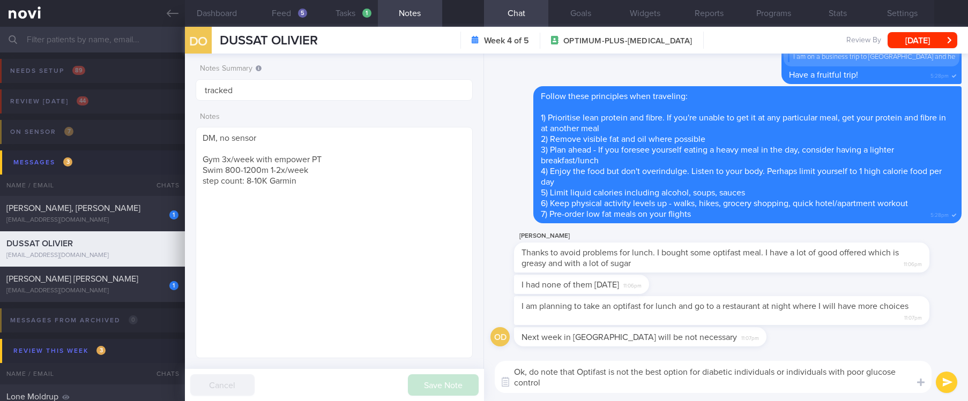
type textarea "Ok, do note that Optifast is not the best option for diabetic individuals or in…"
click at [777, 378] on textarea "Ok, do note that Optifast is not the best option for diabetic individuals or in…" at bounding box center [713, 377] width 437 height 32
click at [725, 379] on textarea "Ok, do note that Optifast is not the best option for diabetic individuals or in…" at bounding box center [713, 377] width 437 height 32
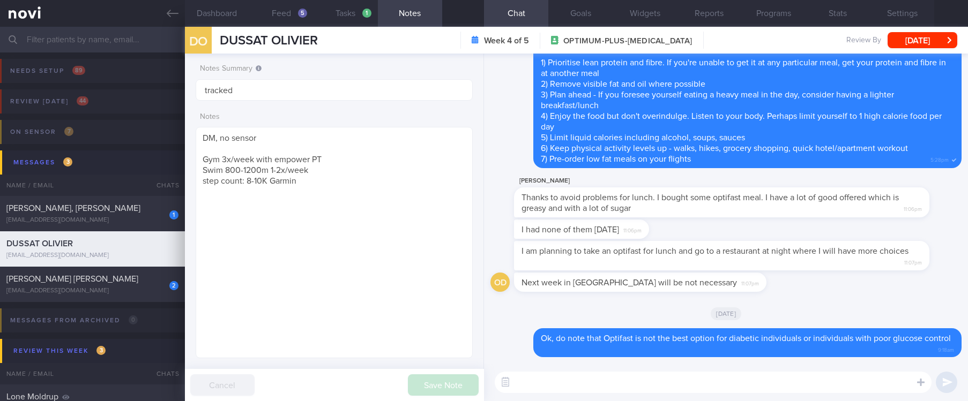
paste textarea "I would recommend Ensure max protein instead of Optifast if you are only using …"
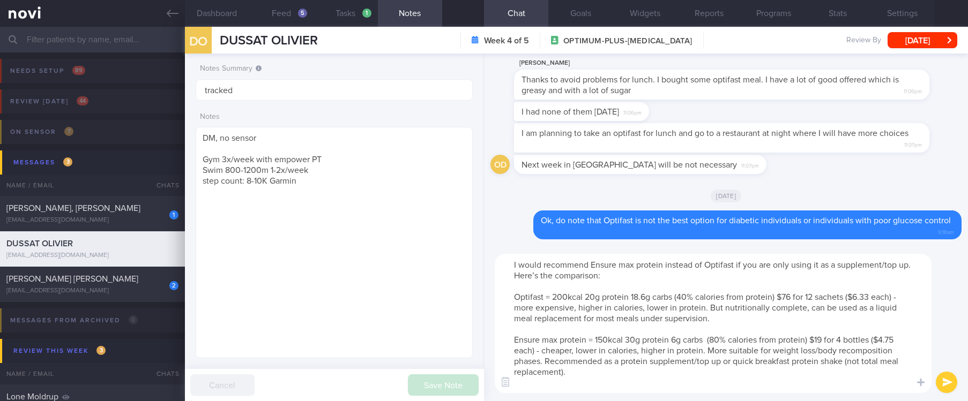
drag, startPoint x: 909, startPoint y: 264, endPoint x: 839, endPoint y: 265, distance: 70.2
click at [839, 265] on textarea "I would recommend Ensure max protein instead of Optifast if you are only using …" at bounding box center [713, 323] width 437 height 139
click at [861, 268] on textarea "I would recommend Ensure max protein instead of Optifast if you are only using …" at bounding box center [713, 323] width 437 height 139
click at [558, 279] on textarea "I would recommend Ensure max protein instead of Optifast if you are only using …" at bounding box center [713, 323] width 437 height 139
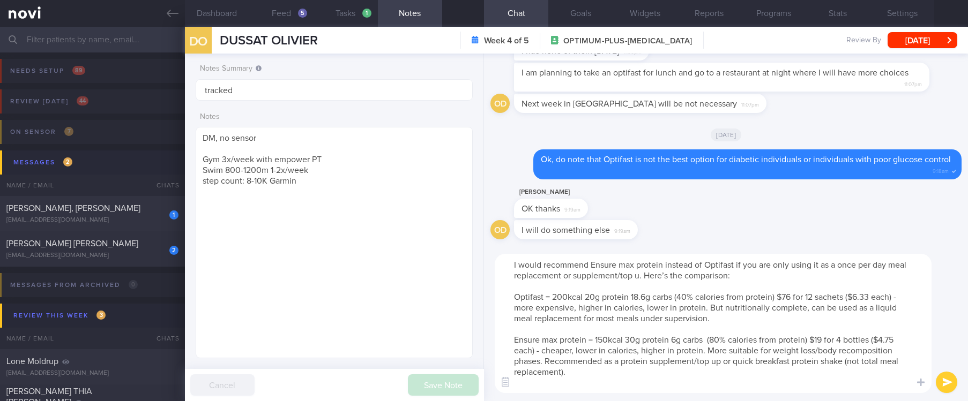
type textarea "I would recommend Ensure max protein instead of Optifast if you are only using …"
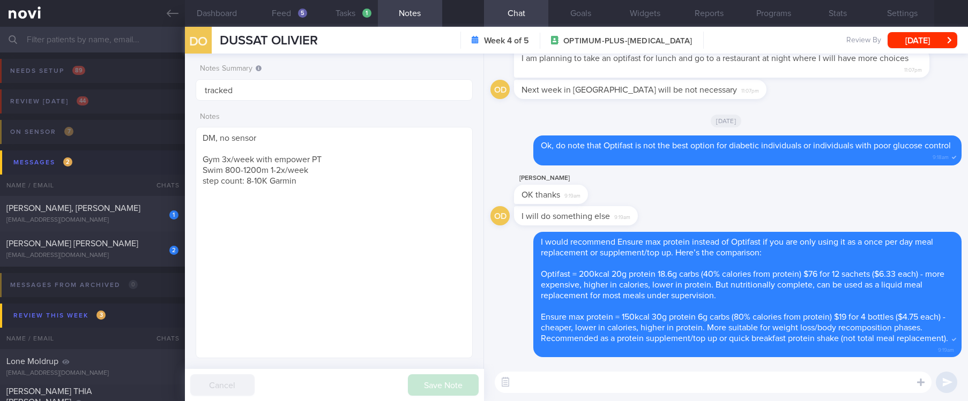
click at [734, 391] on textarea at bounding box center [713, 382] width 437 height 21
type textarea "Here are other alternatives:"
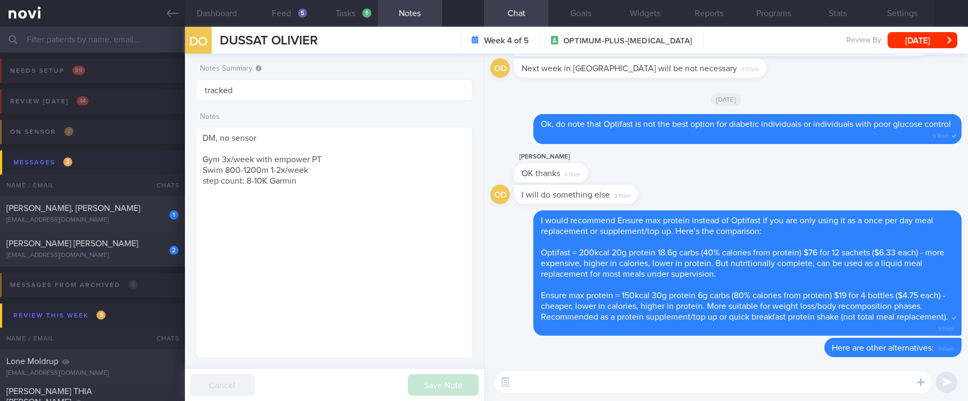
paste textarea "[Glucerna Protein Smart](https://www.amazon.sg/Glucerna-Nutritional-Diabetic-Ma…"
type textarea "[Glucerna Protein Smart](https://www.amazon.sg/Glucerna-Nutritional-Diabetic-Ma…"
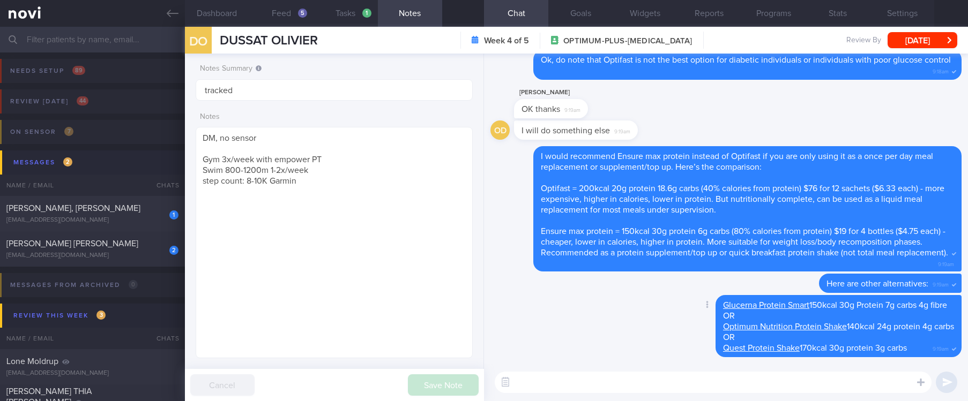
click at [642, 318] on div "Delete Glucerna Protein Smart 150kcal 30g Protein 7g carbs 4g fibre OR Optimum …" at bounding box center [725, 329] width 471 height 69
click at [559, 315] on div "Delete Glucerna Protein Smart 150kcal 30g Protein 7g carbs 4g fibre OR Optimum …" at bounding box center [725, 329] width 471 height 69
click at [566, 314] on div "Delete Glucerna Protein Smart 150kcal 30g Protein 7g carbs 4g fibre OR Optimum …" at bounding box center [725, 329] width 471 height 69
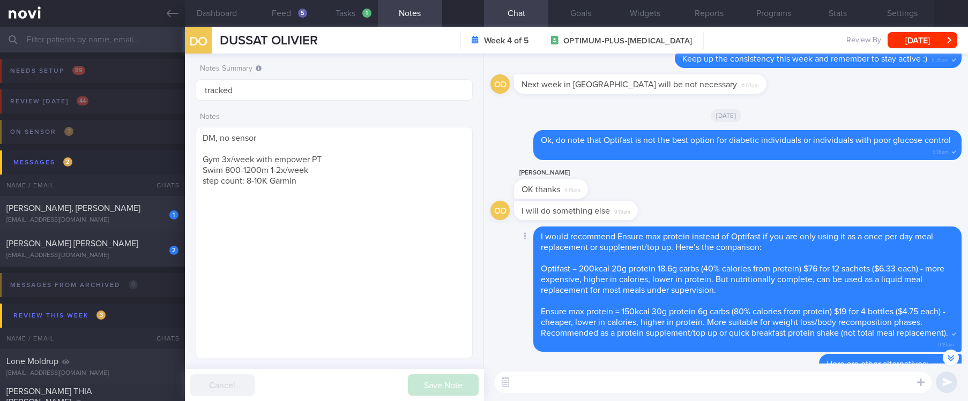
scroll to position [1, 0]
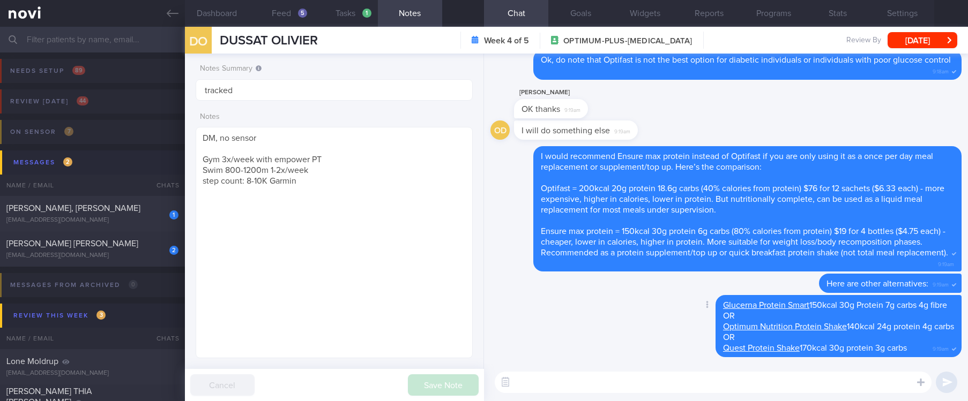
click at [616, 312] on div "Delete Glucerna Protein Smart 150kcal 30g Protein 7g carbs 4g fibre OR Optimum …" at bounding box center [725, 329] width 471 height 69
click at [616, 318] on div "Delete Glucerna Protein Smart 150kcal 30g Protein 7g carbs 4g fibre OR Optimum …" at bounding box center [725, 329] width 471 height 69
click at [615, 318] on div "Delete Glucerna Protein Smart 150kcal 30g Protein 7g carbs 4g fibre OR Optimum …" at bounding box center [725, 329] width 471 height 69
drag, startPoint x: 130, startPoint y: 252, endPoint x: 672, endPoint y: 389, distance: 558.6
click at [130, 249] on div "MOHAMED SALEEM MOHAMED AMANULLAH" at bounding box center [90, 243] width 169 height 11
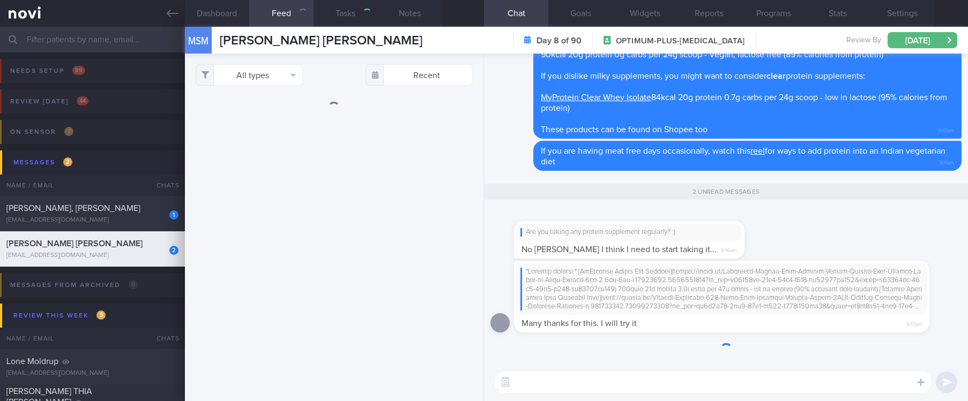
select select "8"
type input "Tracked. (Aman) Rybelsus"
type textarea "47 year old Male (Optimum Plus 26/1/24) sedentary, no shift work PMH HTN Hyperl…"
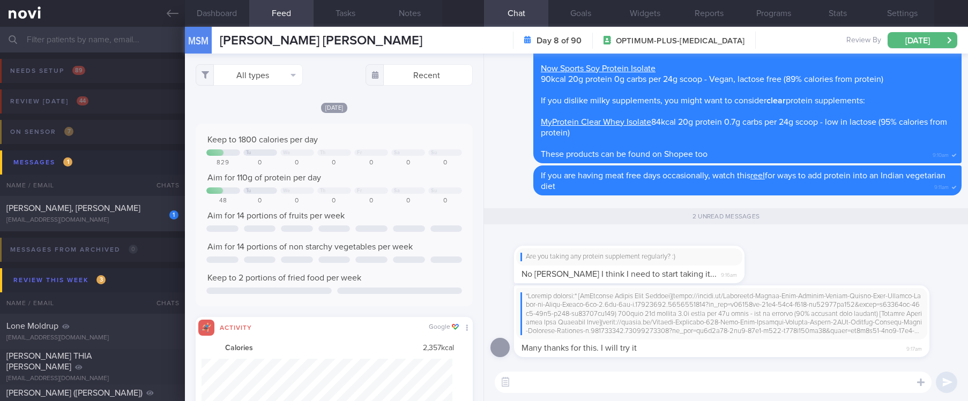
scroll to position [63, 251]
drag, startPoint x: 664, startPoint y: 349, endPoint x: 850, endPoint y: 349, distance: 186.0
click at [850, 349] on div "Many thanks for this. I will try it 9:17am" at bounding box center [721, 322] width 415 height 72
click at [697, 386] on textarea at bounding box center [713, 382] width 437 height 21
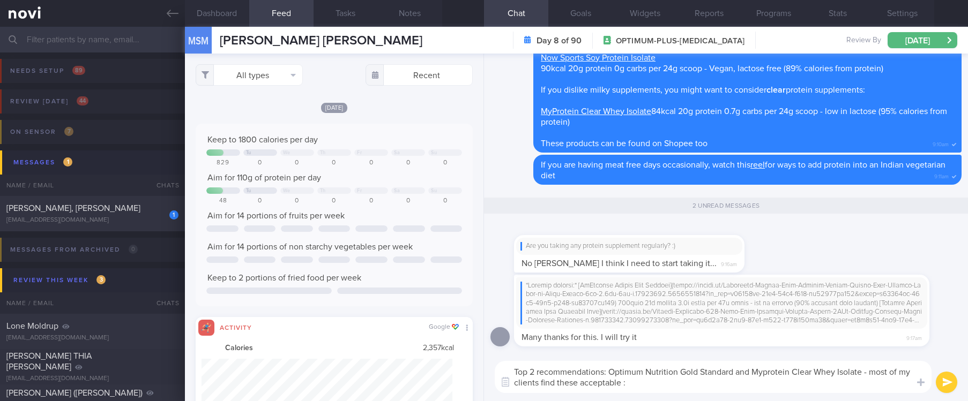
type textarea "Top 2 recommendations: Optimum Nutrition Gold Standard and Myprotein Clear Whey…"
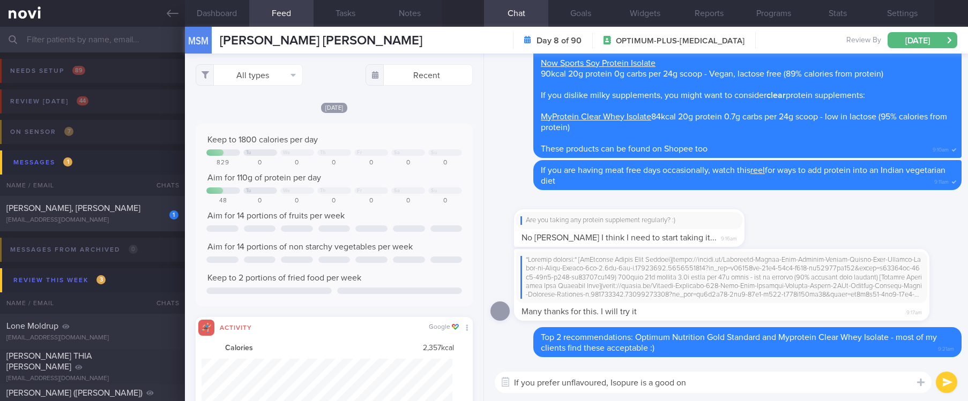
type textarea "If you prefer unflavoured, Isopure is a good one"
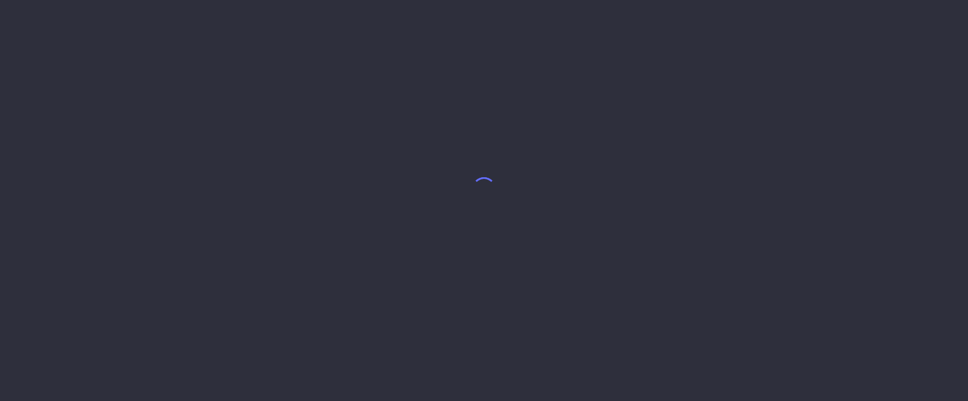
select select "8"
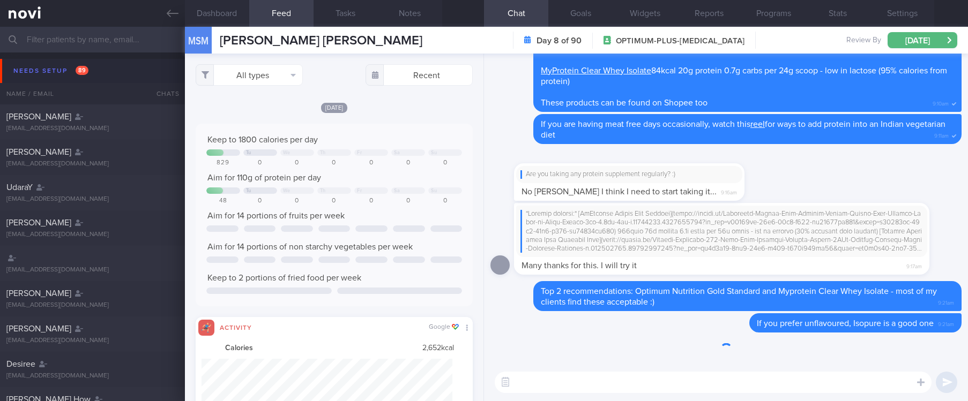
scroll to position [54, 0]
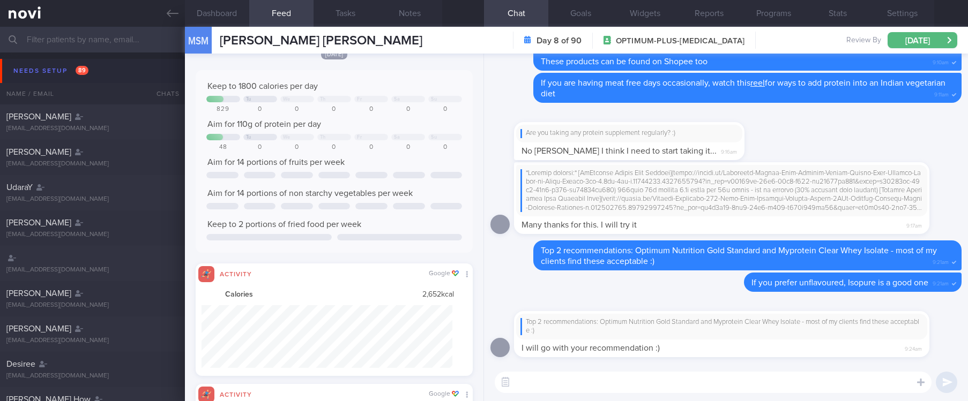
drag, startPoint x: 177, startPoint y: 6, endPoint x: 212, endPoint y: 20, distance: 37.5
click at [177, 6] on link at bounding box center [92, 13] width 185 height 27
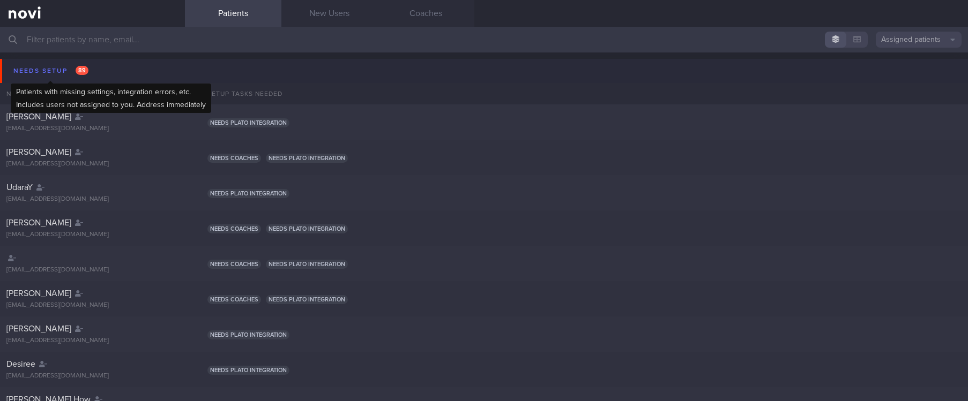
click at [86, 66] on span "89" at bounding box center [82, 70] width 13 height 9
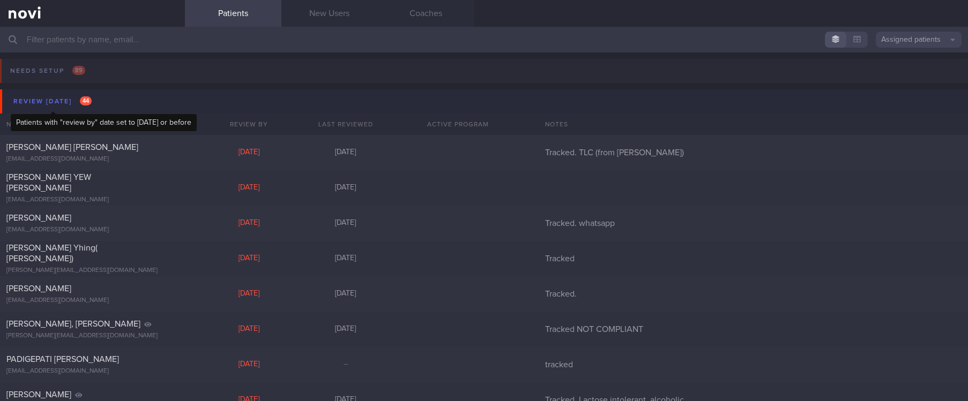
click at [68, 98] on div "Review today 44" at bounding box center [53, 101] width 84 height 14
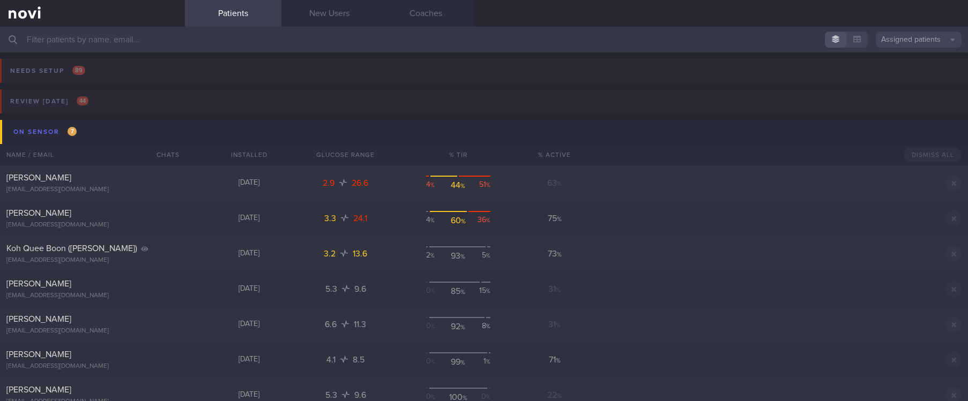
click at [87, 130] on button "On sensor 7" at bounding box center [485, 132] width 971 height 24
